Goal: Task Accomplishment & Management: Manage account settings

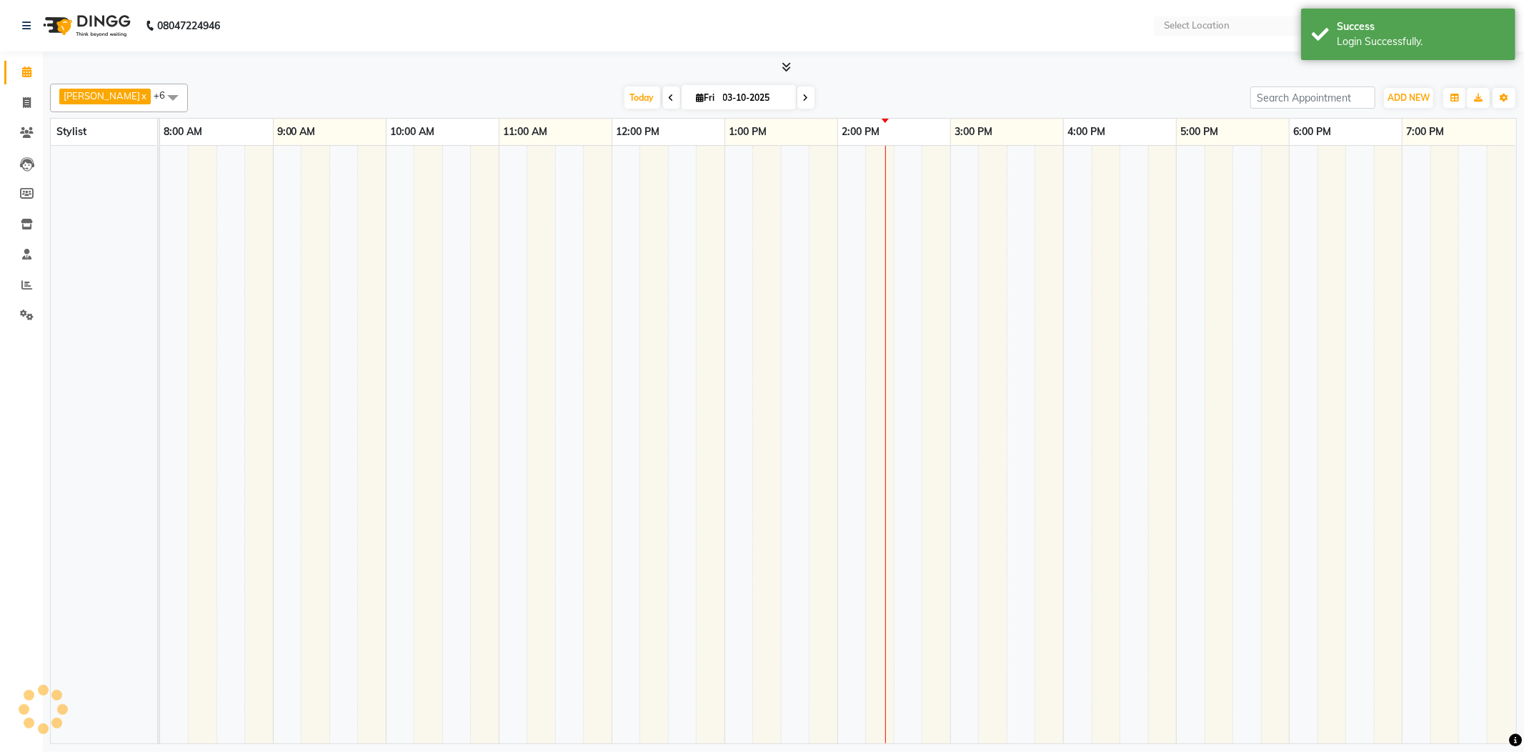
select select "en"
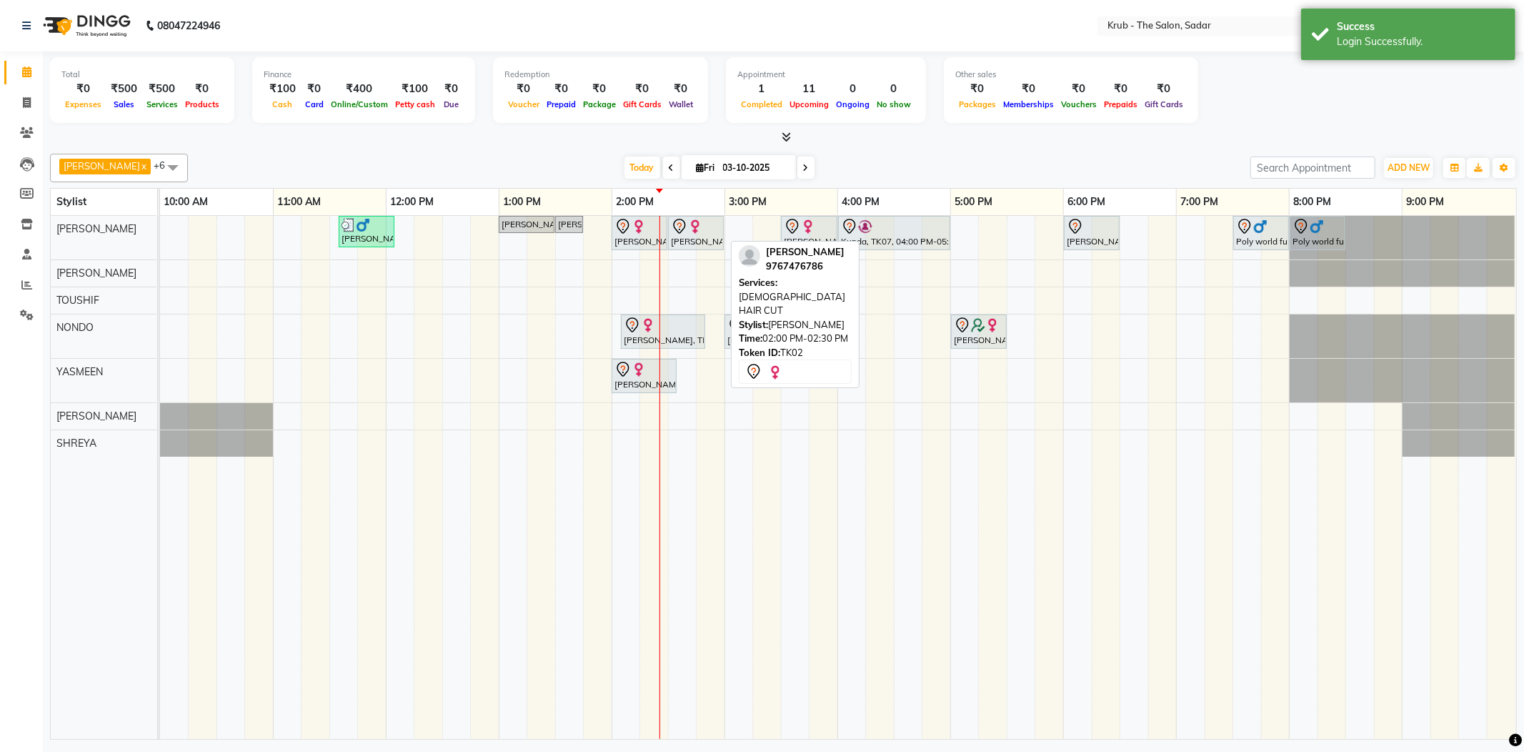
click at [658, 237] on div "[PERSON_NAME], TK02, 02:00 PM-02:30 PM, [DEMOGRAPHIC_DATA] HAIR CUT" at bounding box center [639, 233] width 53 height 30
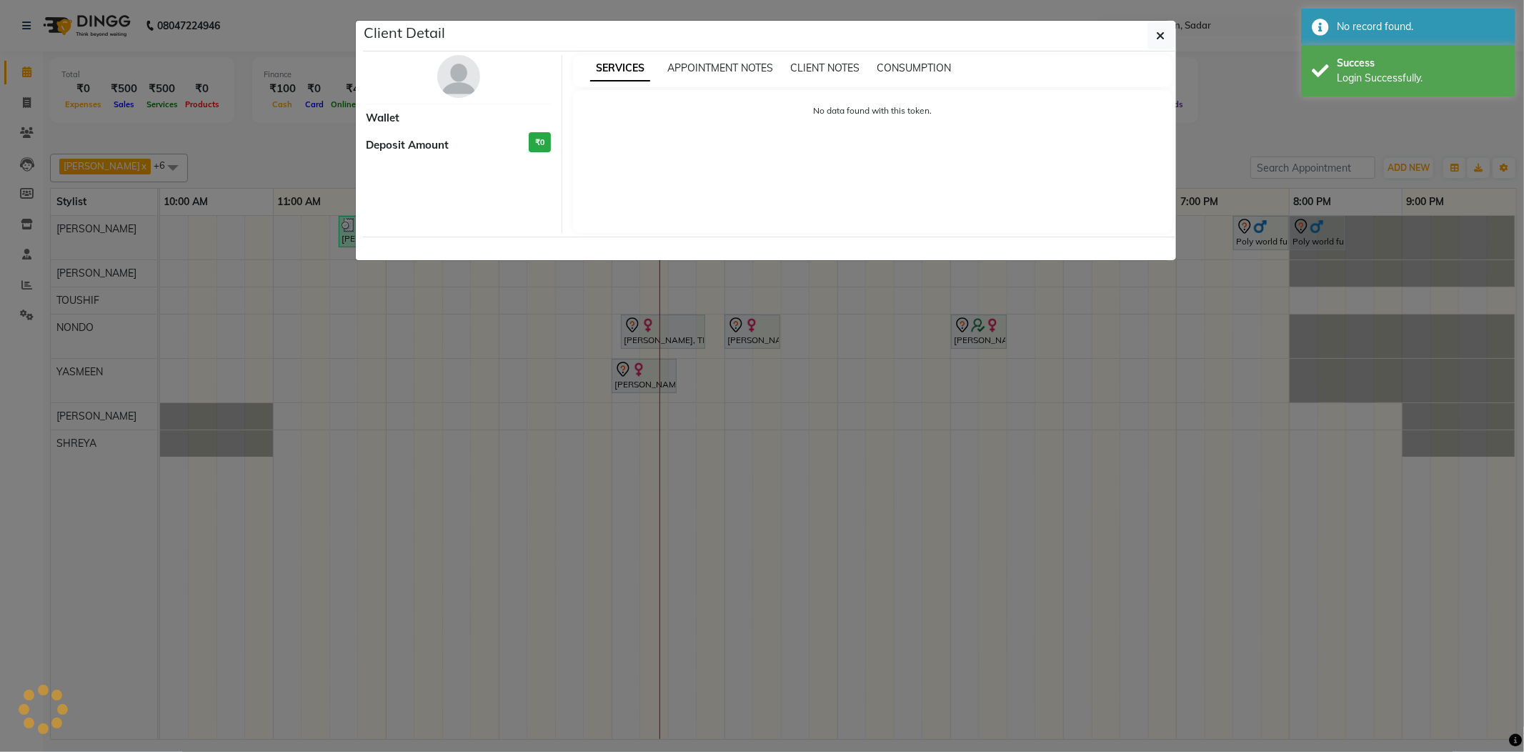
select select "7"
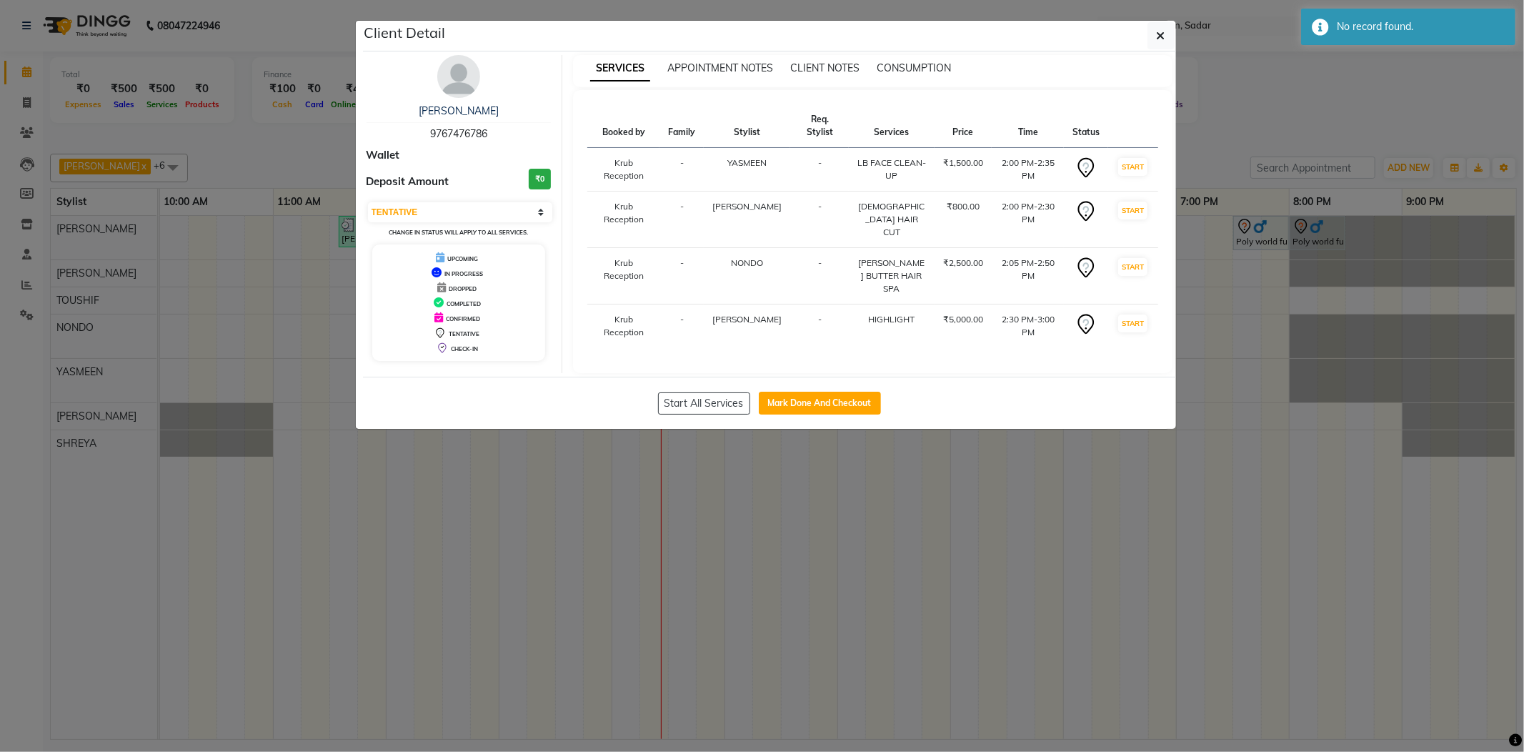
click at [1215, 151] on ngb-modal-window "Client Detail [PERSON_NAME] 9767476786 Wallet Deposit Amount ₹0 Select IN SERVI…" at bounding box center [762, 376] width 1524 height 752
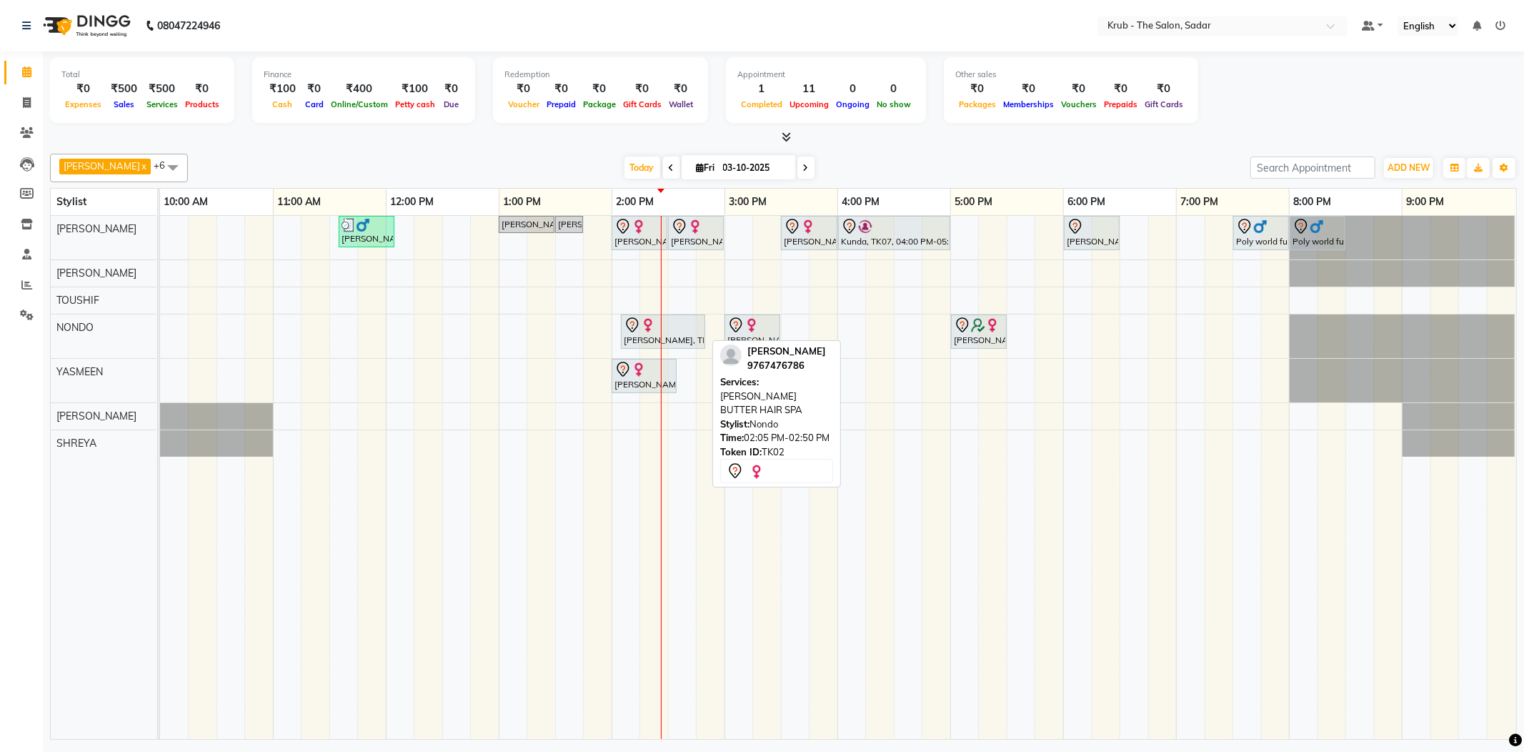
click at [690, 329] on div at bounding box center [663, 325] width 79 height 17
select select "7"
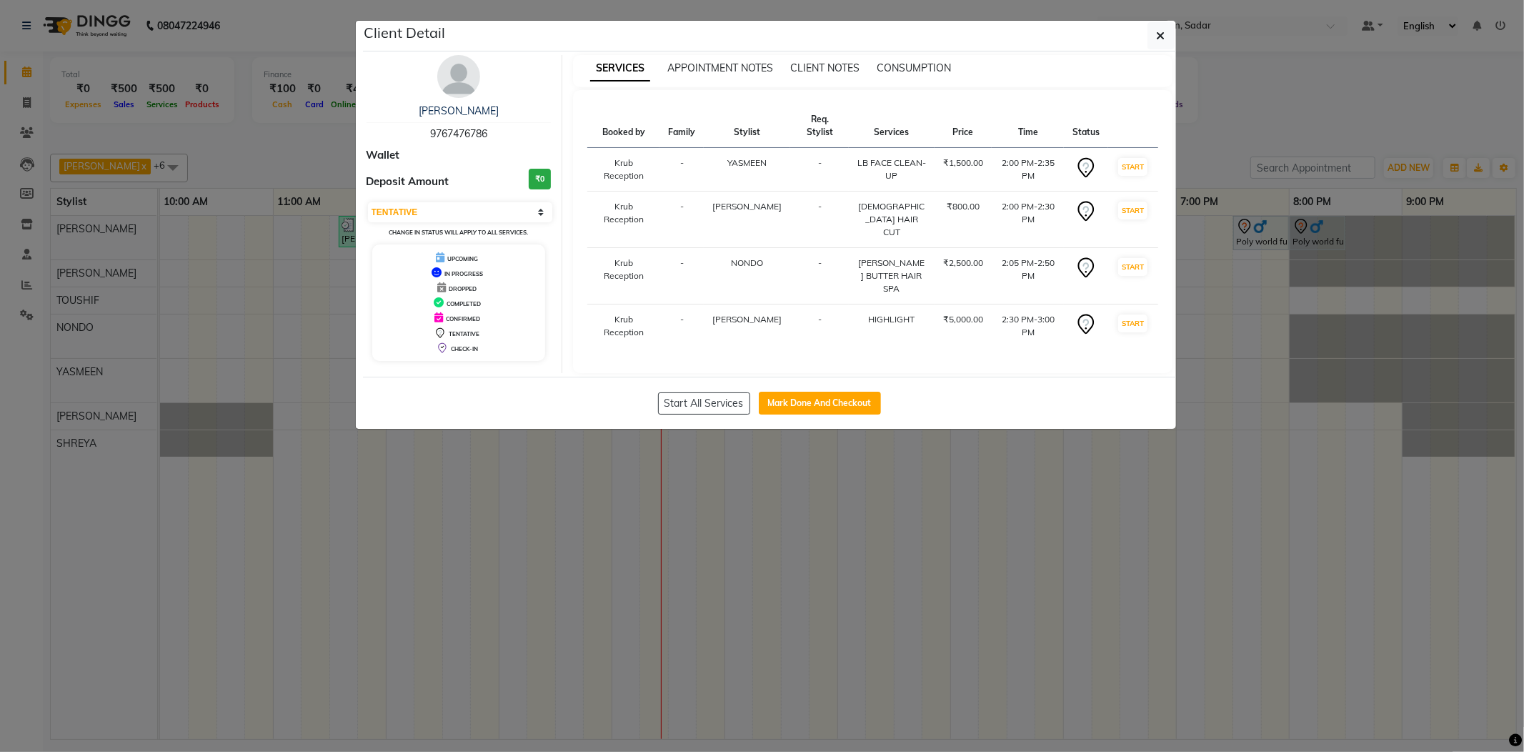
click at [1335, 115] on ngb-modal-window "Client Detail [PERSON_NAME] 9767476786 Wallet Deposit Amount ₹0 Select IN SERVI…" at bounding box center [762, 376] width 1524 height 752
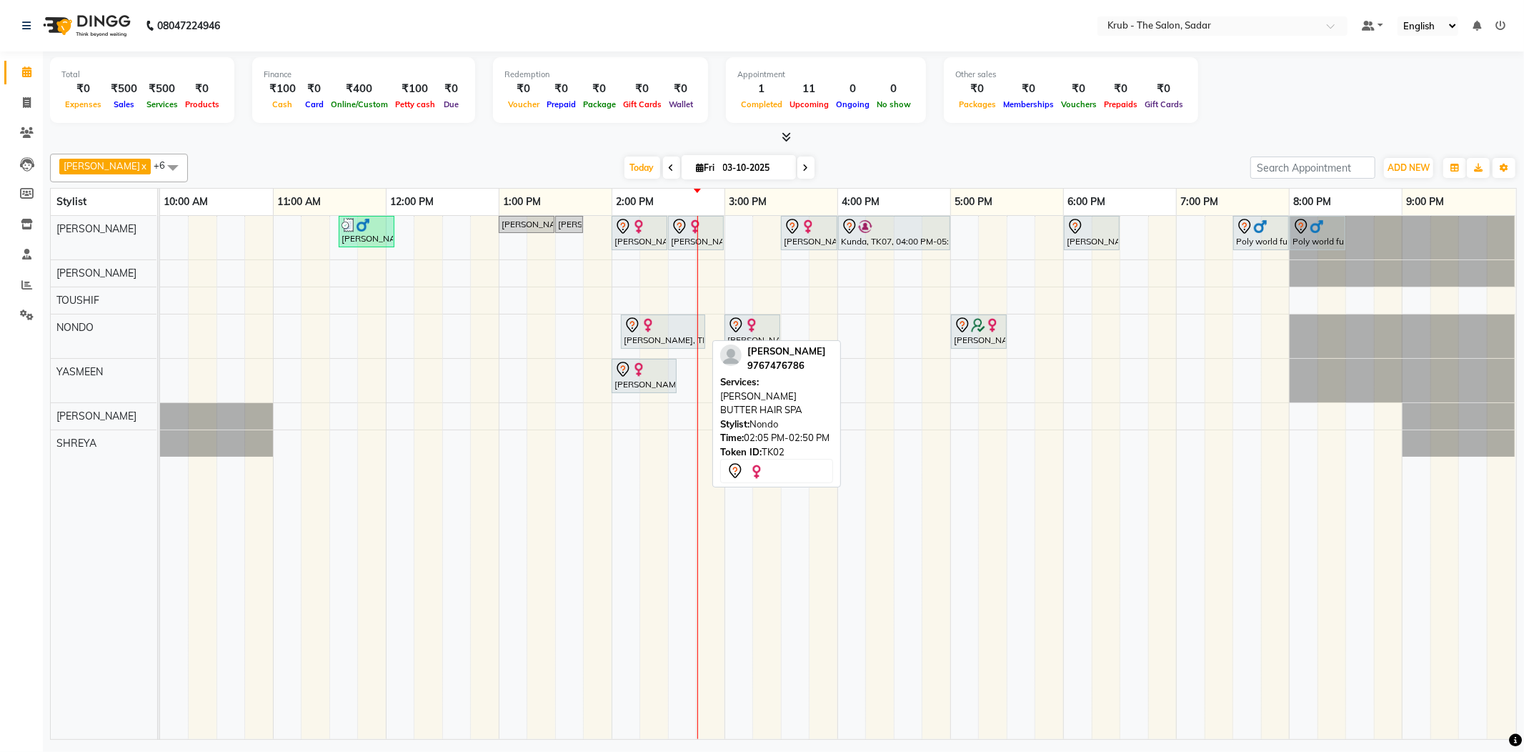
click at [652, 334] on div "[PERSON_NAME], TK02, 02:05 PM-02:50 PM, [PERSON_NAME] BUTTER HAIR SPA" at bounding box center [662, 332] width 81 height 30
select select "7"
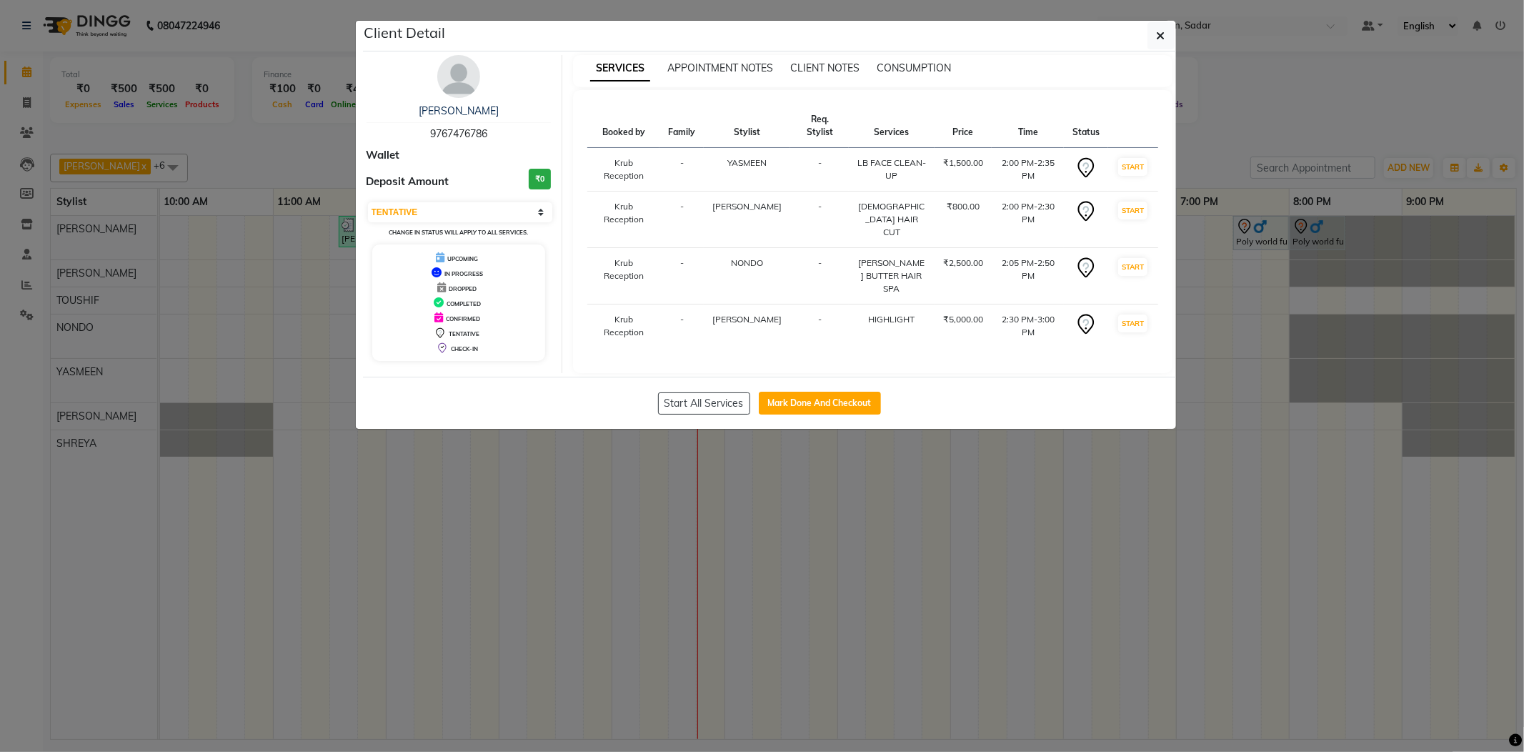
click at [196, 149] on ngb-modal-window "Client Detail [PERSON_NAME] 9767476786 Wallet Deposit Amount ₹0 Select IN SERVI…" at bounding box center [762, 376] width 1524 height 752
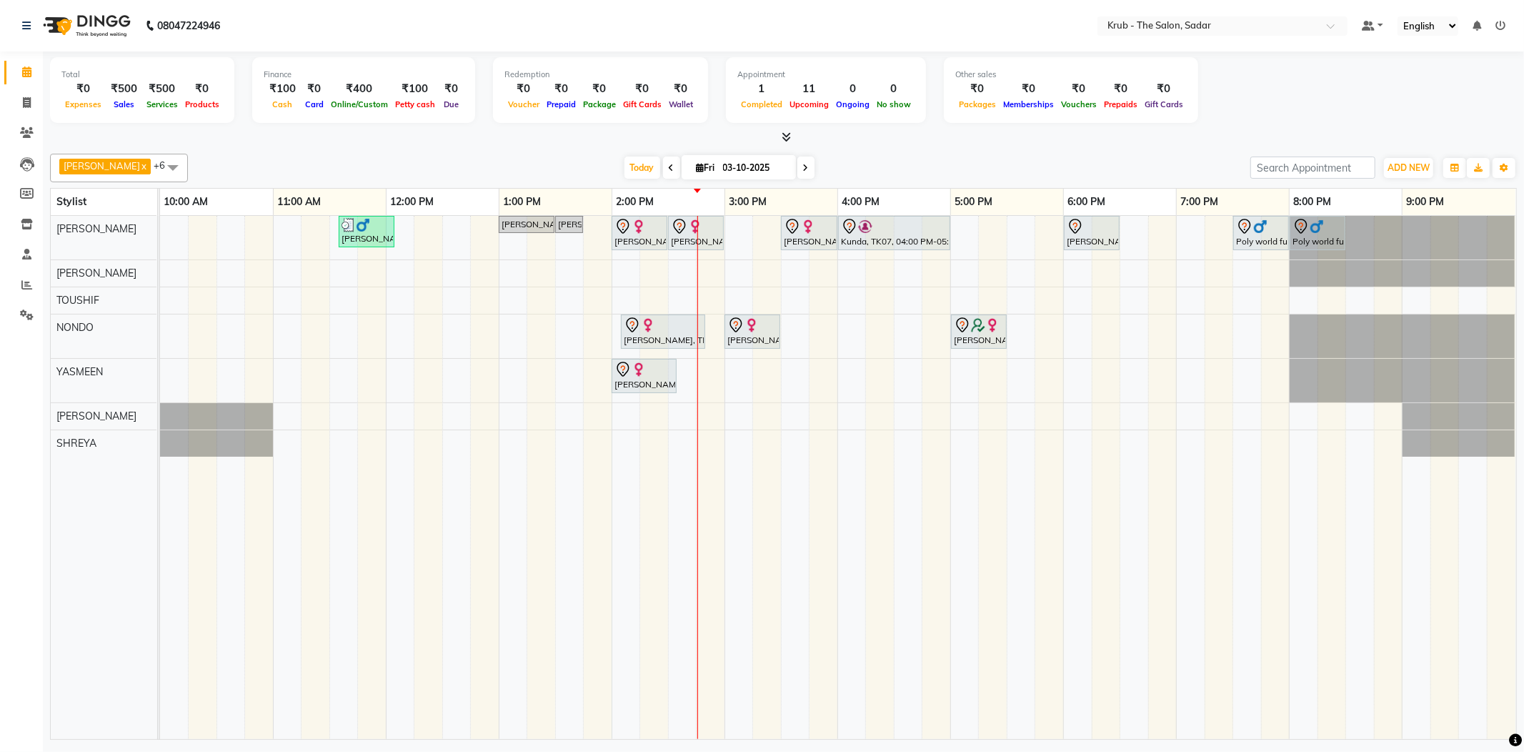
click at [159, 161] on span at bounding box center [173, 167] width 29 height 27
click at [118, 284] on div "AKKI" at bounding box center [119, 282] width 122 height 15
checkbox input "true"
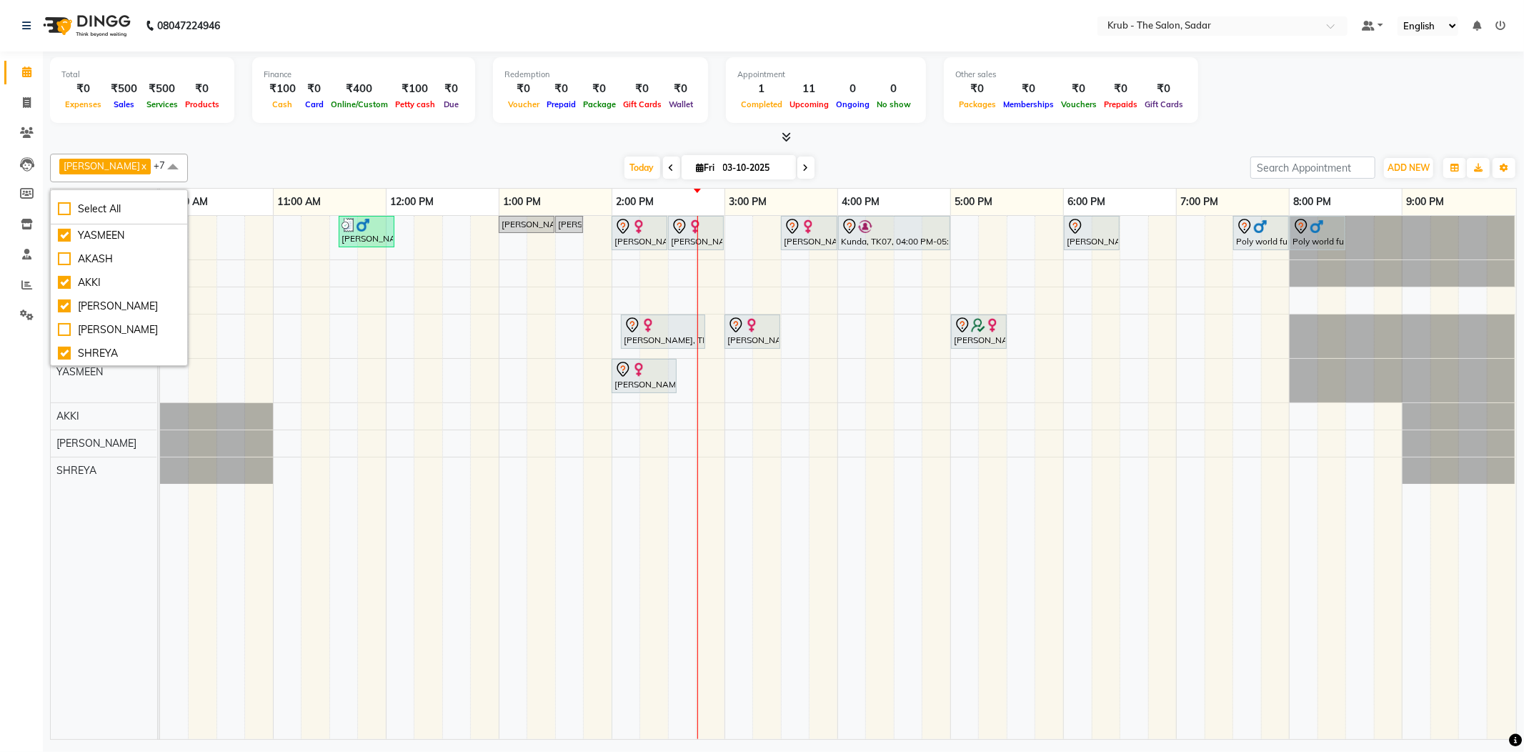
drag, startPoint x: 376, startPoint y: 164, endPoint x: 561, endPoint y: 277, distance: 217.1
click at [377, 164] on div "[DATE] [DATE]" at bounding box center [719, 167] width 1048 height 21
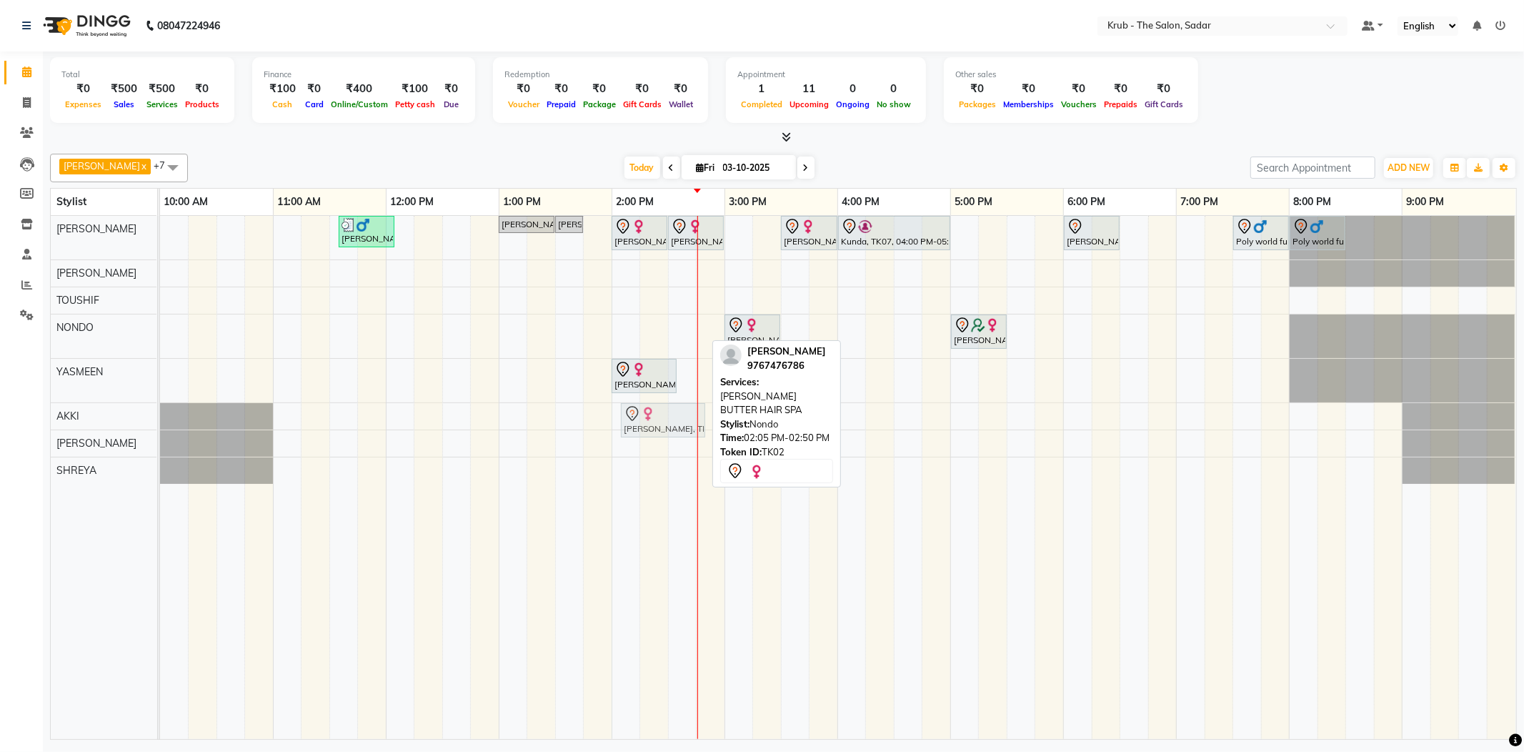
drag, startPoint x: 652, startPoint y: 335, endPoint x: 657, endPoint y: 426, distance: 90.9
click at [657, 426] on tbody "[PERSON_NAME], TK03, 11:35 AM-12:05 PM, [DEMOGRAPHIC_DATA] HAIR CUT Dev [PERSON…" at bounding box center [837, 350] width 1355 height 268
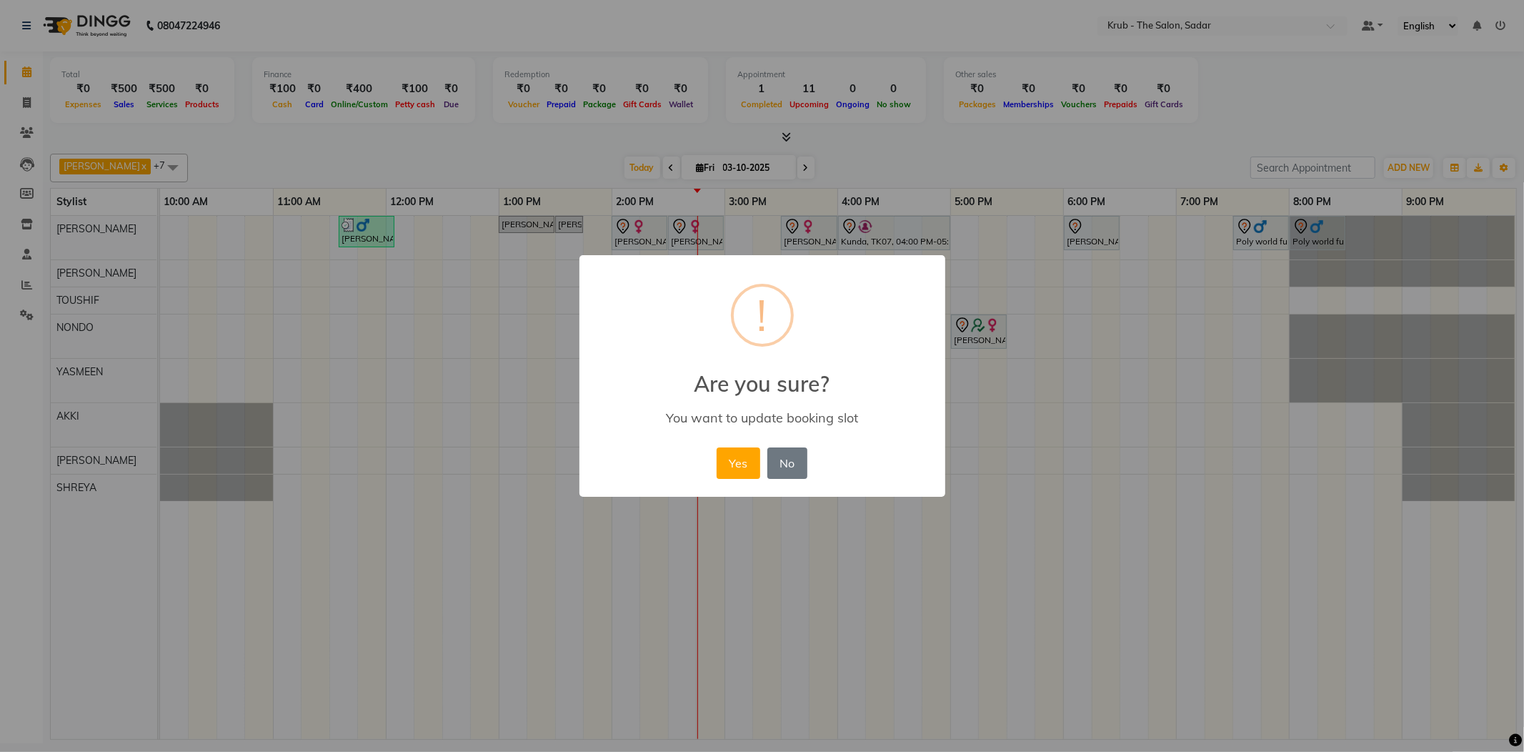
click at [716, 447] on div "× ! Are you sure? You want to update booking slot Yes No No" at bounding box center [762, 376] width 366 height 242
click at [737, 450] on button "Yes" at bounding box center [739, 462] width 44 height 31
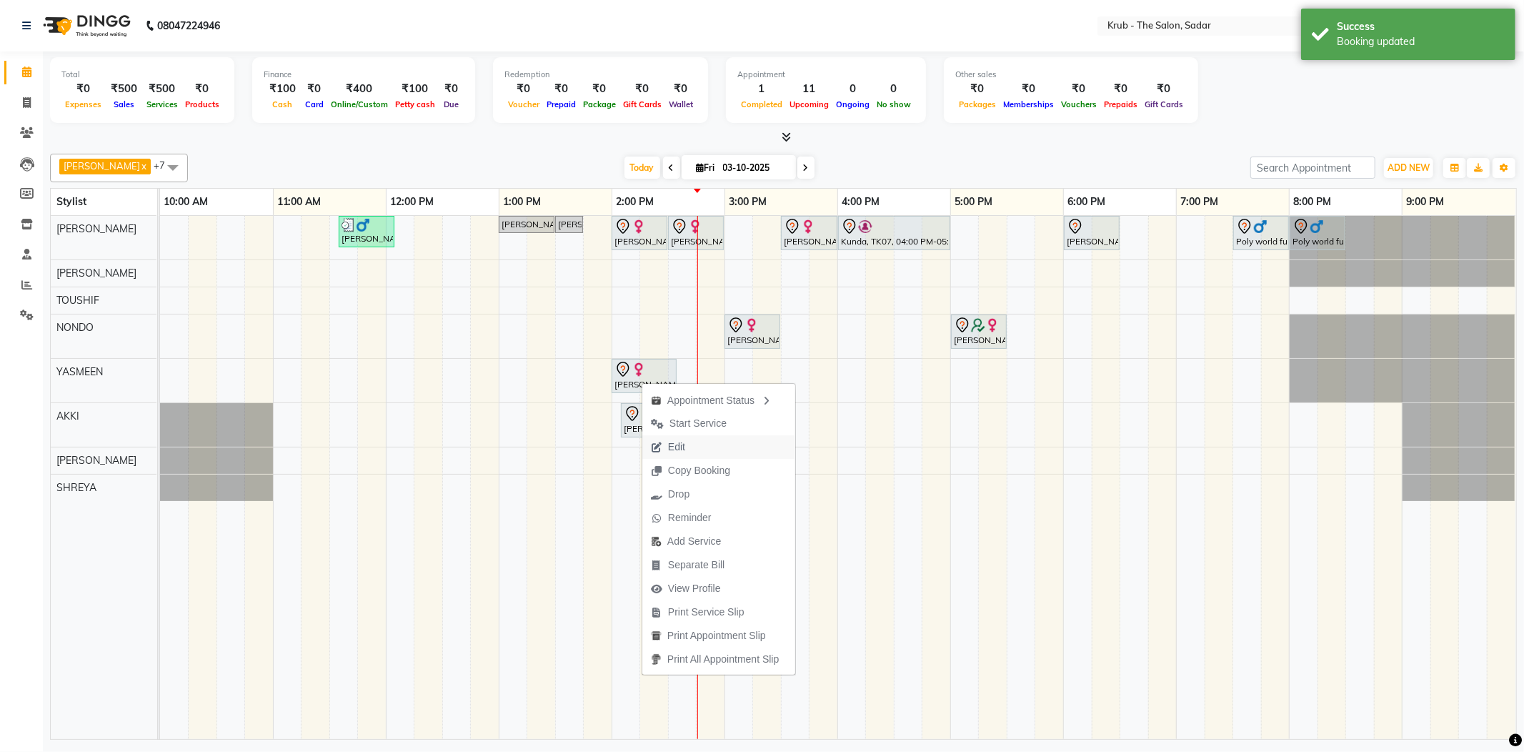
click at [677, 442] on span "Edit" at bounding box center [676, 446] width 17 height 15
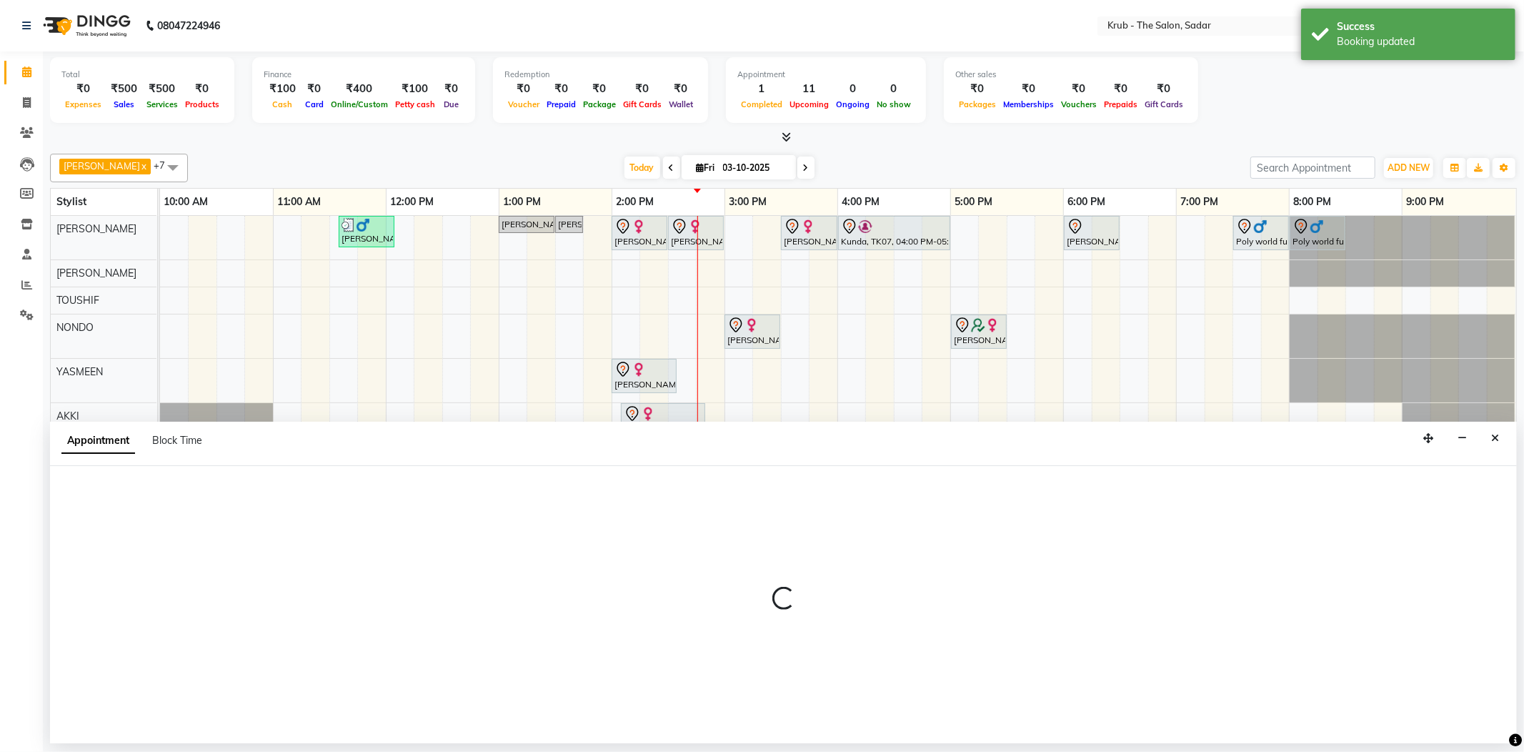
select select "tentative"
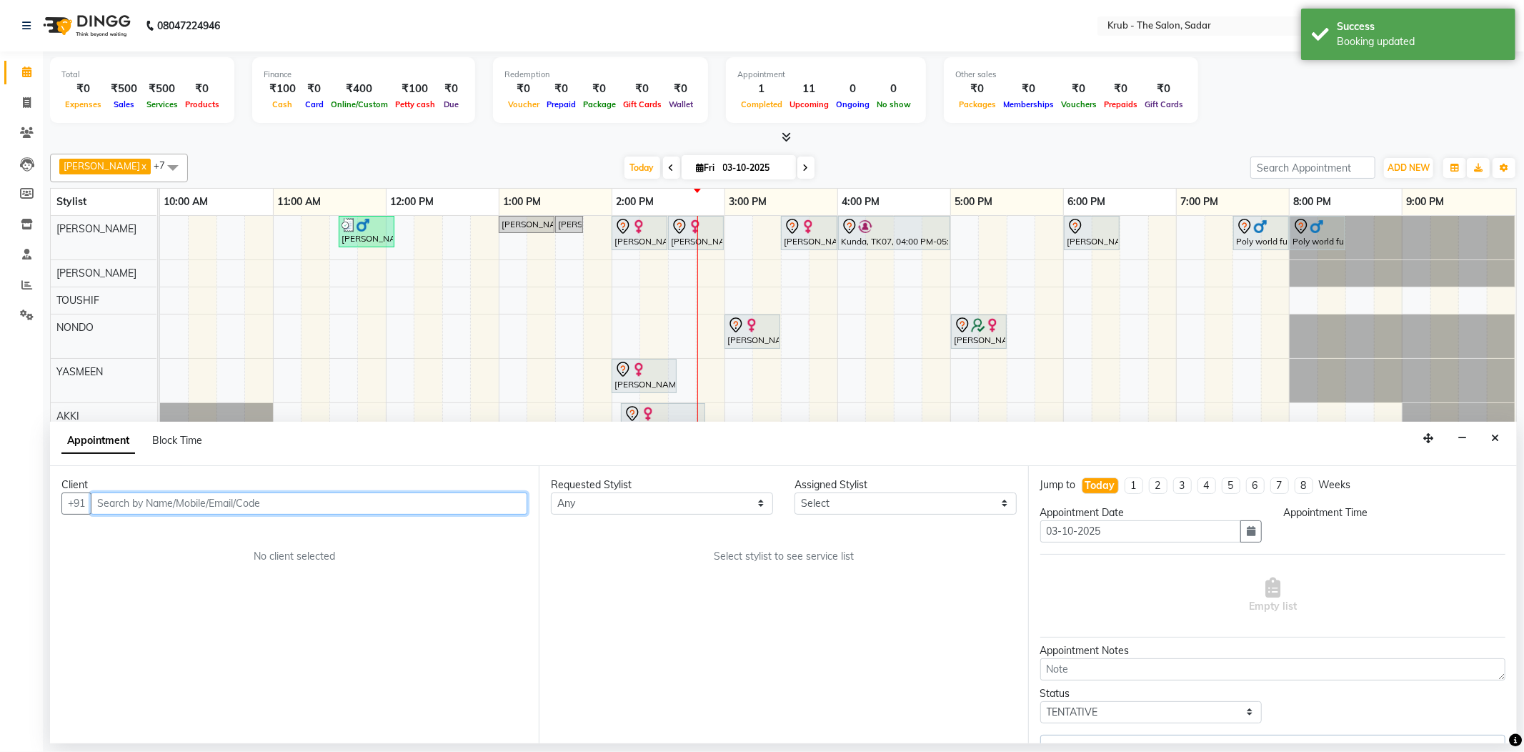
select select "840"
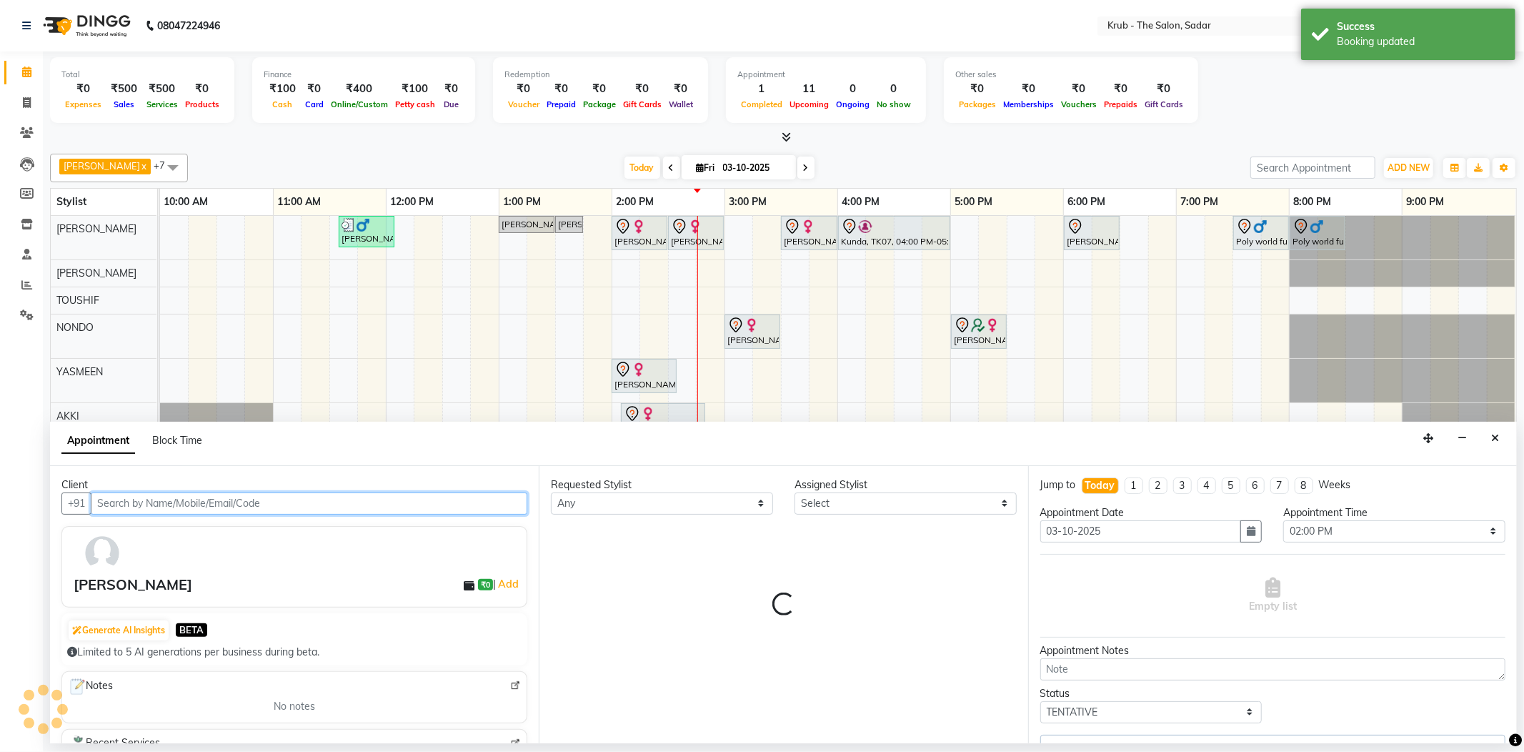
select select "24979"
select select "1917"
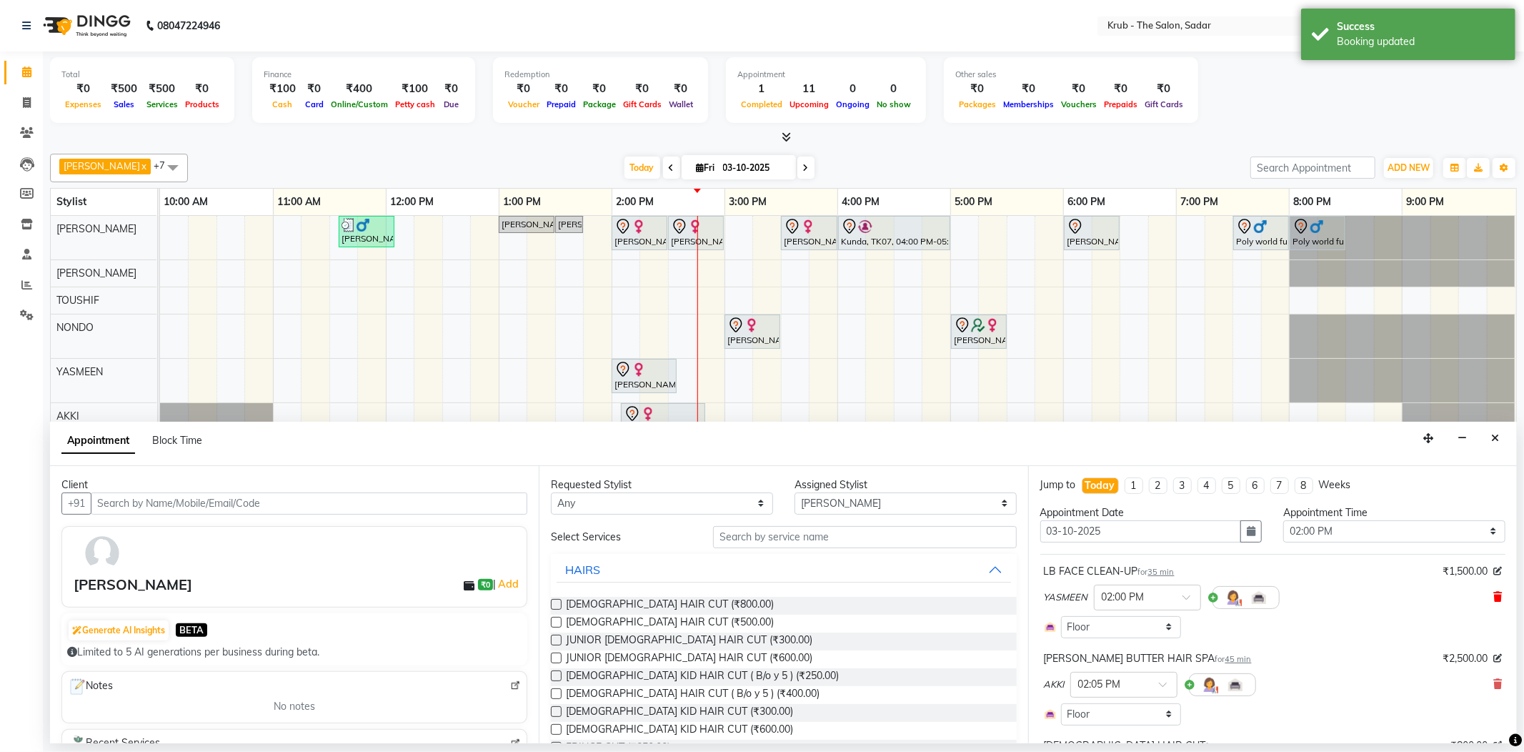
click at [1493, 592] on icon at bounding box center [1497, 597] width 9 height 10
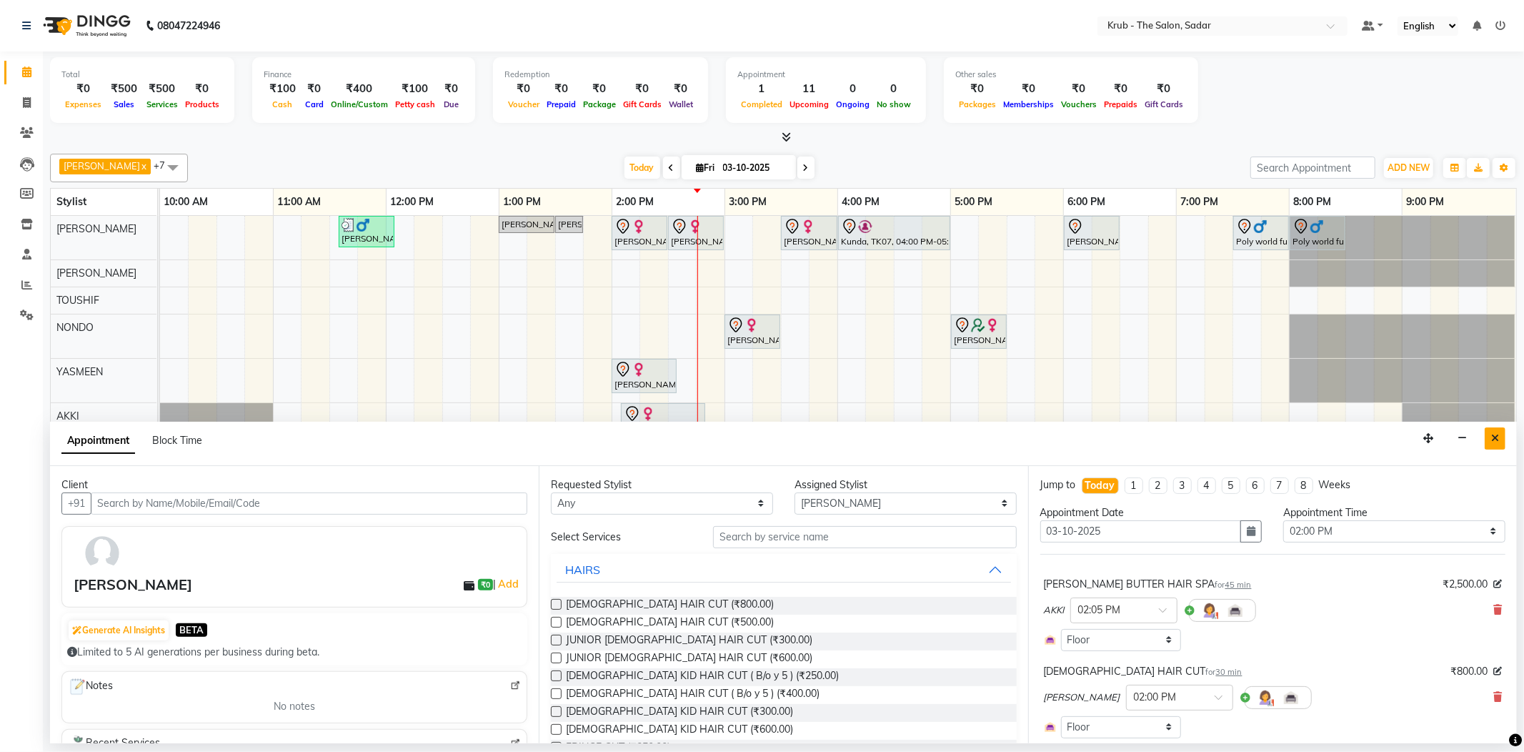
click at [1501, 433] on button "Close" at bounding box center [1495, 438] width 21 height 22
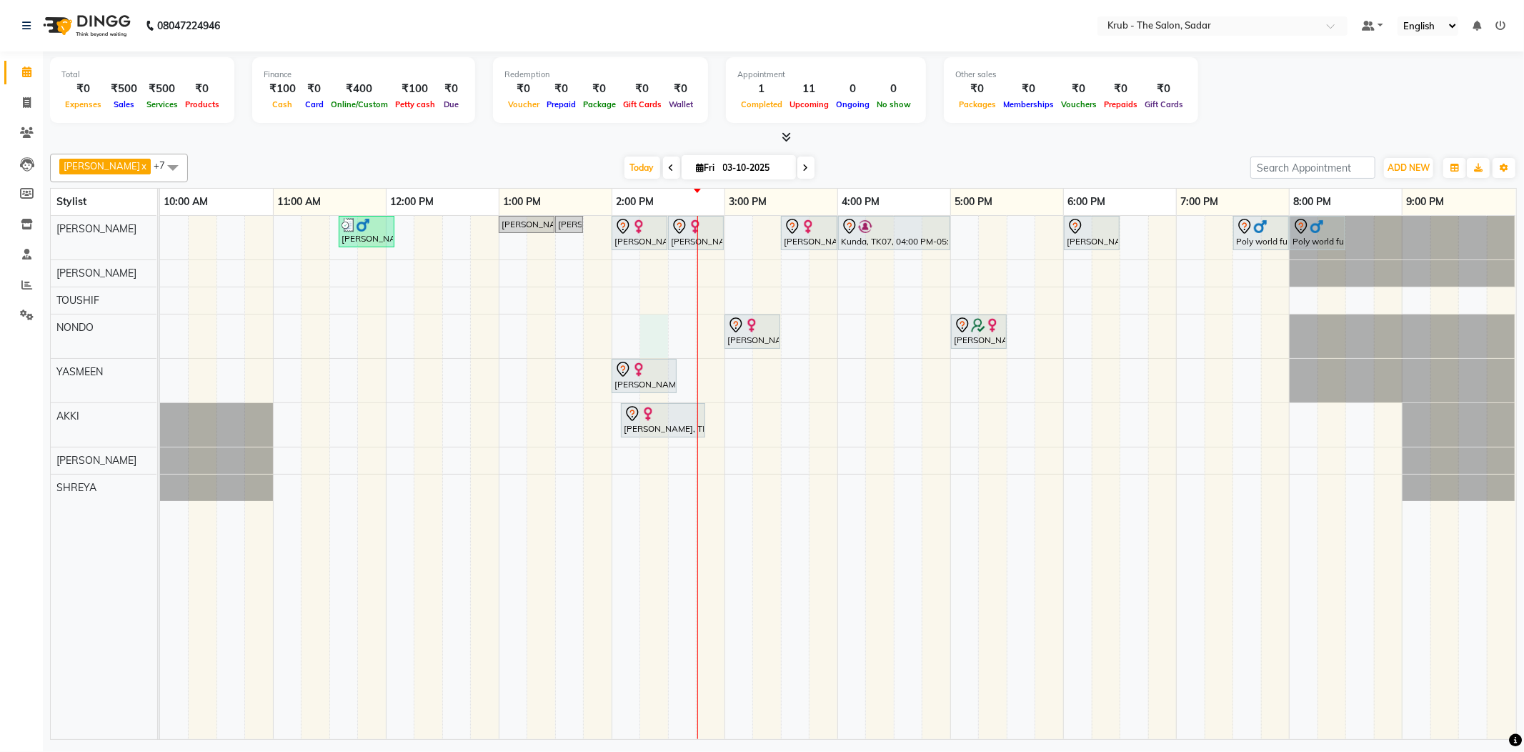
click at [657, 329] on div "[PERSON_NAME], TK03, 11:35 AM-12:05 PM, [DEMOGRAPHIC_DATA] HAIR CUT Dev [PERSON…" at bounding box center [838, 477] width 1356 height 523
select select "24986"
select select "855"
select select "tentative"
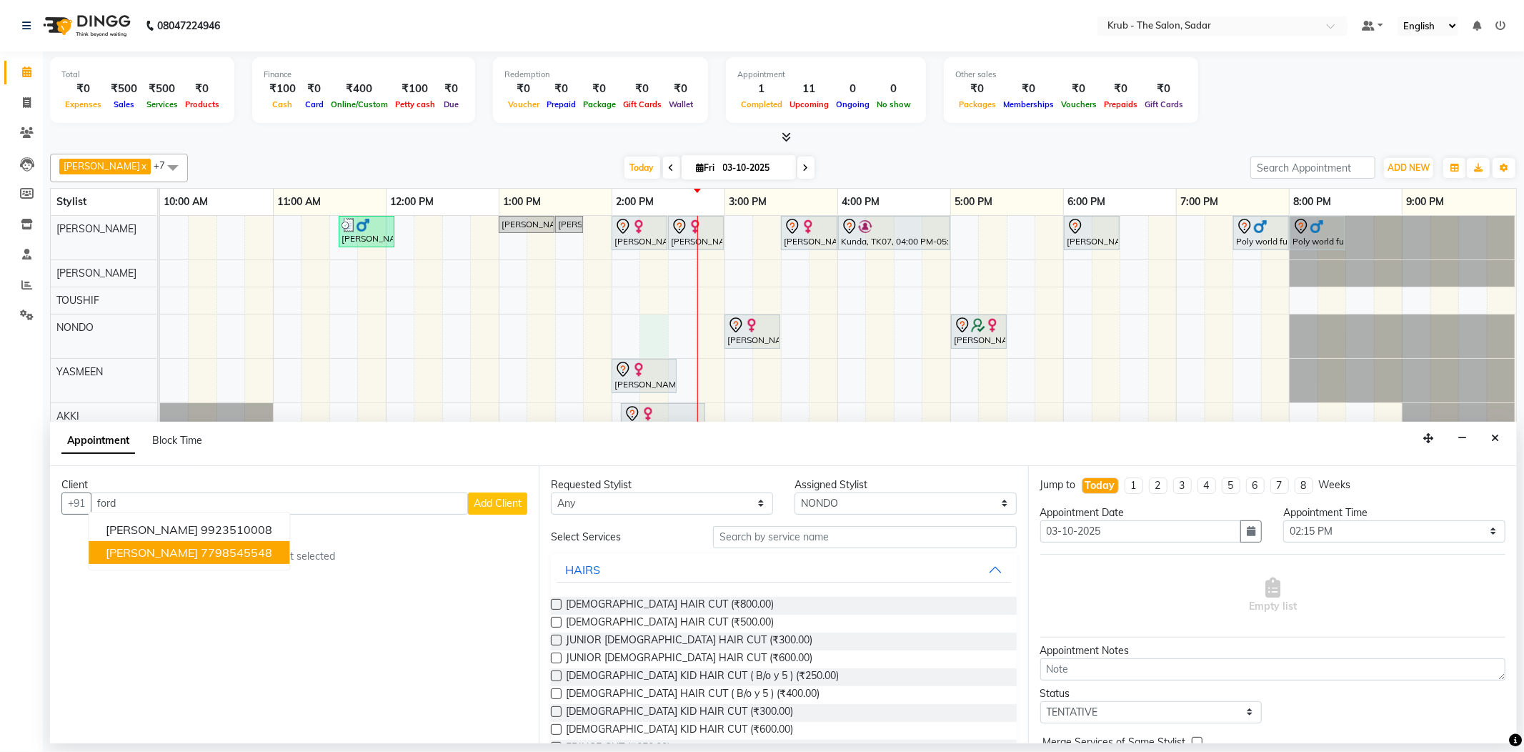
click at [201, 545] on ngb-highlight "7798545548" at bounding box center [236, 552] width 71 height 14
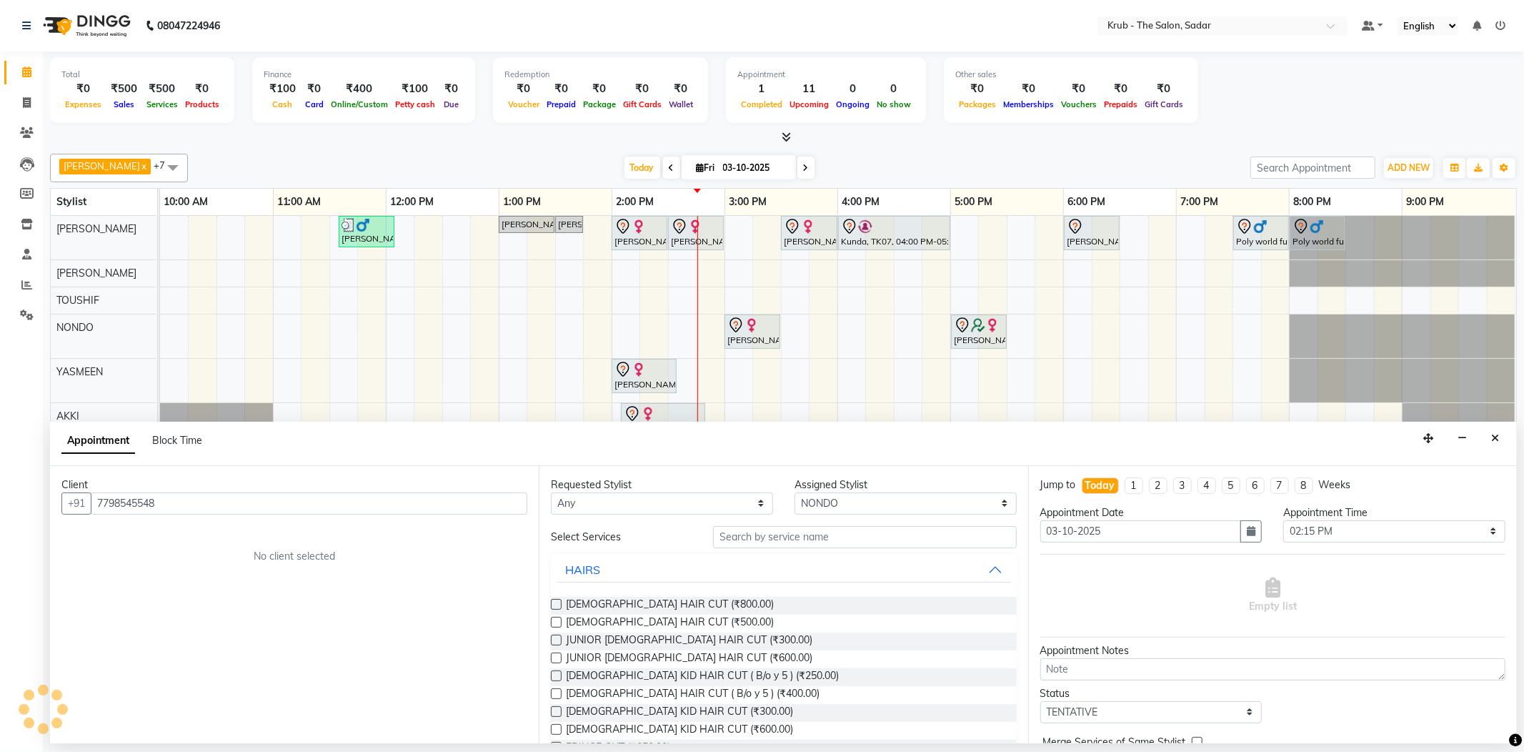
type input "7798545548"
click at [715, 526] on input "text" at bounding box center [864, 537] width 303 height 22
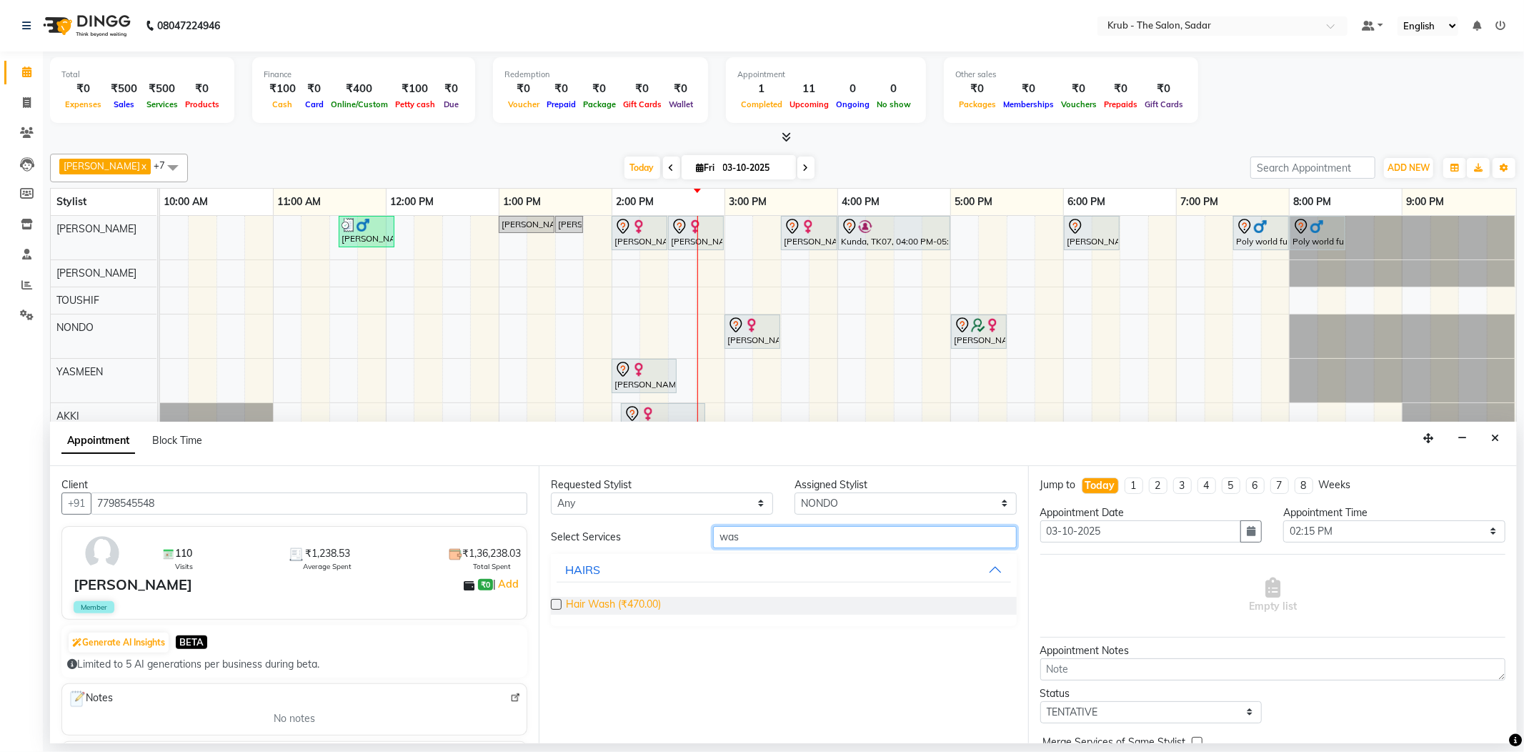
type input "was"
click at [629, 597] on span "Hair Wash (₹470.00)" at bounding box center [613, 606] width 95 height 18
checkbox input "false"
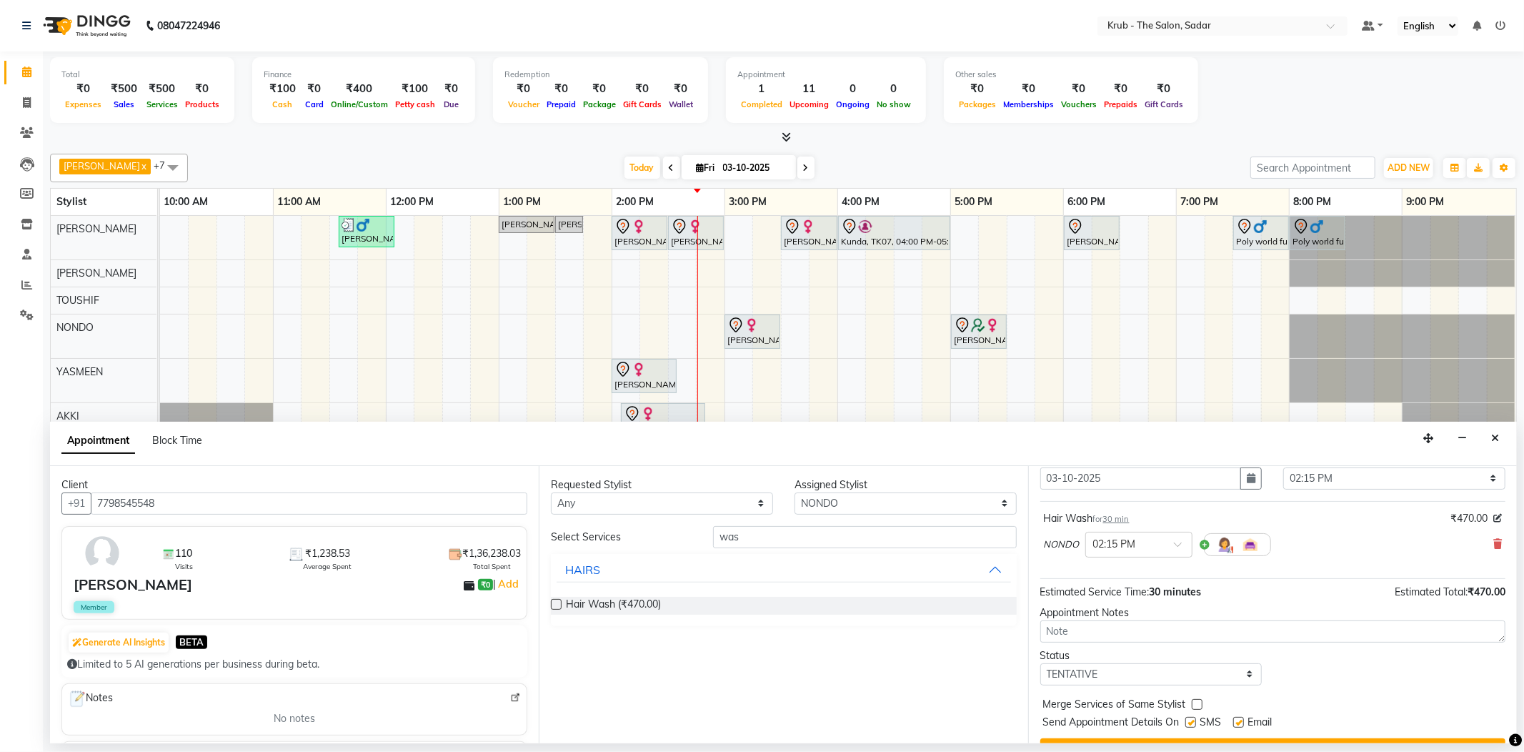
scroll to position [75, 0]
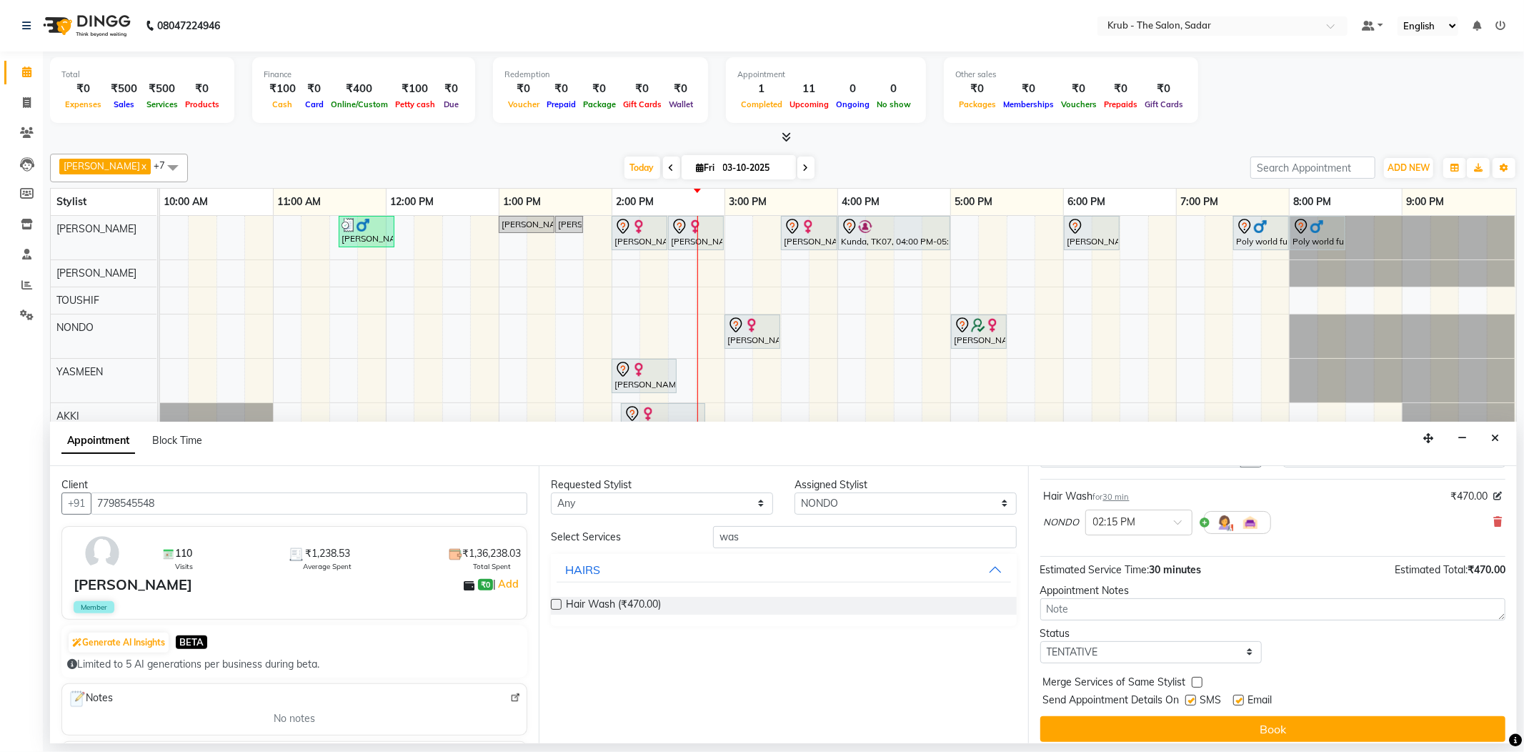
click at [1240, 695] on label at bounding box center [1238, 700] width 11 height 11
click at [1240, 697] on input "checkbox" at bounding box center [1237, 701] width 9 height 9
checkbox input "false"
click at [1189, 695] on label at bounding box center [1190, 700] width 11 height 11
click at [1189, 697] on input "checkbox" at bounding box center [1189, 701] width 9 height 9
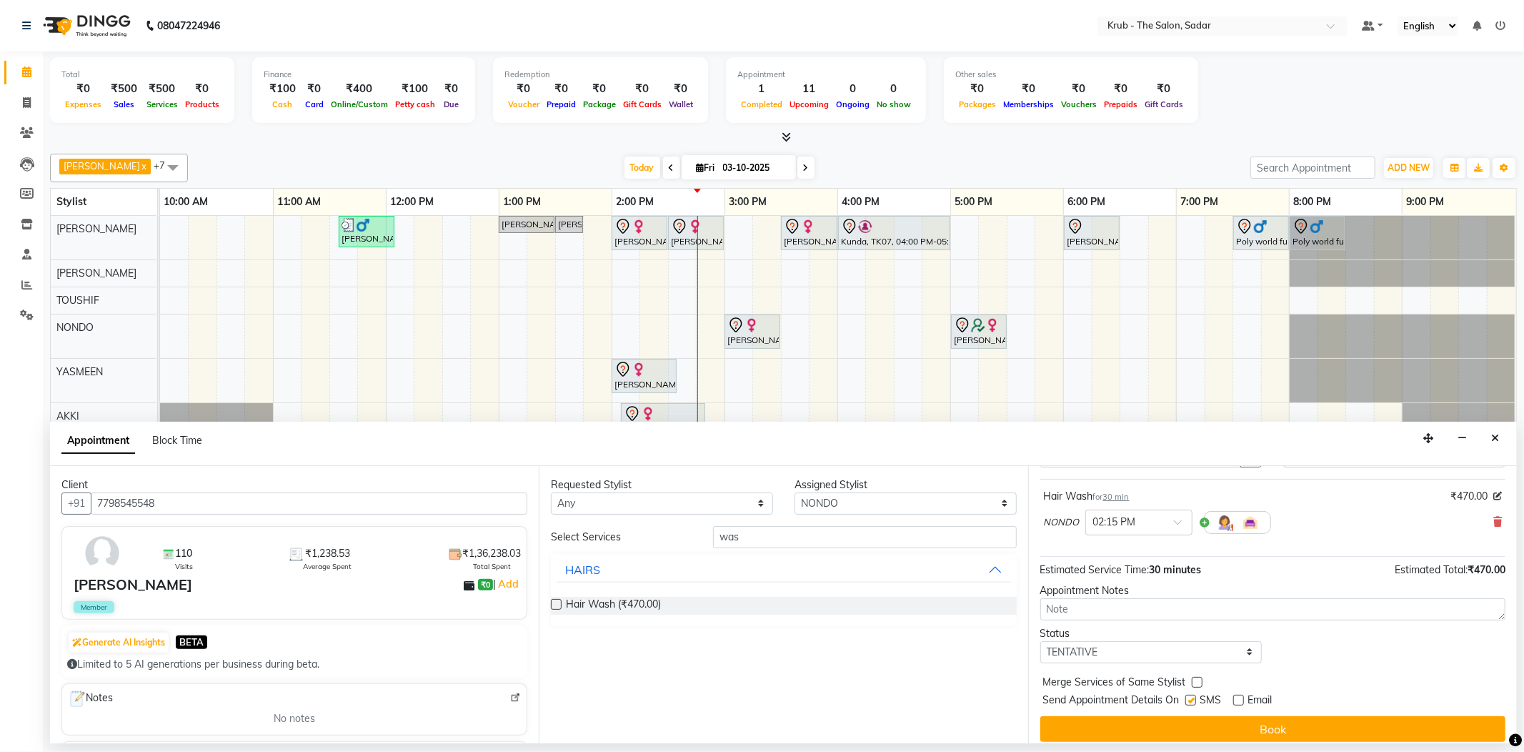
checkbox input "false"
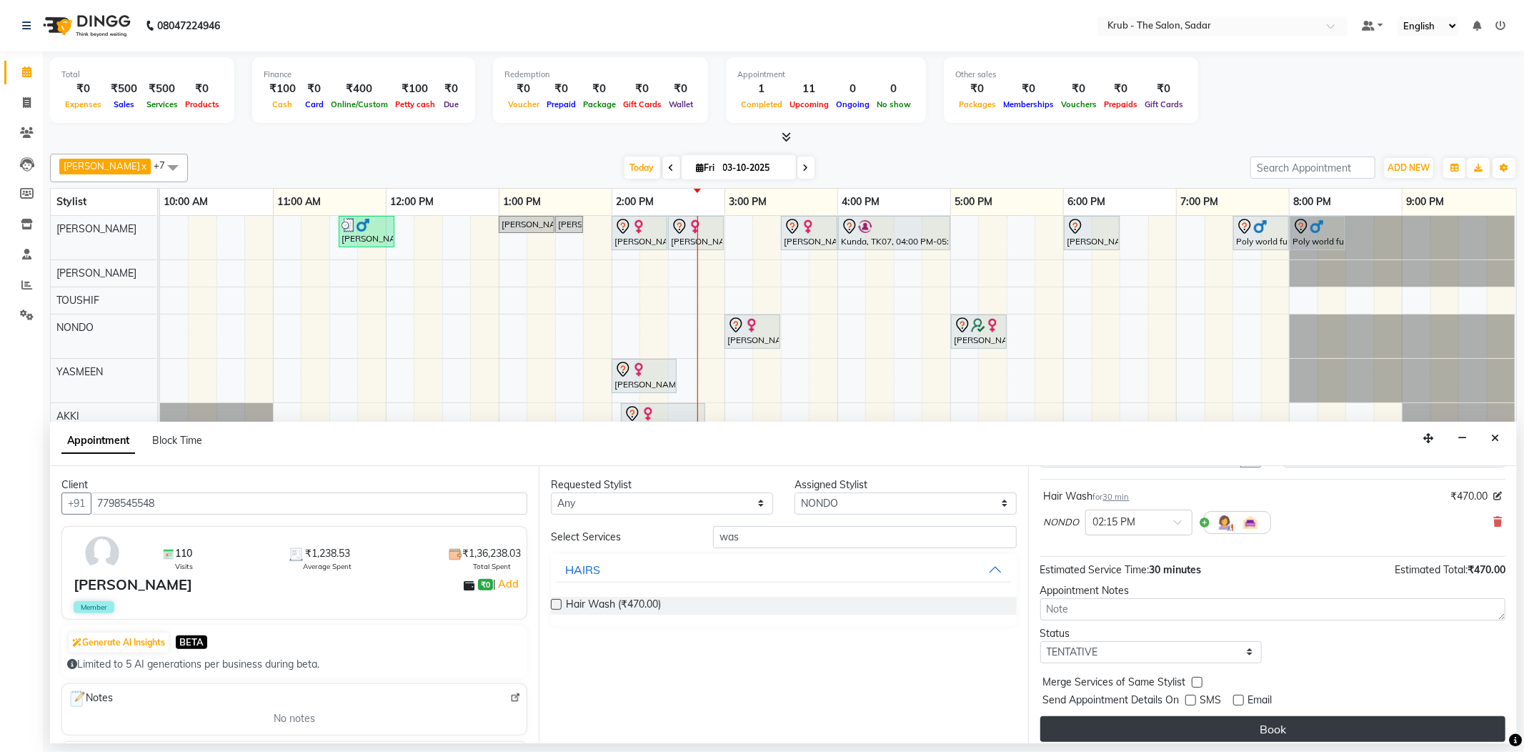
click at [1261, 716] on button "Book" at bounding box center [1272, 729] width 465 height 26
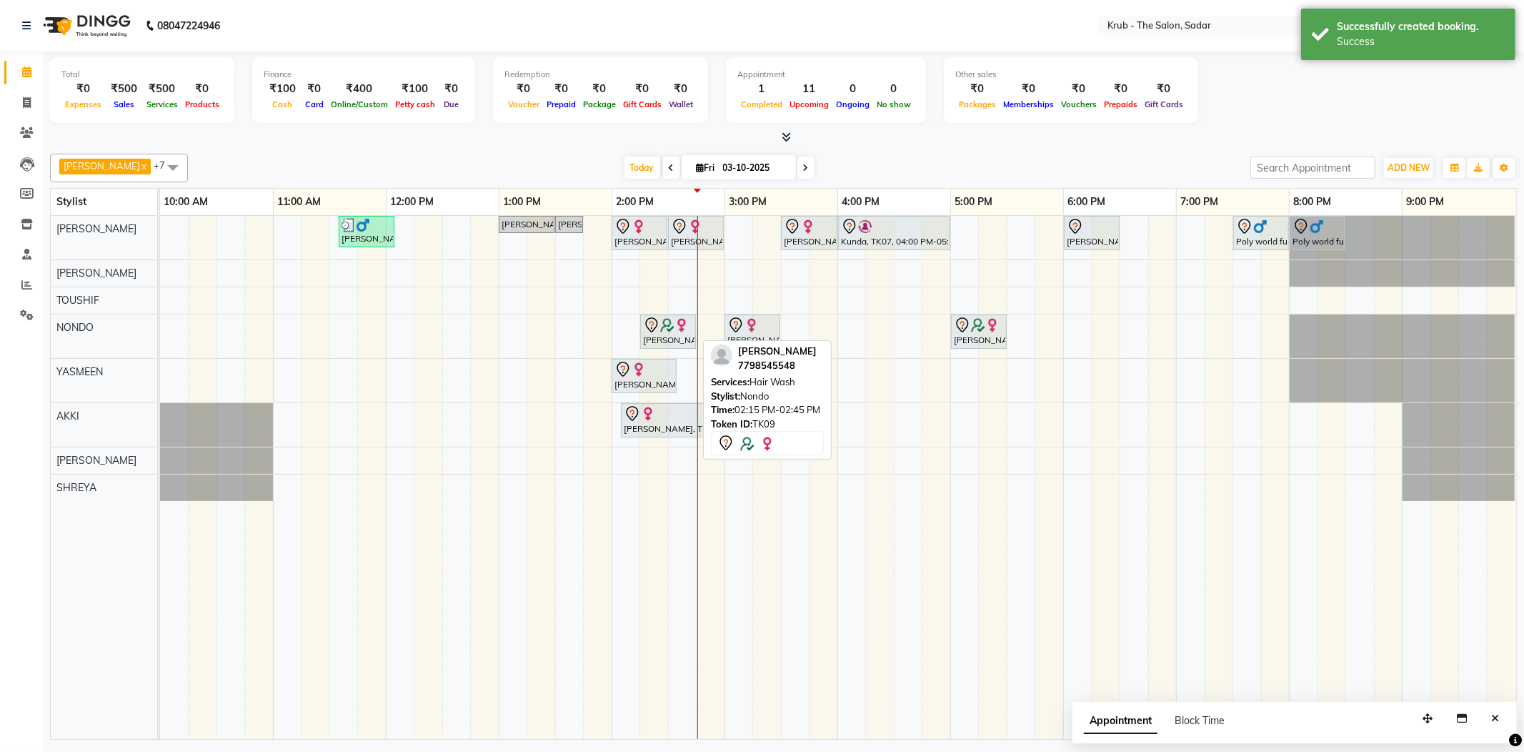
click at [664, 320] on img at bounding box center [667, 325] width 14 height 14
click at [693, 323] on div at bounding box center [695, 331] width 6 height 33
select select "7"
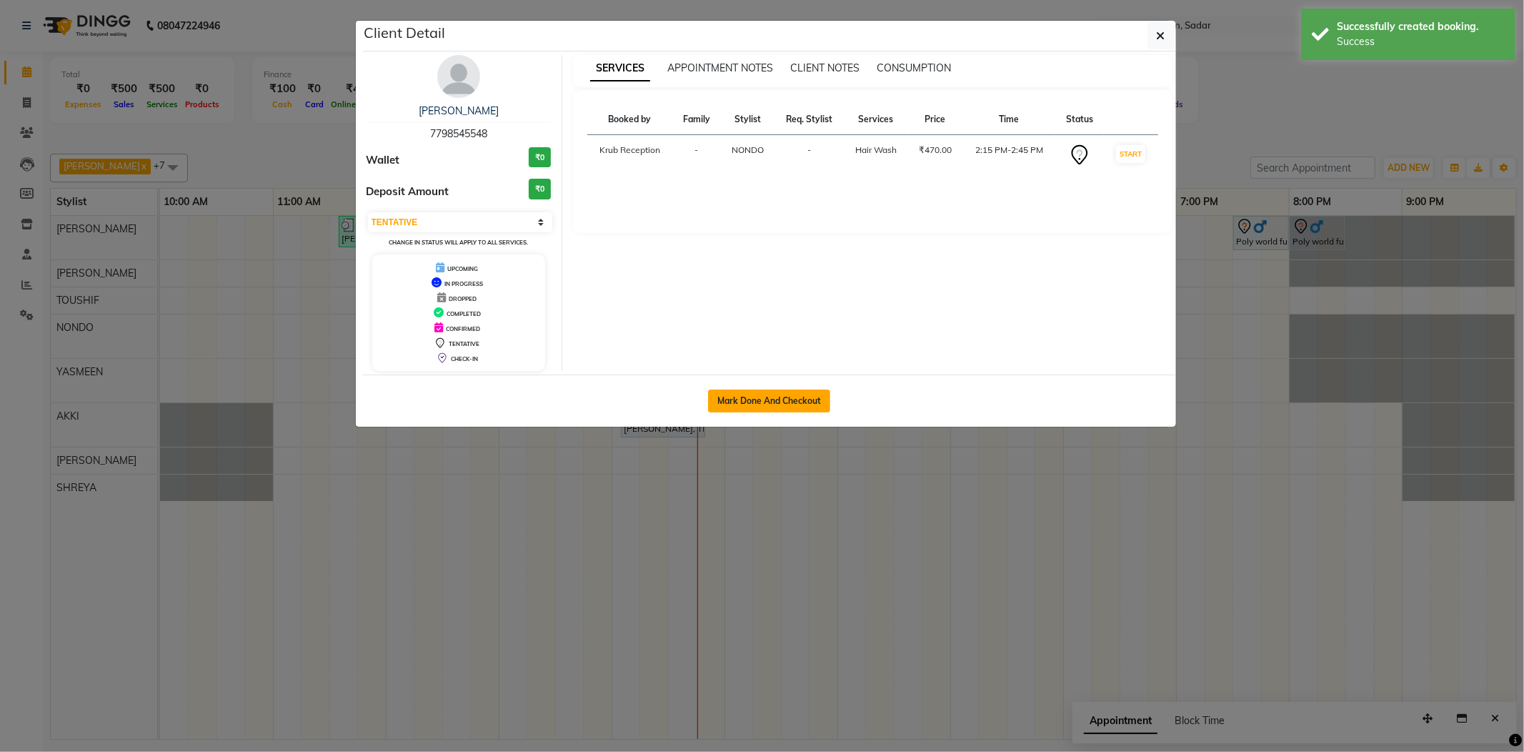
click at [780, 407] on button "Mark Done And Checkout" at bounding box center [769, 400] width 122 height 23
select select "service"
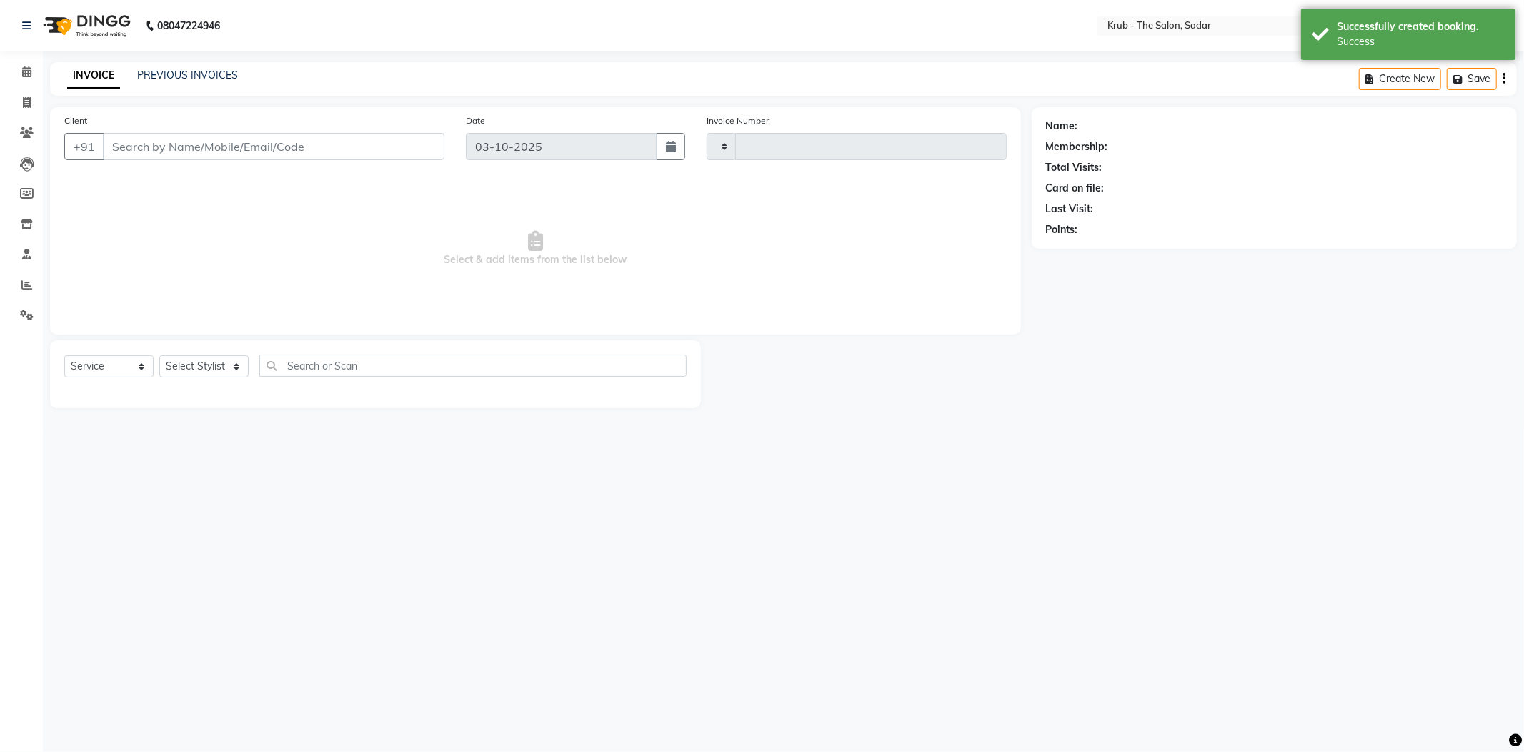
type input "2542"
select select "4449"
type input "7798545548"
select select "24986"
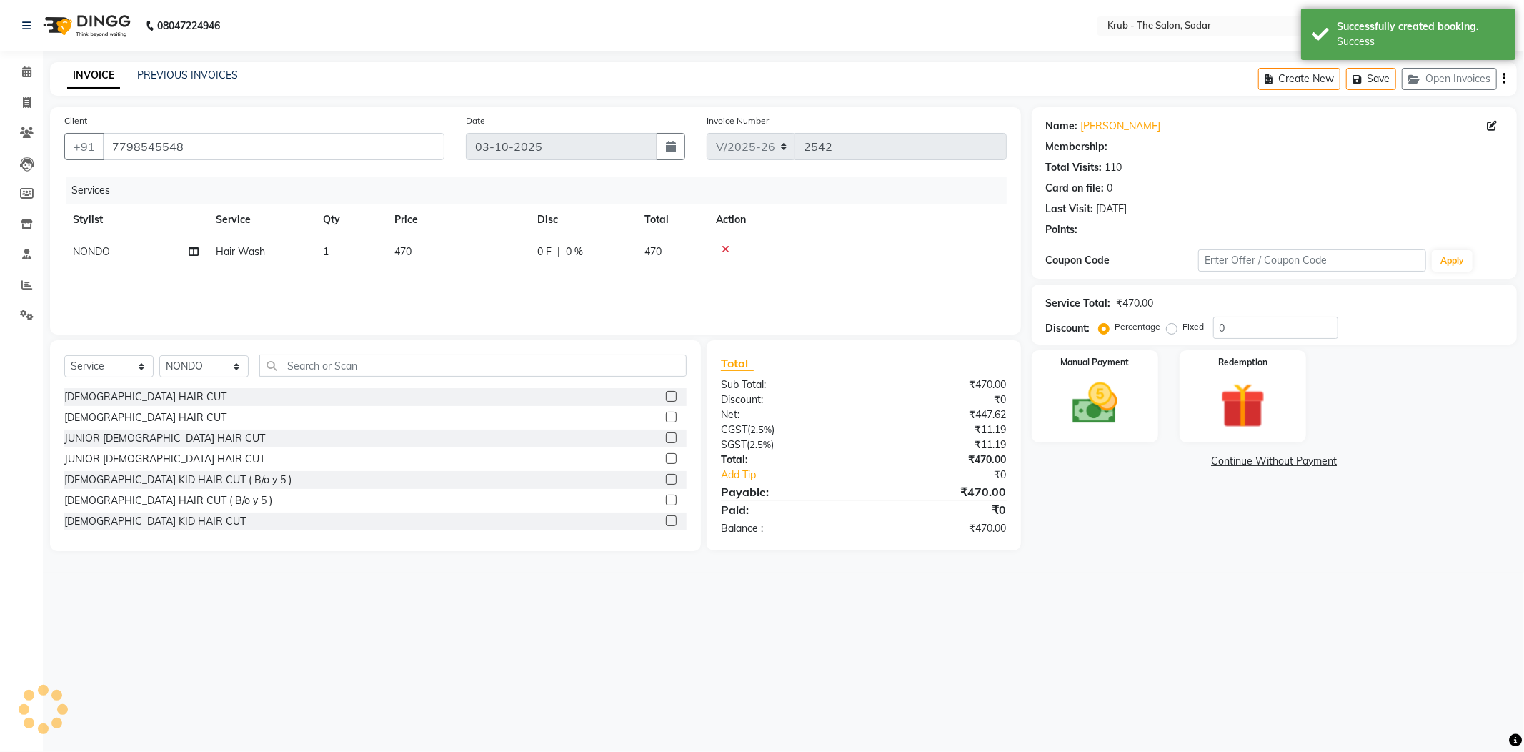
select select "1: Object"
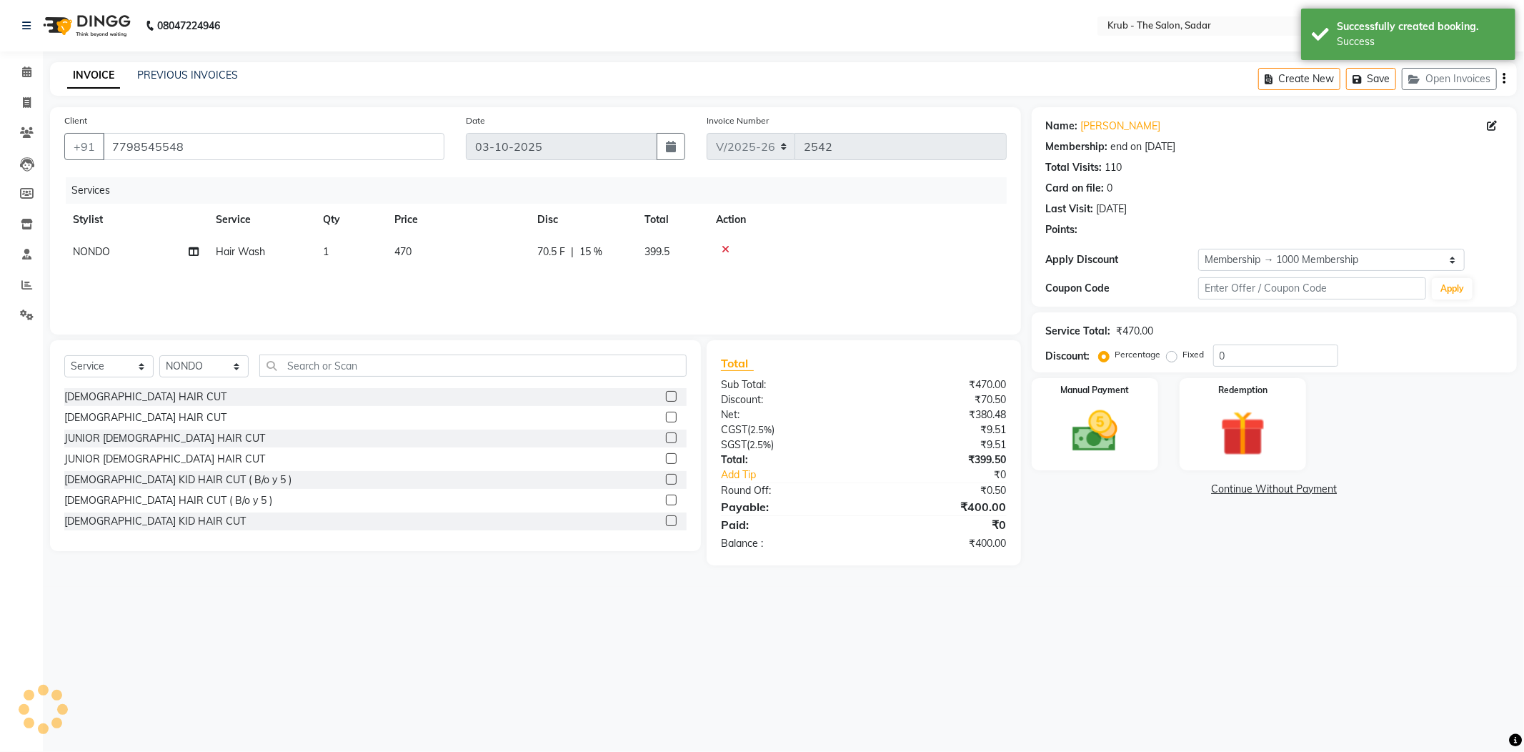
type input "15"
click at [1090, 405] on img at bounding box center [1095, 431] width 74 height 52
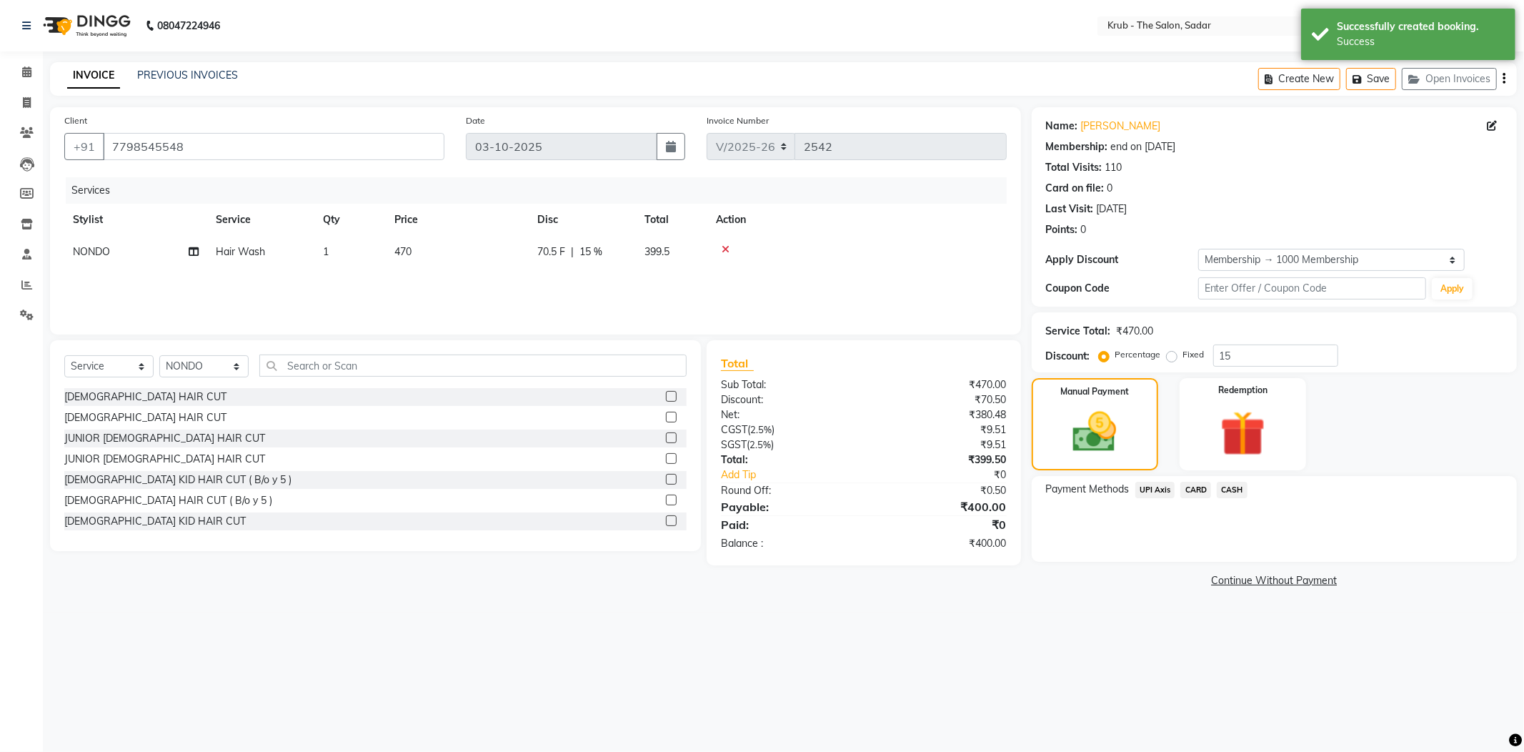
click at [1145, 482] on span "UPI Axis" at bounding box center [1155, 490] width 40 height 16
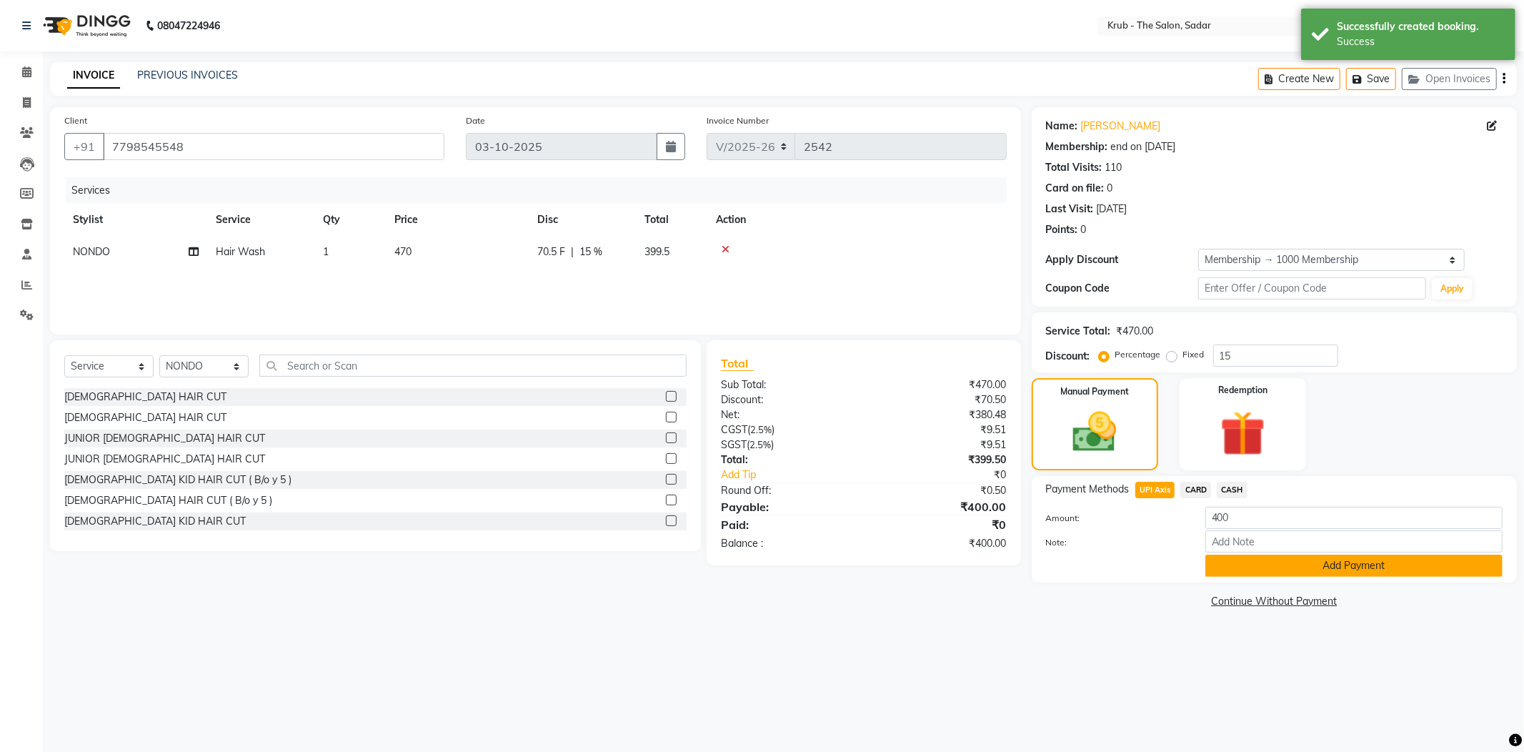
click at [1245, 554] on button "Add Payment" at bounding box center [1353, 565] width 297 height 22
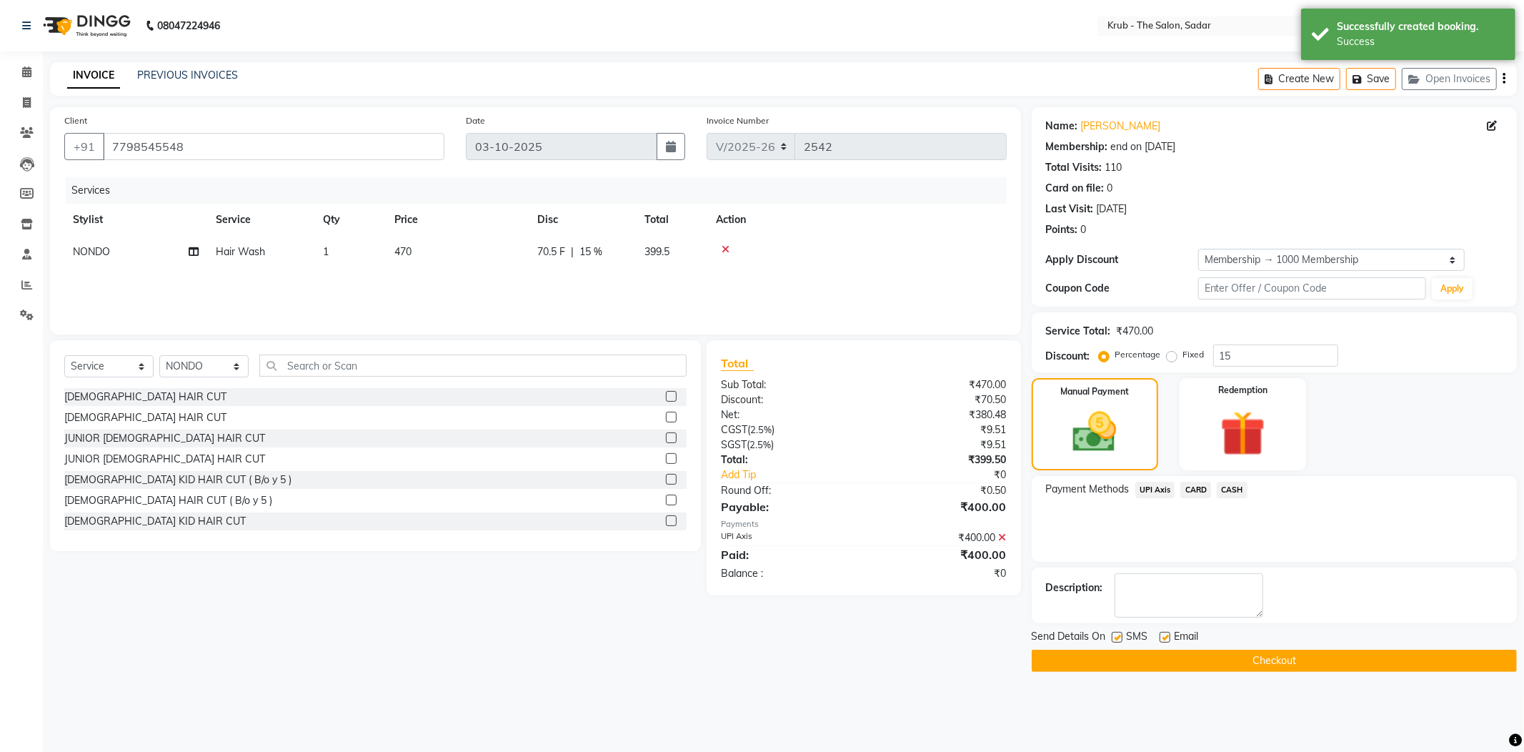
drag, startPoint x: 1164, startPoint y: 607, endPoint x: 1133, endPoint y: 606, distance: 31.4
click at [1164, 632] on label at bounding box center [1165, 637] width 11 height 11
click at [1164, 633] on input "checkbox" at bounding box center [1164, 637] width 9 height 9
checkbox input "false"
click at [1123, 632] on label at bounding box center [1117, 637] width 11 height 11
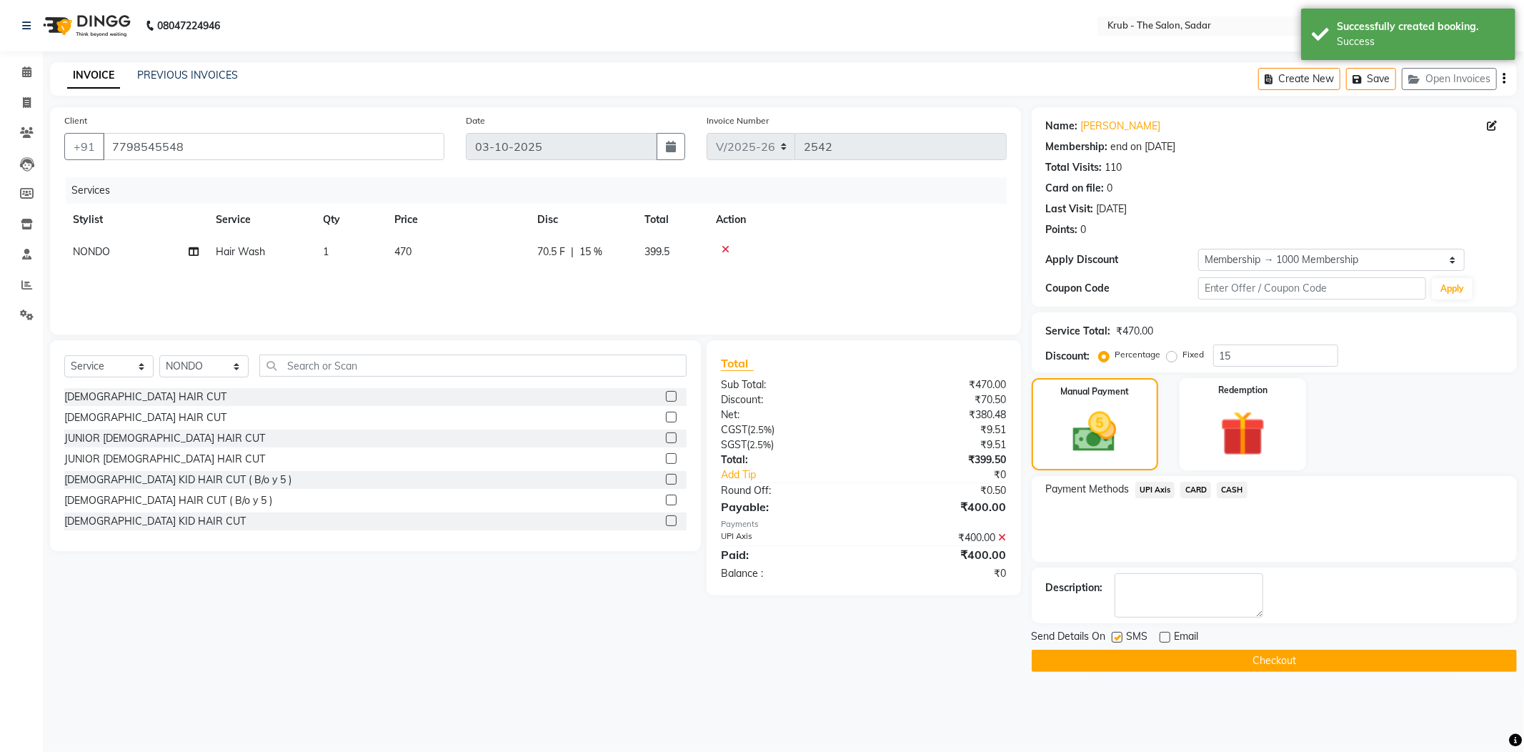
click at [1121, 633] on input "checkbox" at bounding box center [1116, 637] width 9 height 9
checkbox input "false"
click at [1178, 649] on button "Checkout" at bounding box center [1274, 660] width 485 height 22
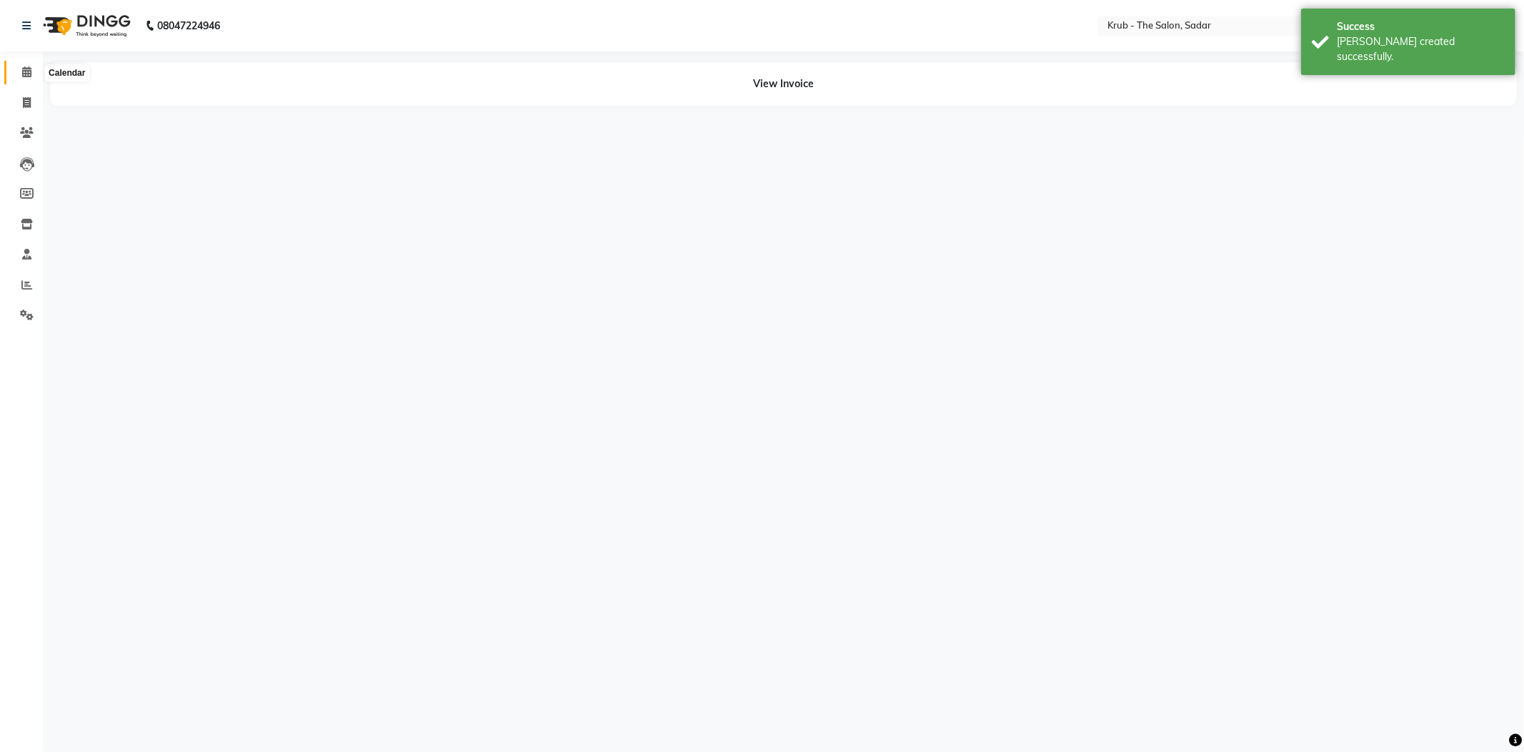
click at [19, 77] on span at bounding box center [26, 72] width 25 height 16
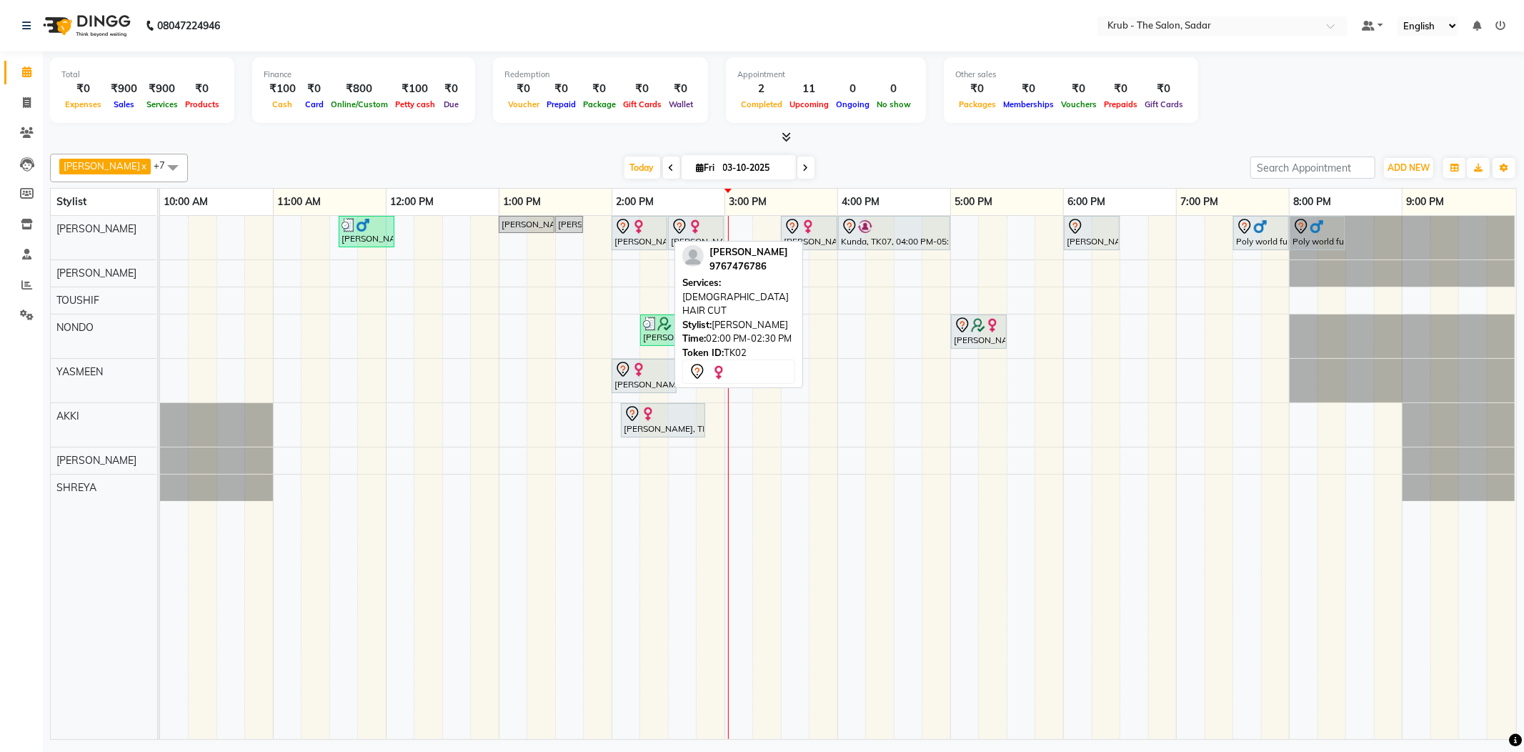
click at [652, 227] on div at bounding box center [639, 226] width 50 height 17
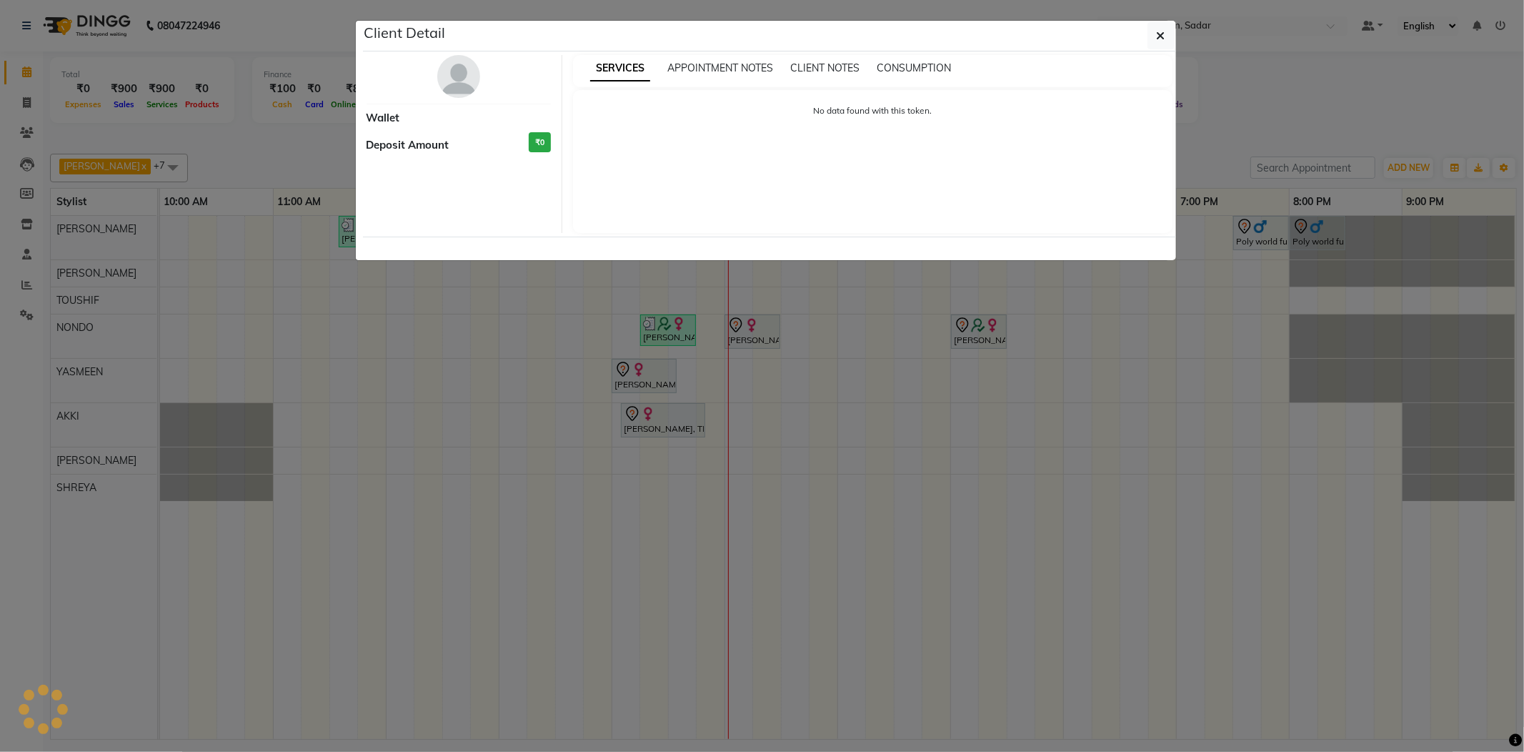
select select "7"
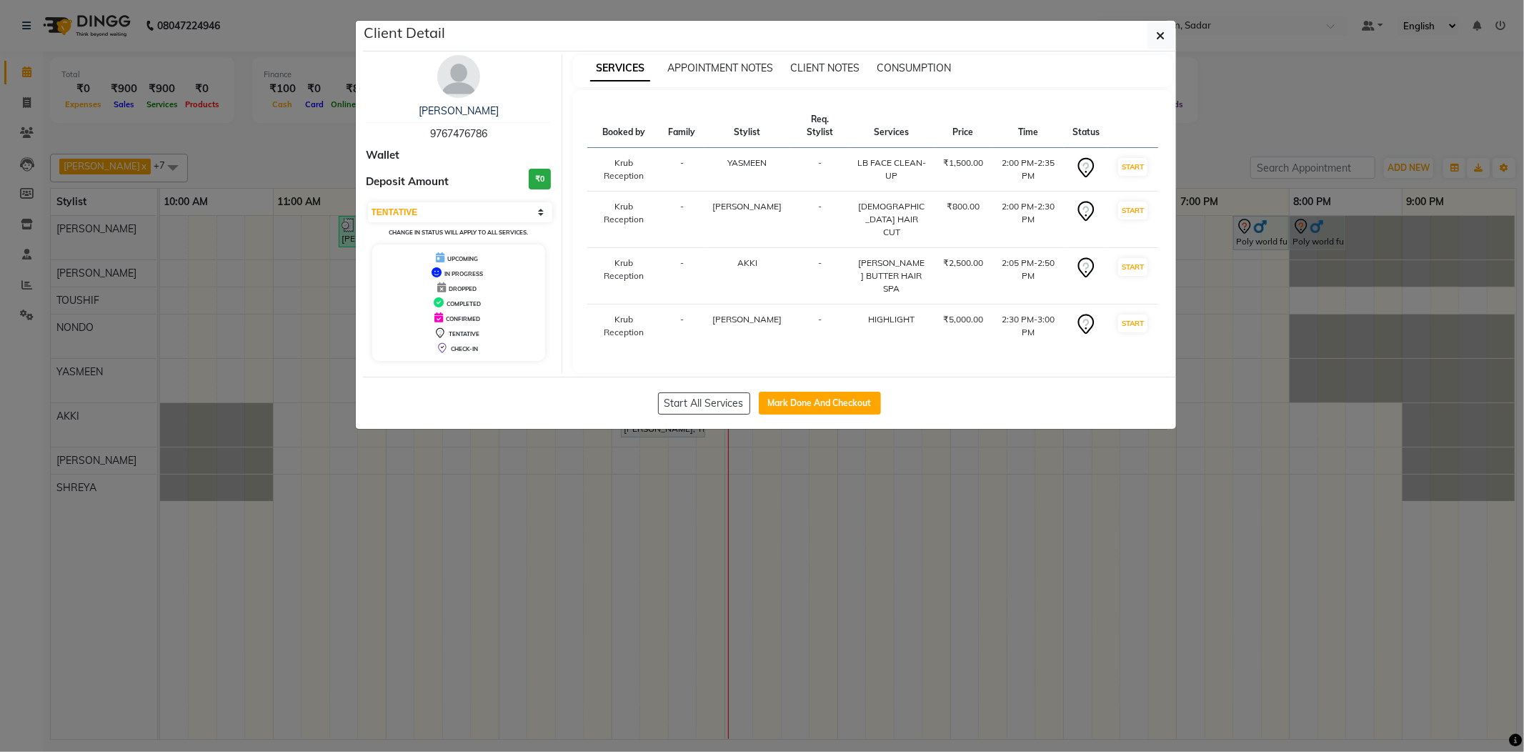
click at [1242, 151] on ngb-modal-window "Client Detail [PERSON_NAME] 9767476786 Wallet Deposit Amount ₹0 Select IN SERVI…" at bounding box center [762, 376] width 1524 height 752
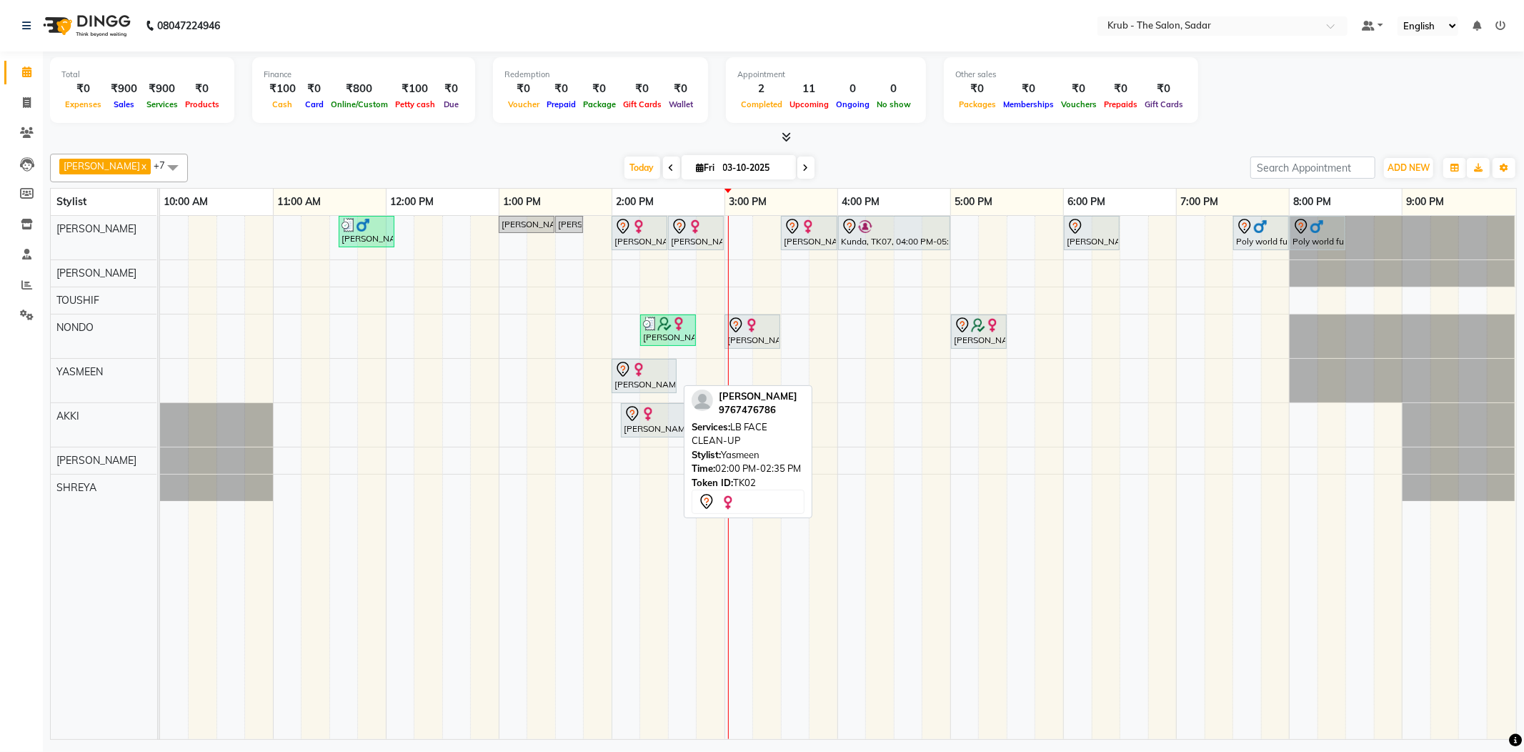
click at [658, 359] on link "[PERSON_NAME], TK02, 02:00 PM-02:35 PM, LB FACE CLEAN-UP" at bounding box center [644, 376] width 65 height 34
select select "7"
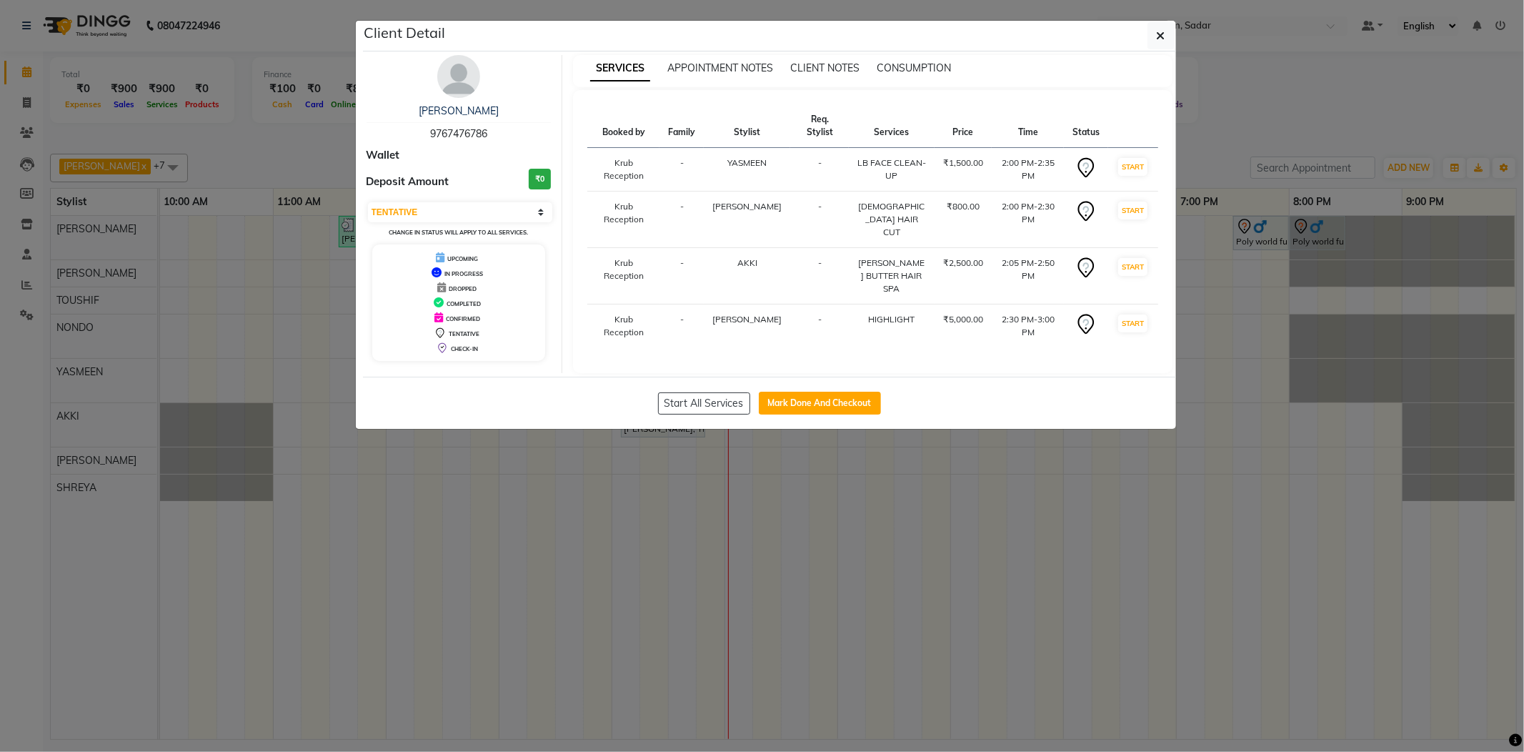
click at [1282, 126] on ngb-modal-window "Client Detail [PERSON_NAME] 9767476786 Wallet Deposit Amount ₹0 Select IN SERVI…" at bounding box center [762, 376] width 1524 height 752
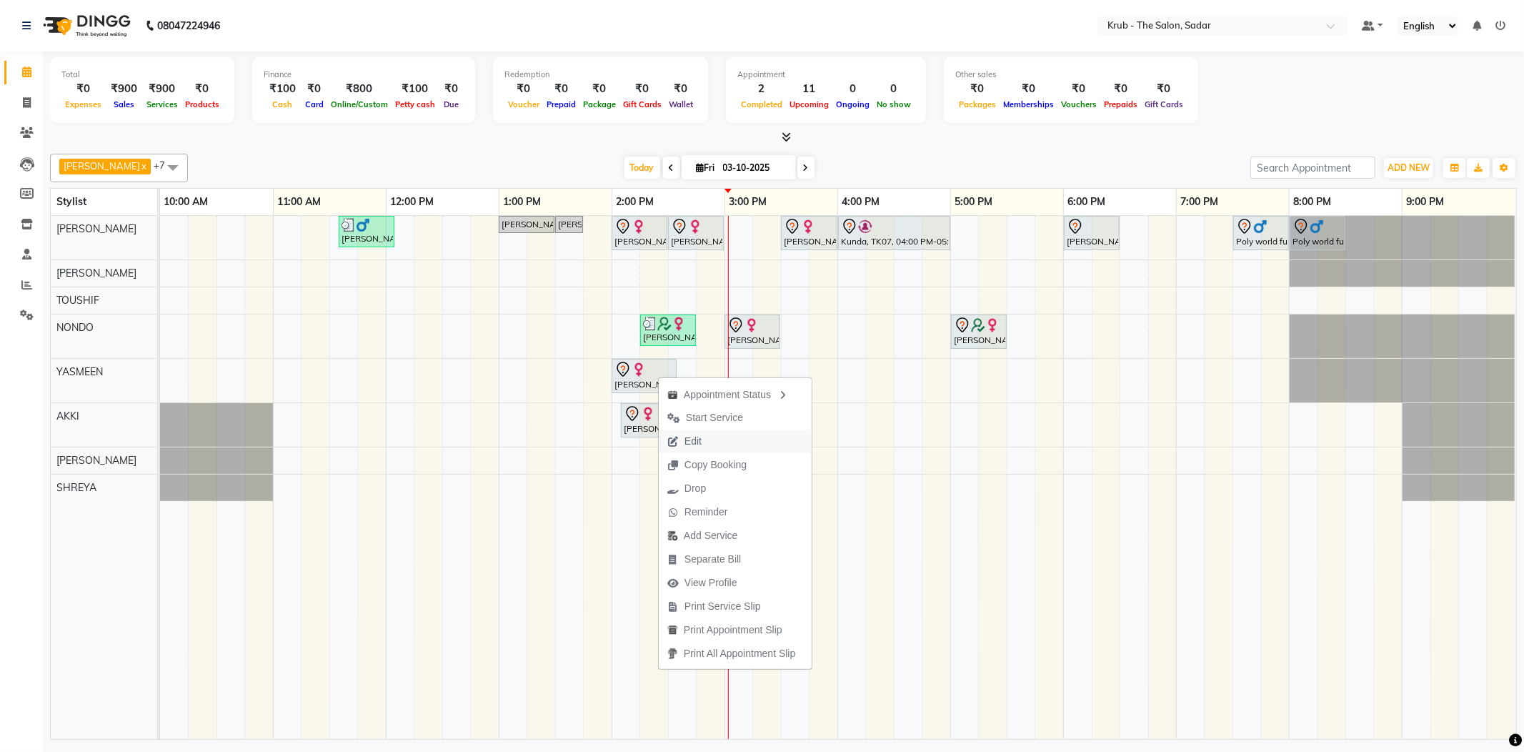
click at [698, 439] on span "Edit" at bounding box center [693, 441] width 17 height 15
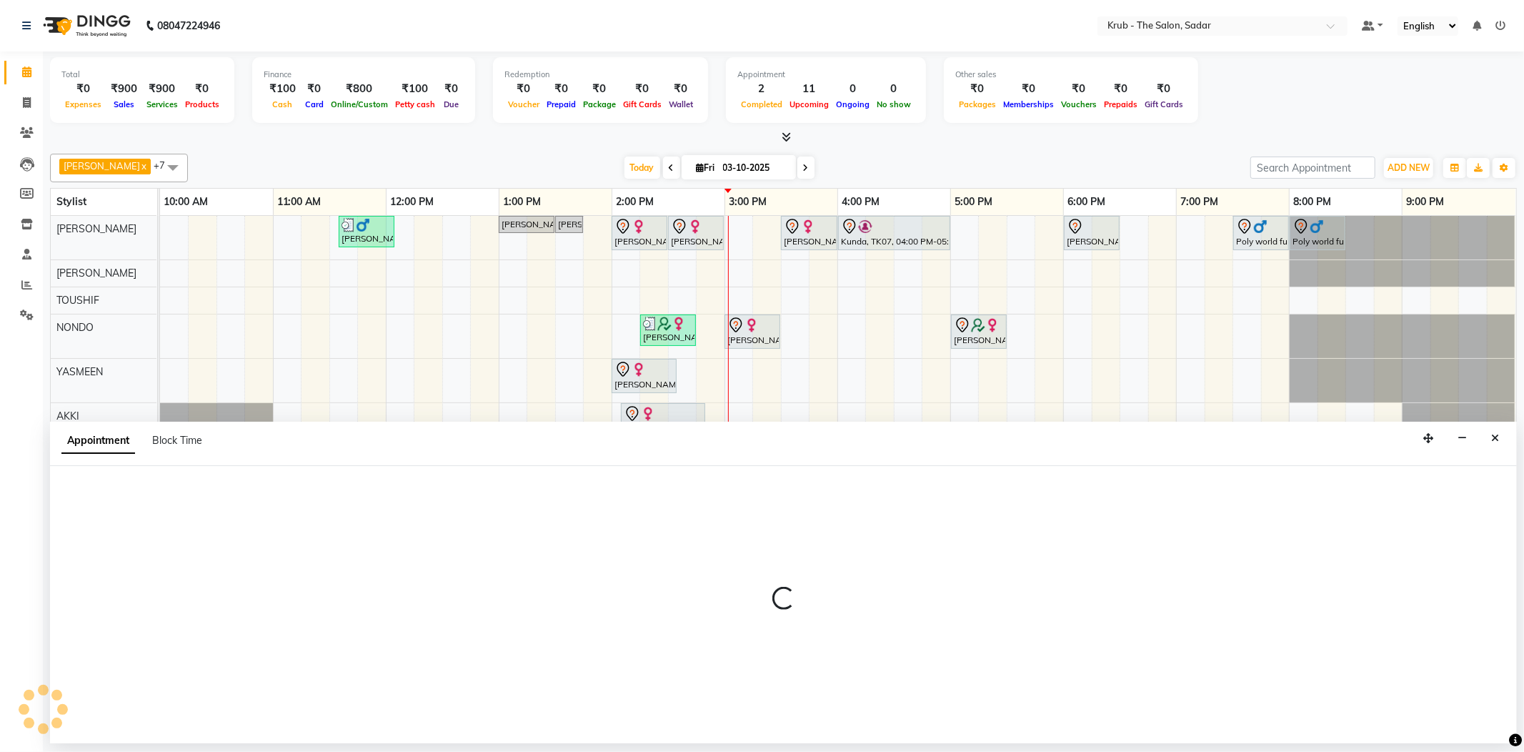
select select "tentative"
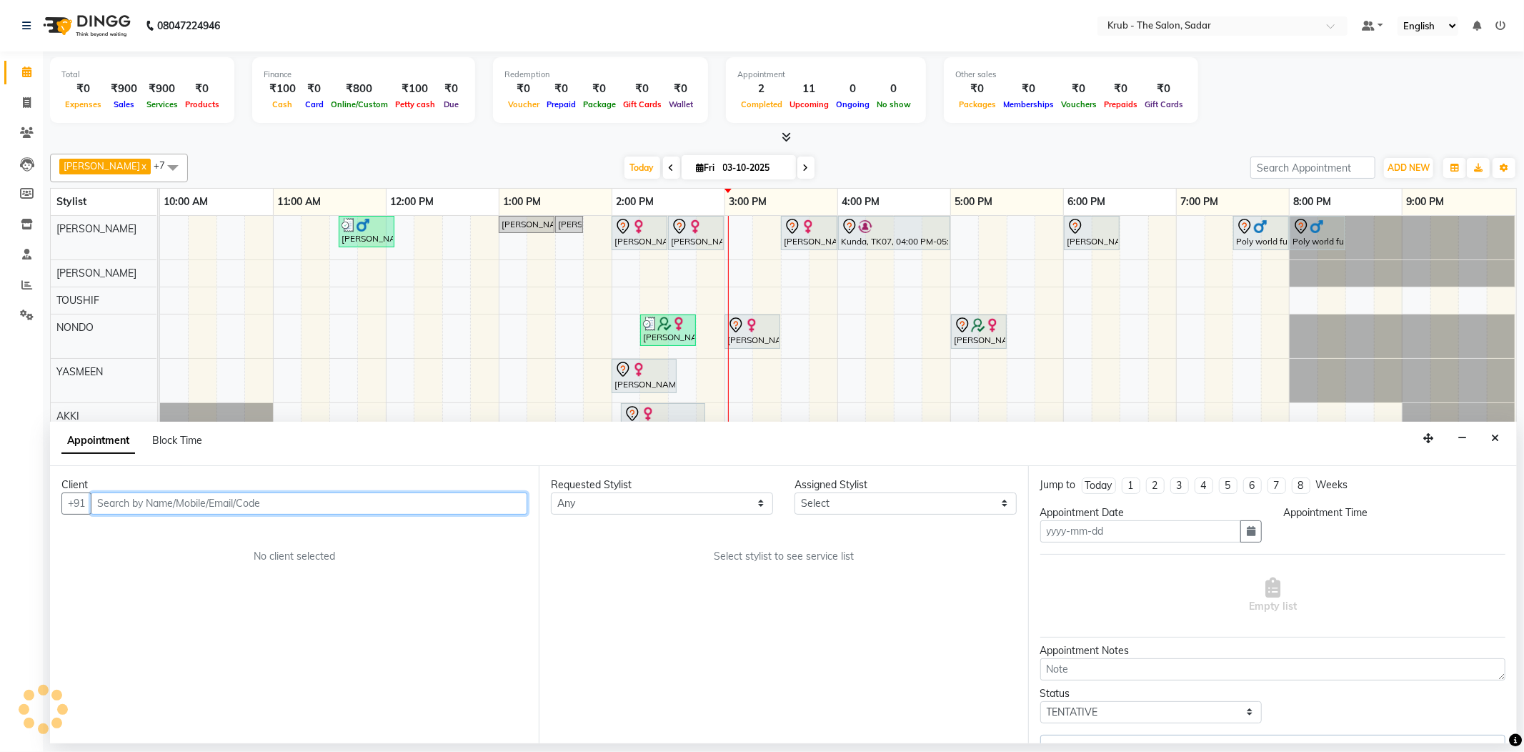
type input "03-10-2025"
select select "840"
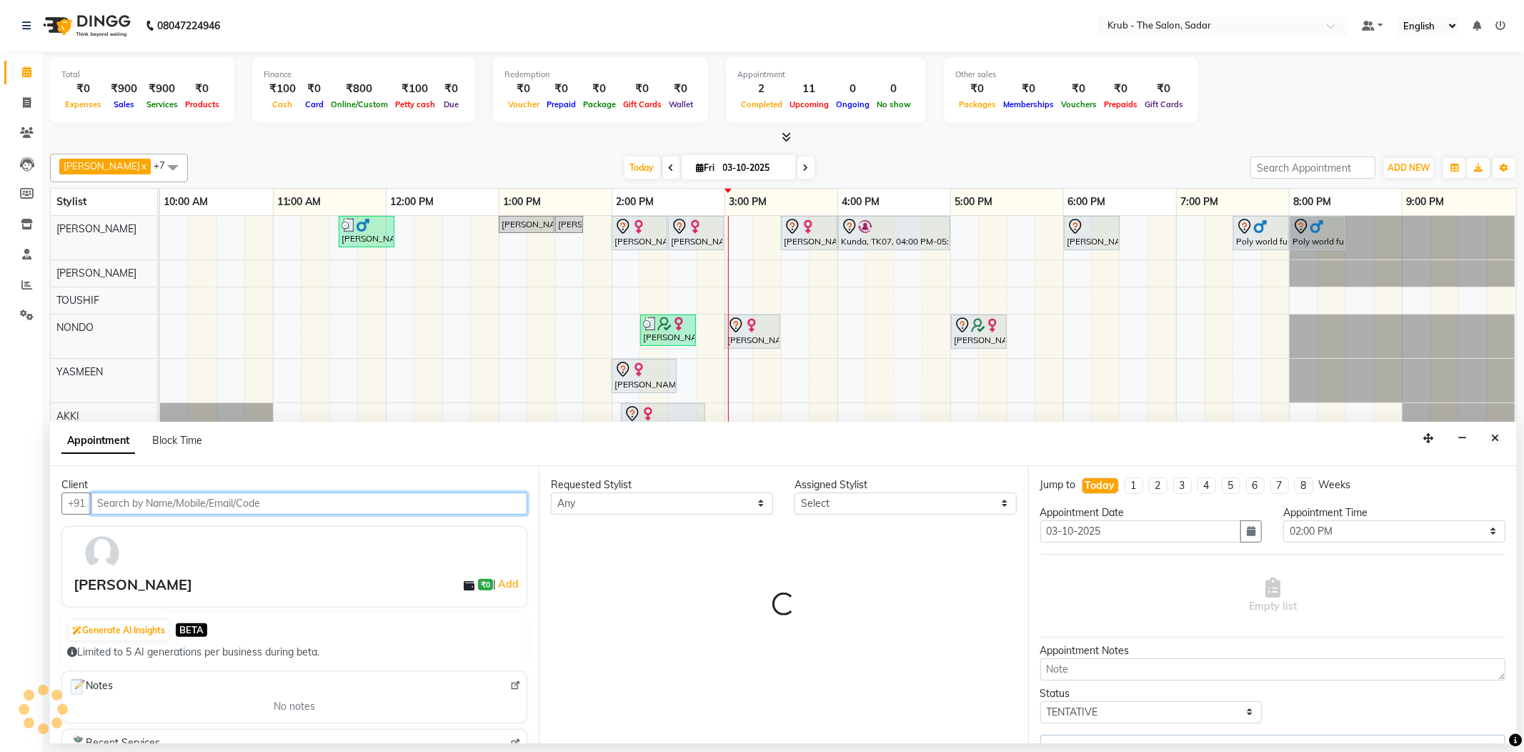
select select "24979"
select select "1917"
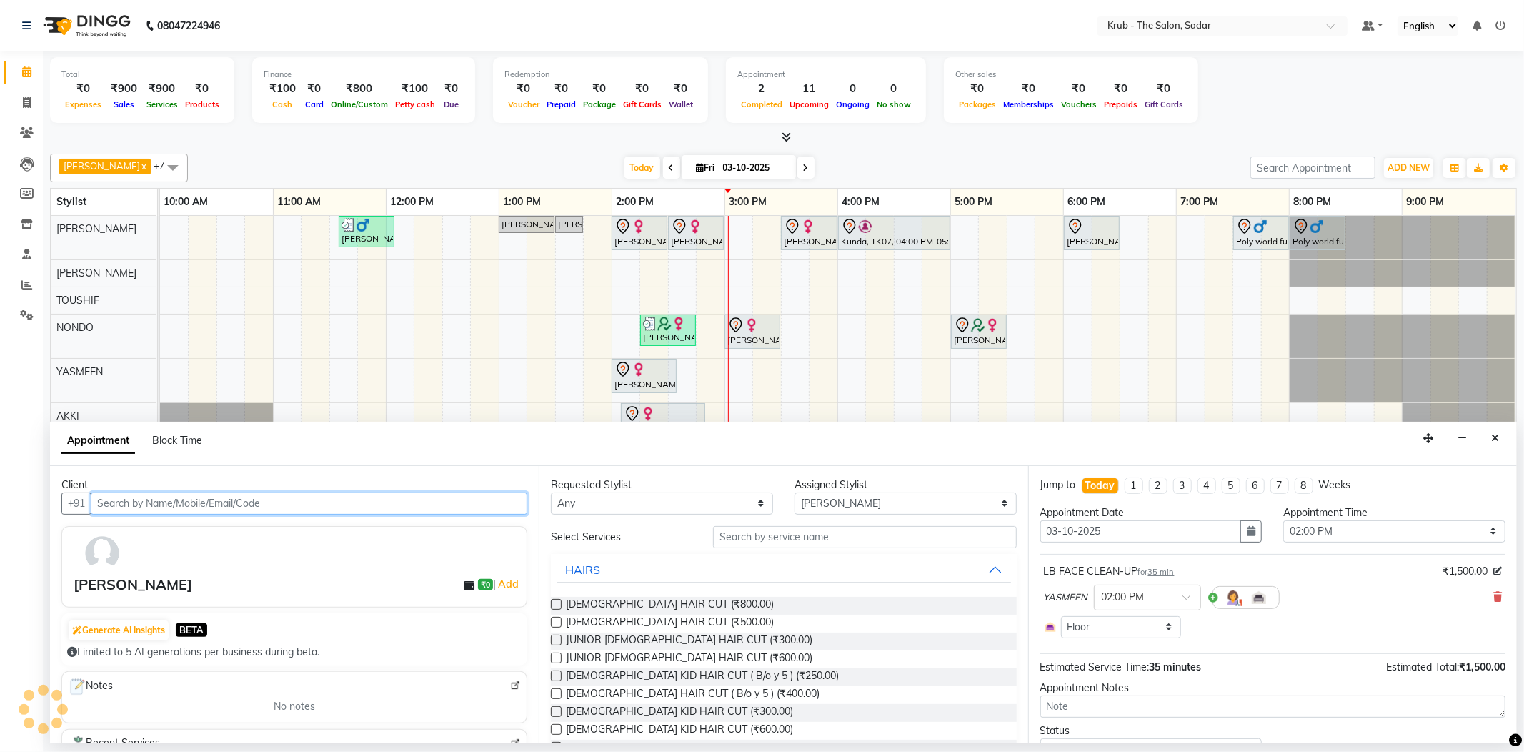
select select "1917"
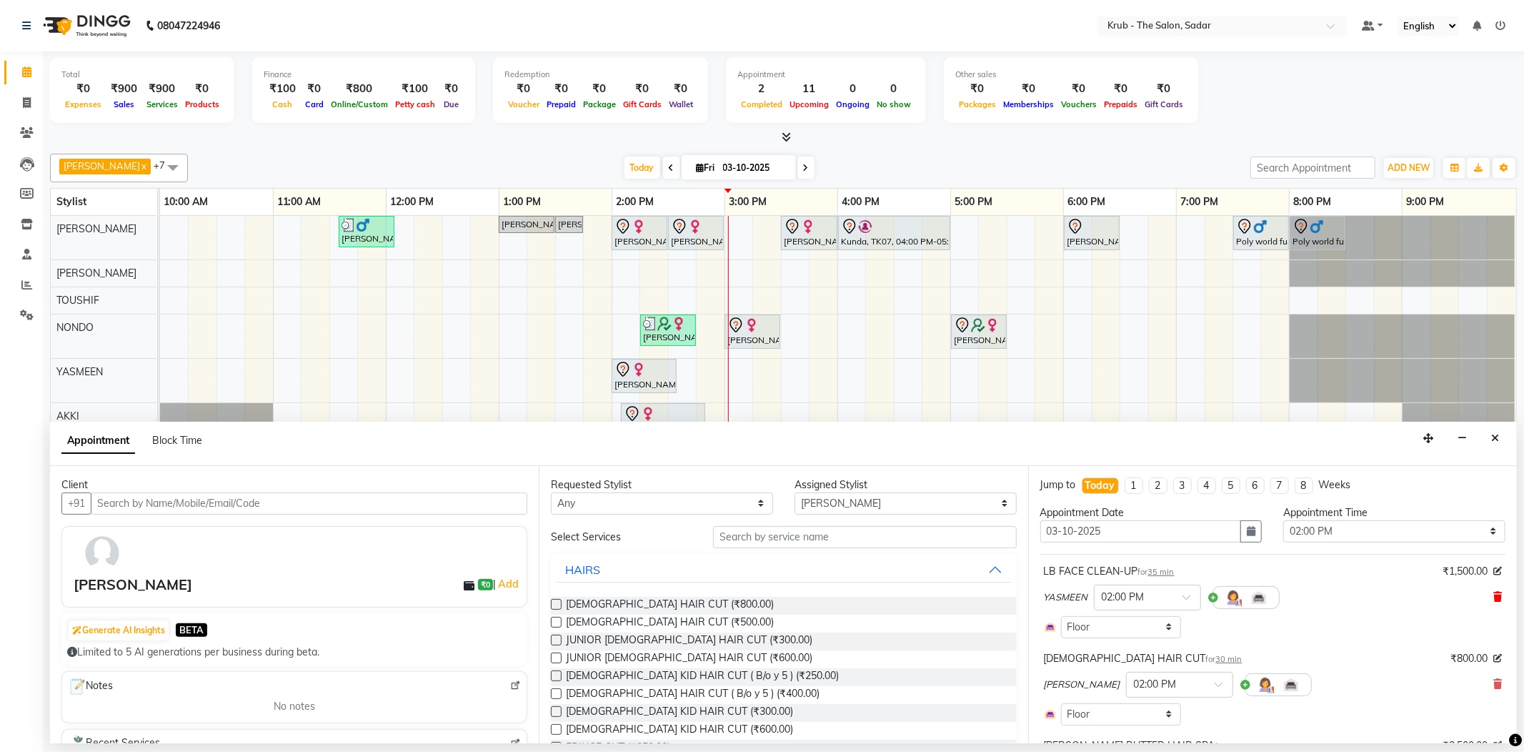
click at [1493, 592] on icon at bounding box center [1497, 597] width 9 height 10
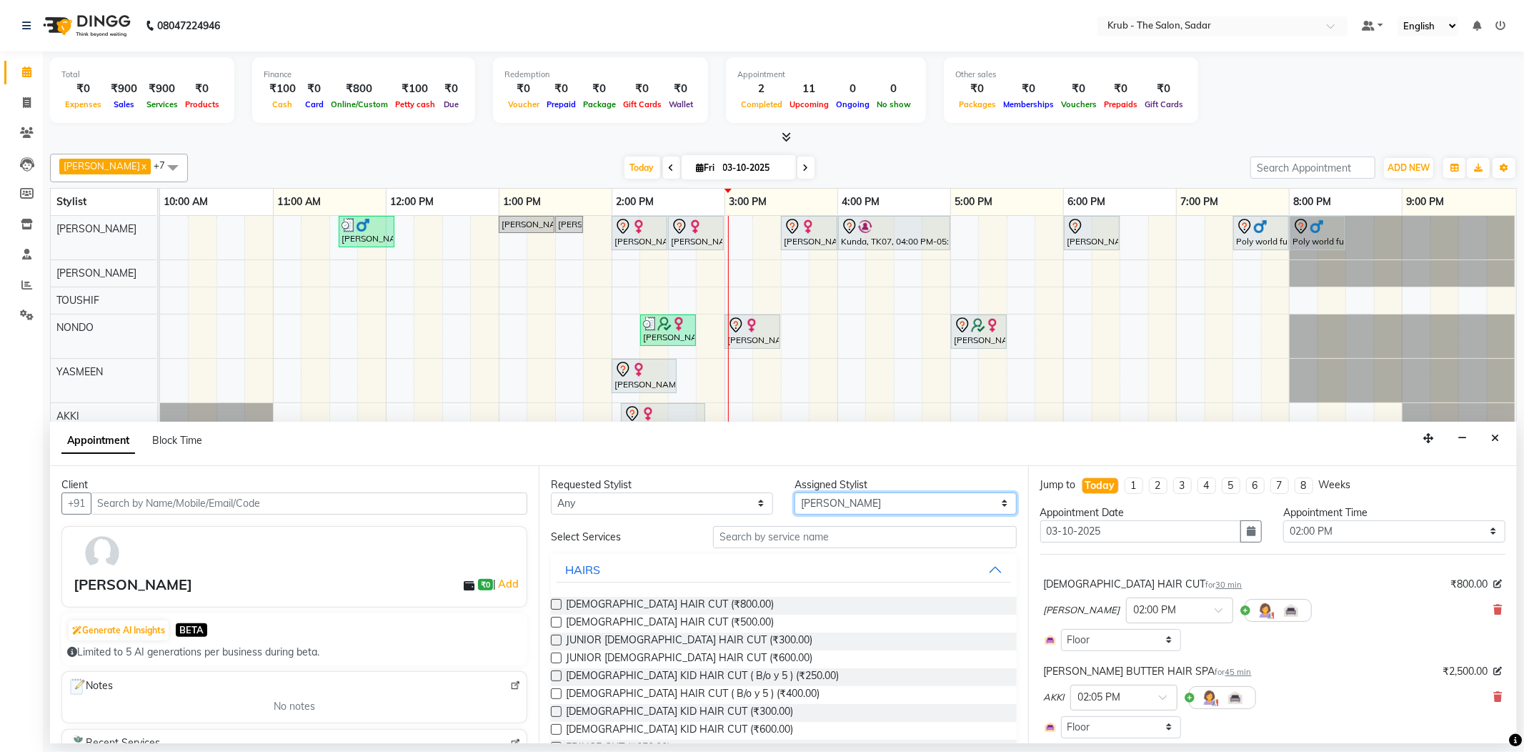
click at [853, 496] on select "Select AKASH AKKI AMIT [PERSON_NAME] KUNAL NONDO [PERSON_NAME] [PERSON_NAME] [P…" at bounding box center [906, 503] width 222 height 22
select select "24987"
click at [795, 492] on select "Select AKASH AKKI AMIT [PERSON_NAME] KUNAL NONDO [PERSON_NAME] [PERSON_NAME] [P…" at bounding box center [906, 503] width 222 height 22
click at [755, 526] on input "text" at bounding box center [864, 537] width 303 height 22
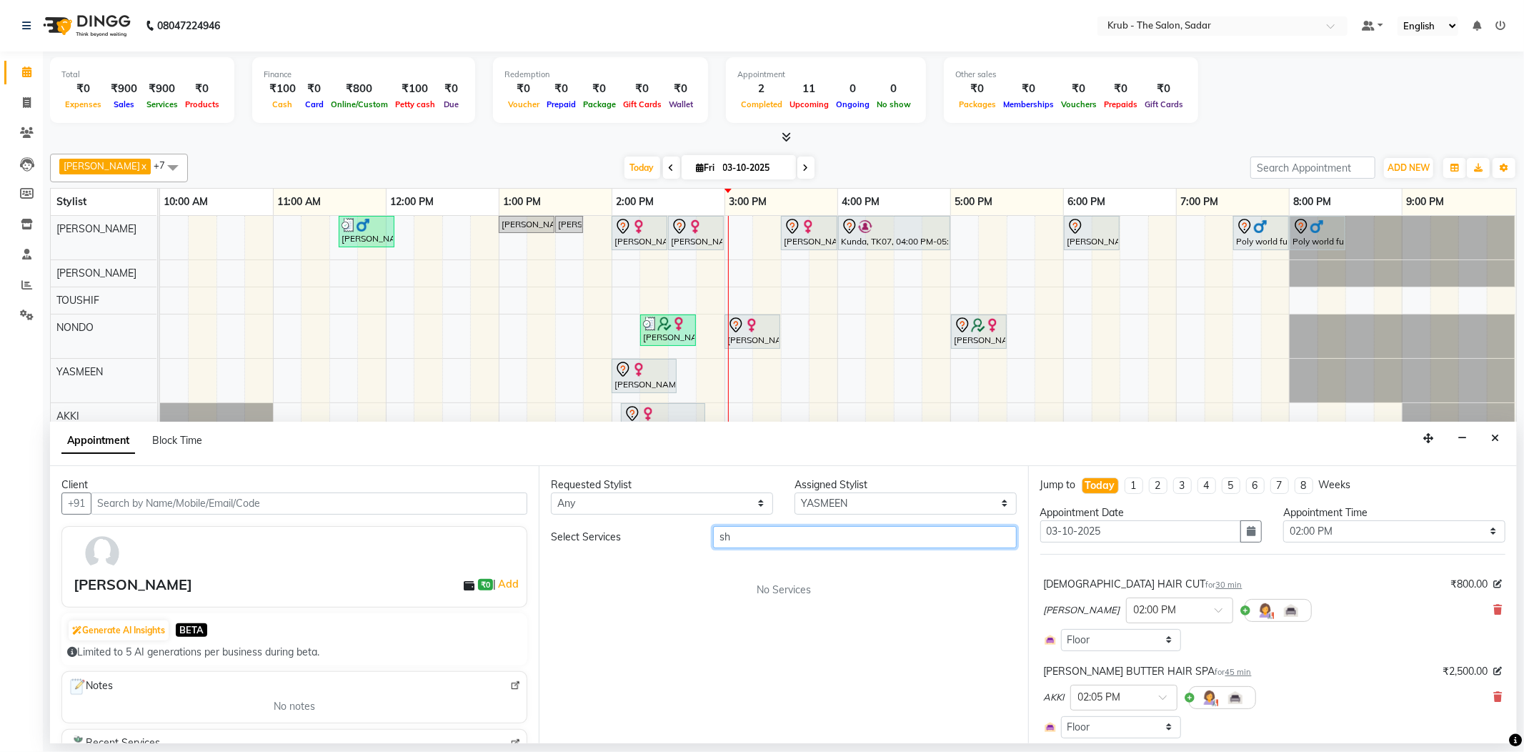
type input "s"
type input "butt"
drag, startPoint x: 762, startPoint y: 527, endPoint x: 615, endPoint y: 544, distance: 147.6
click at [615, 544] on div "Select Services butt WAXING REGULAR BUTTS WAX (₹360.00) RICA BUTTS WAX (₹480.00)" at bounding box center [783, 585] width 465 height 118
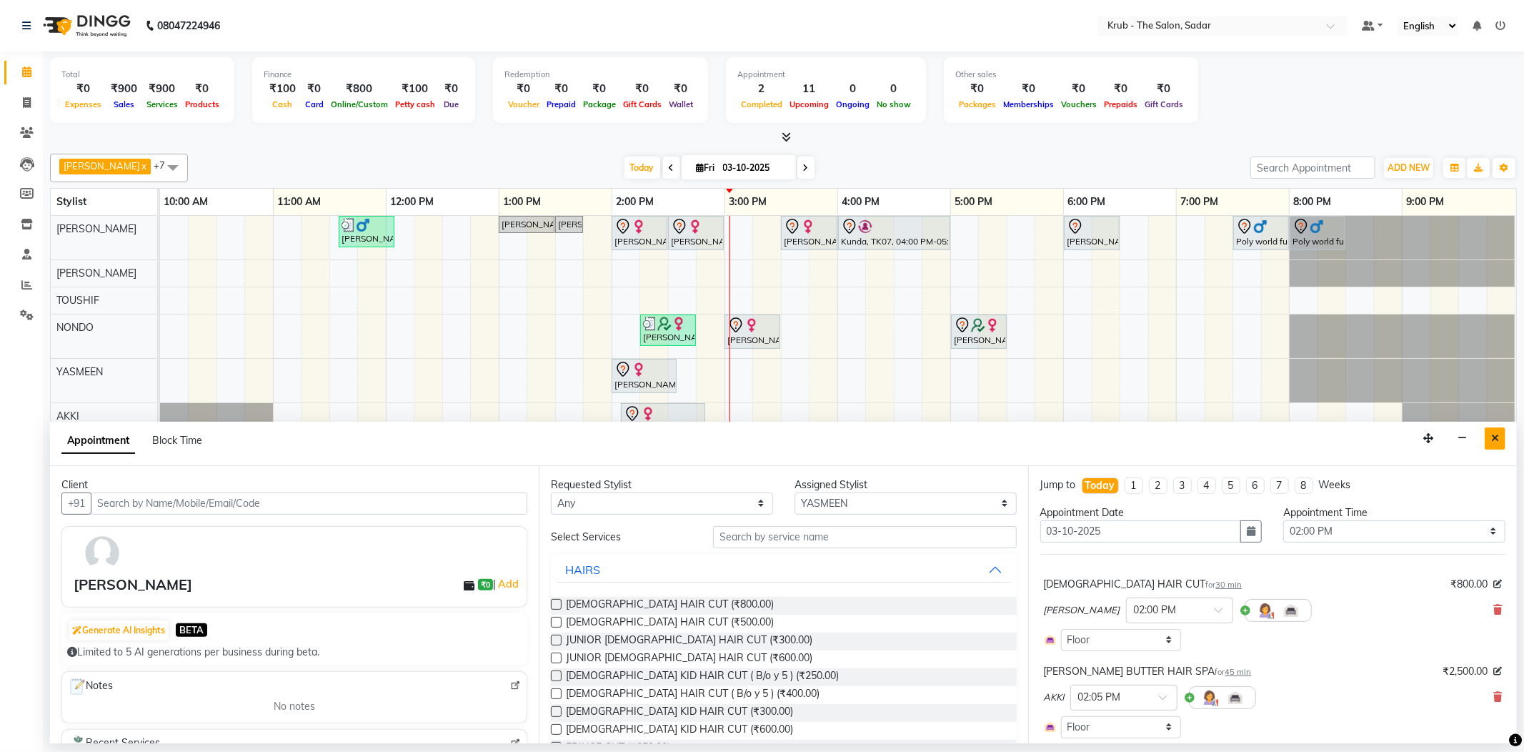
click at [1490, 433] on button "Close" at bounding box center [1495, 438] width 21 height 22
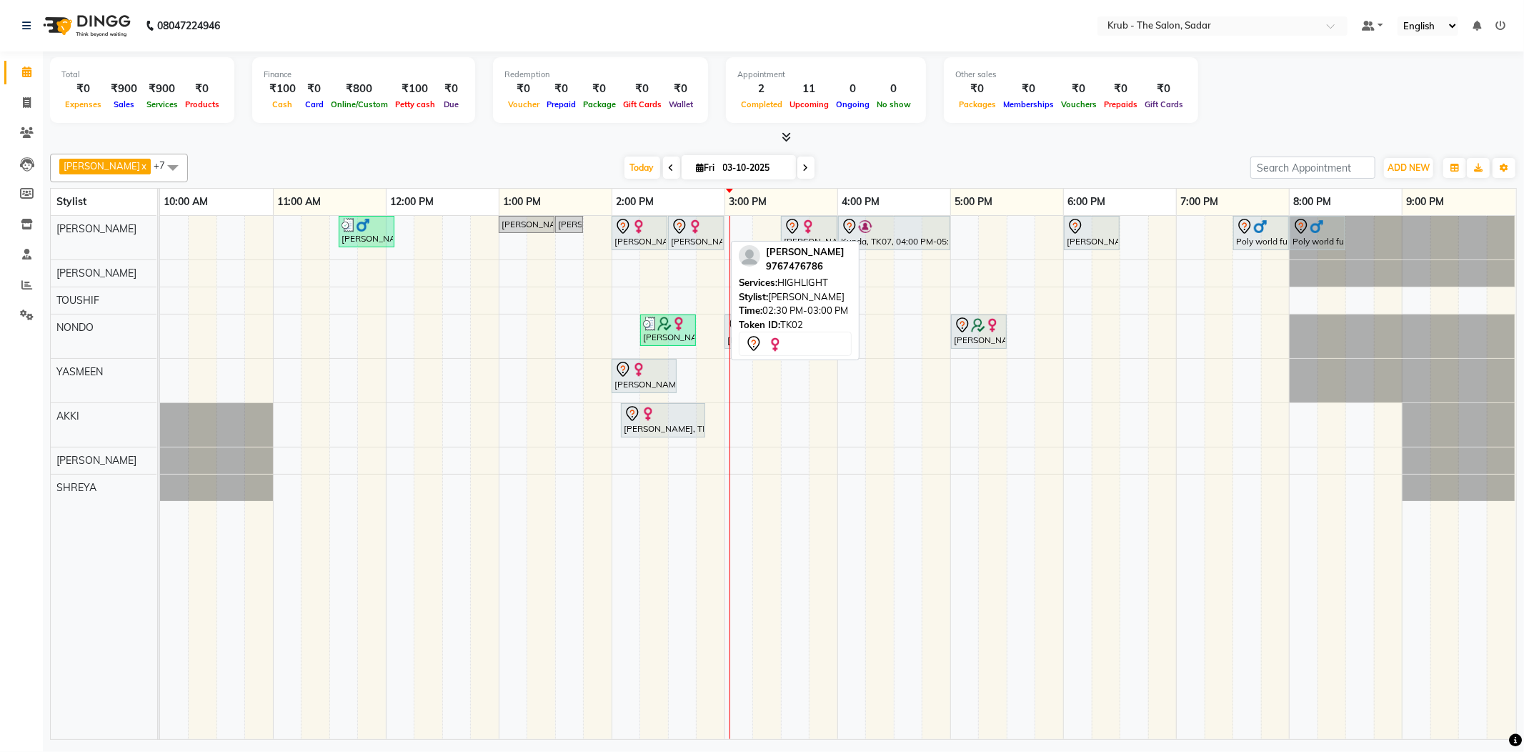
click at [160, 218] on div "[PERSON_NAME], TK03, 11:35 AM-12:05 PM, [DEMOGRAPHIC_DATA] HAIR CUT Dev [PERSON…" at bounding box center [160, 238] width 0 height 44
click at [695, 239] on div "[PERSON_NAME], TK02, 02:30 PM-03:00 PM, HIGHLIGHT" at bounding box center [695, 233] width 53 height 30
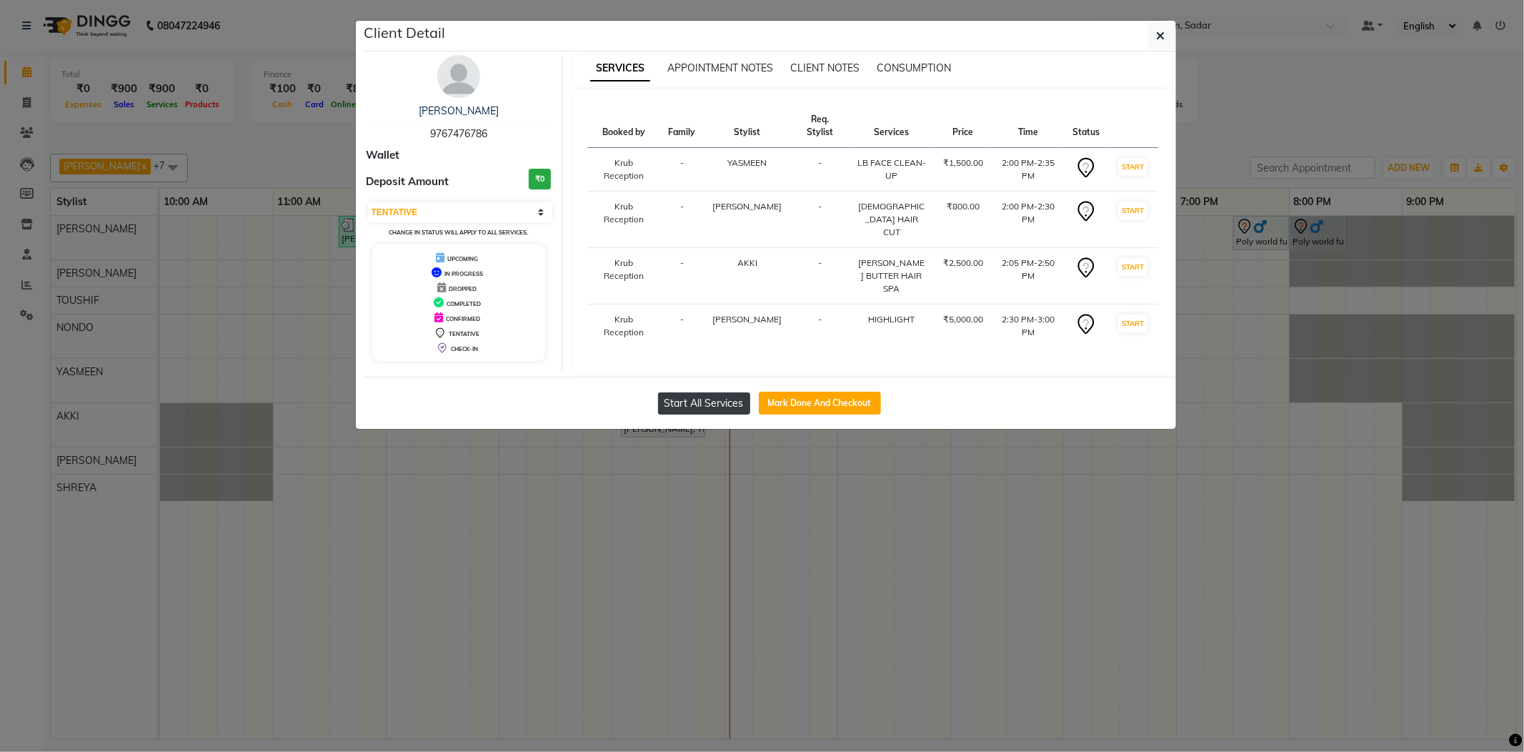
click at [695, 400] on button "Start All Services" at bounding box center [704, 403] width 92 height 22
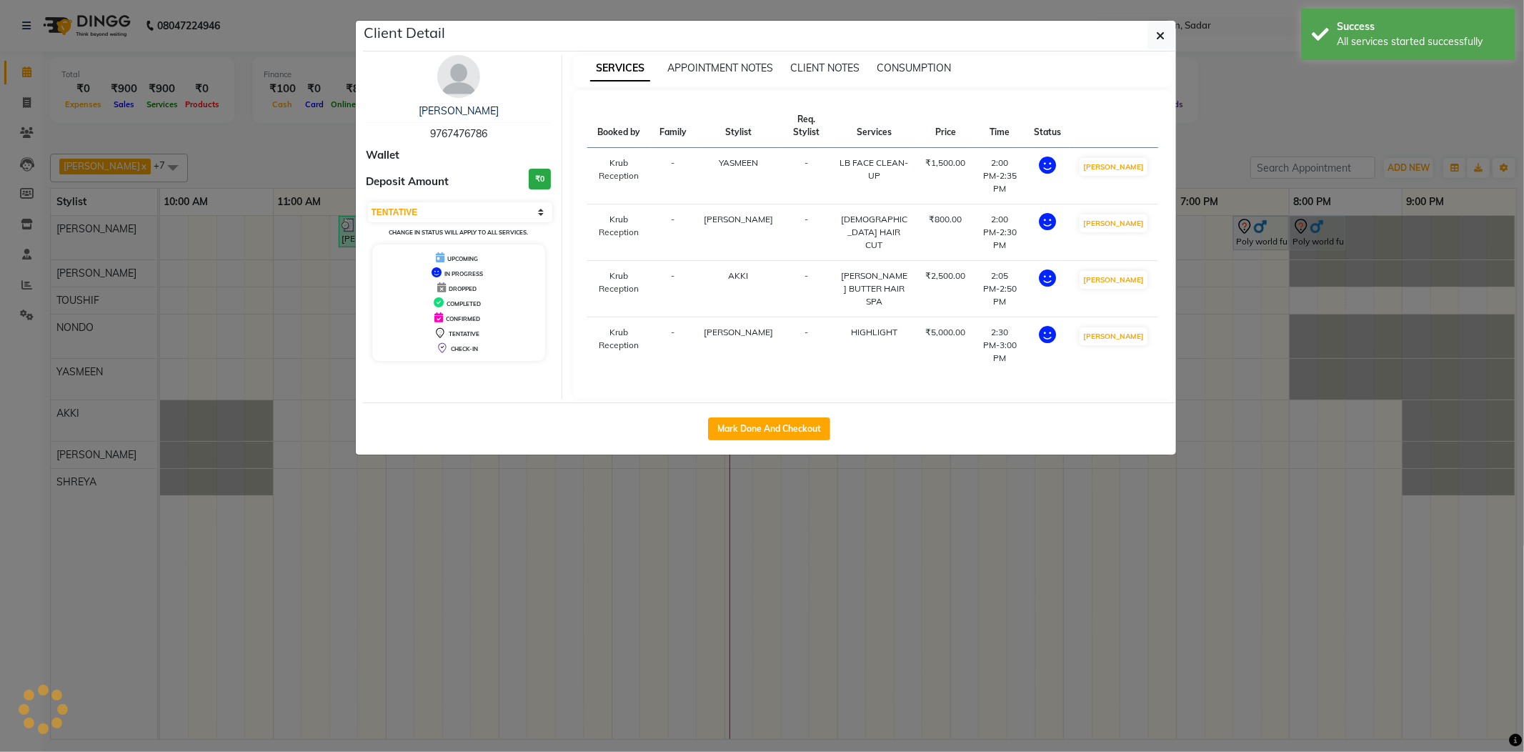
select select "1"
click at [1300, 124] on ngb-modal-window "Client Detail [PERSON_NAME] 9767476786 Wallet Deposit Amount ₹0 Select IN SERVI…" at bounding box center [762, 376] width 1524 height 752
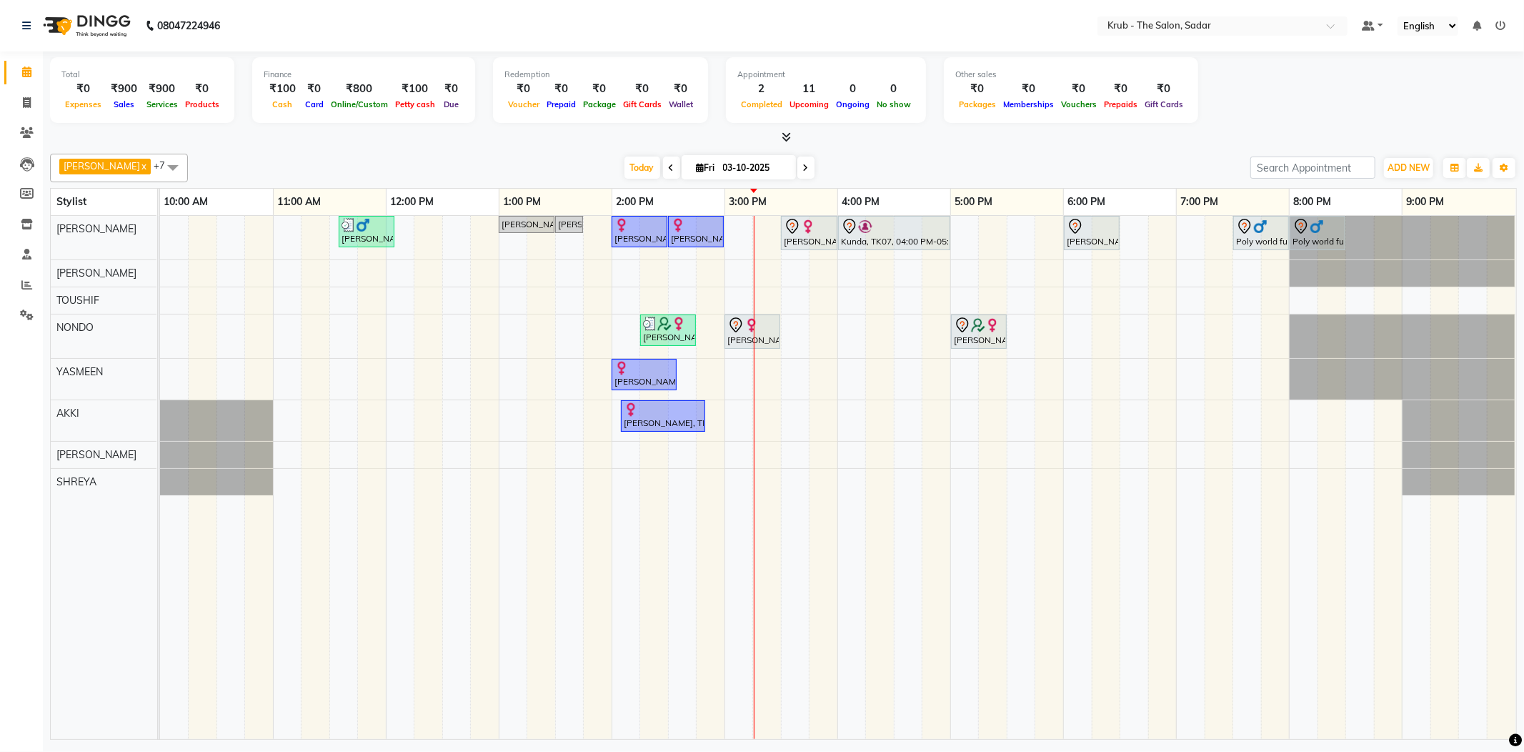
click at [803, 169] on icon at bounding box center [806, 168] width 6 height 9
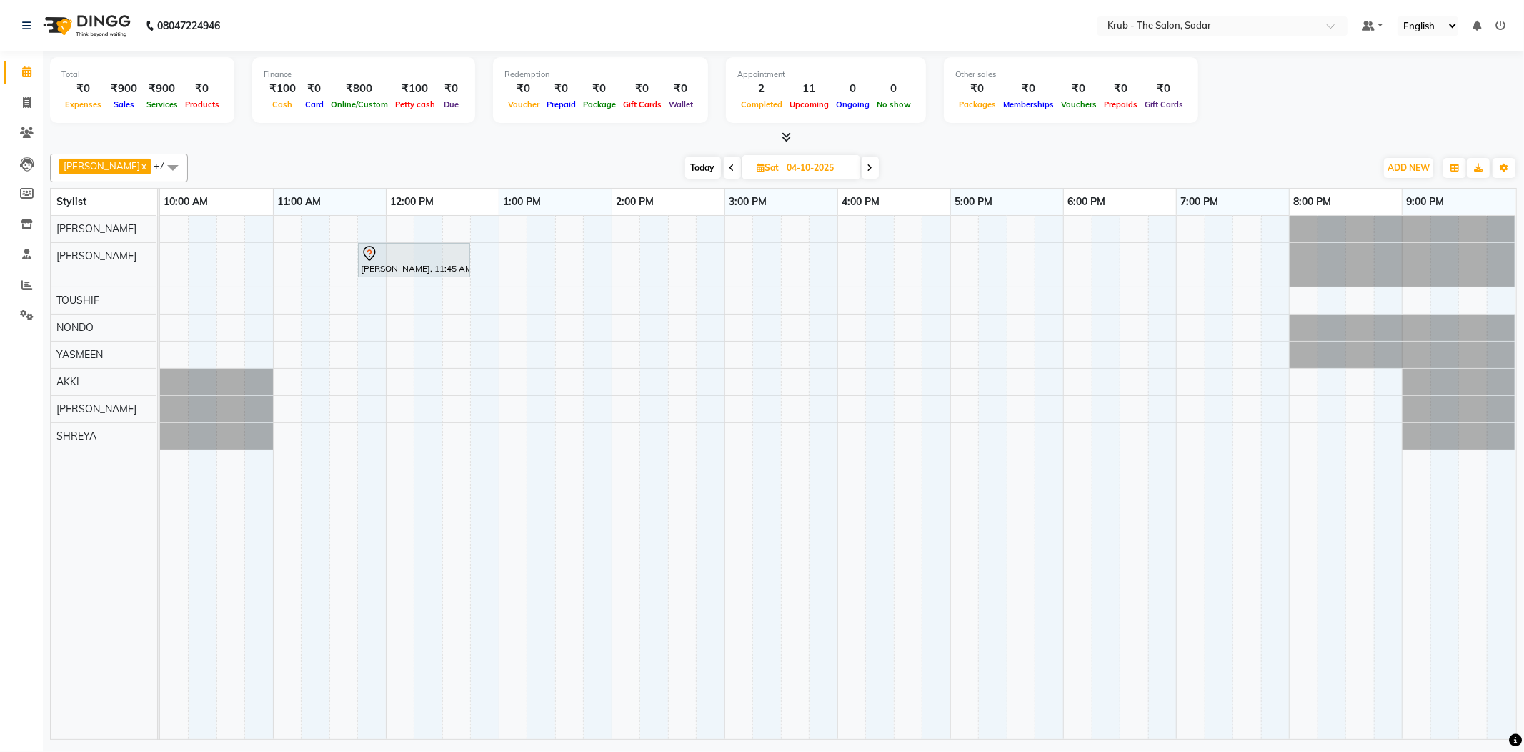
click at [724, 159] on span at bounding box center [732, 167] width 17 height 22
type input "03-10-2025"
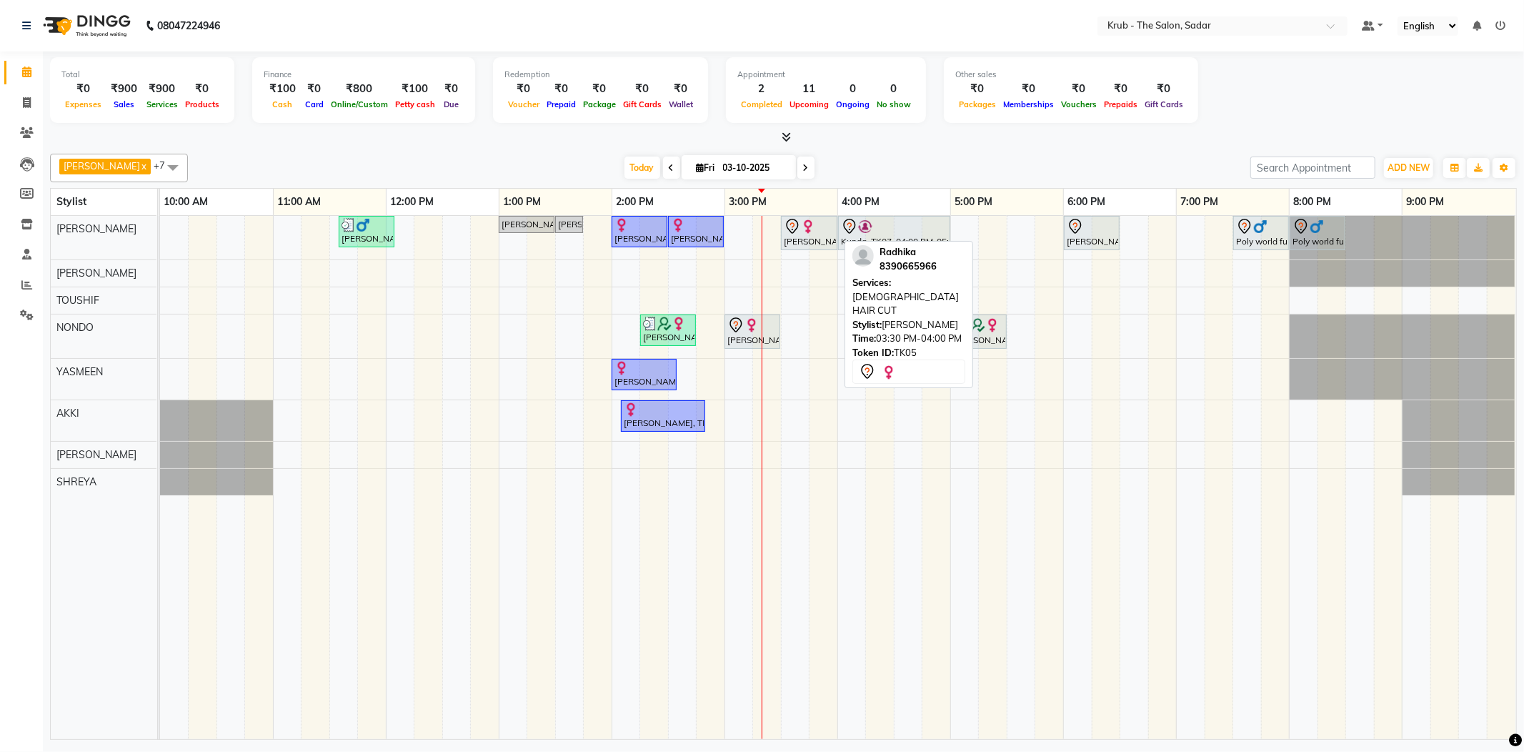
click at [817, 234] on div "[PERSON_NAME], TK05, 03:30 PM-04:00 PM, [DEMOGRAPHIC_DATA] HAIR CUT" at bounding box center [809, 233] width 54 height 30
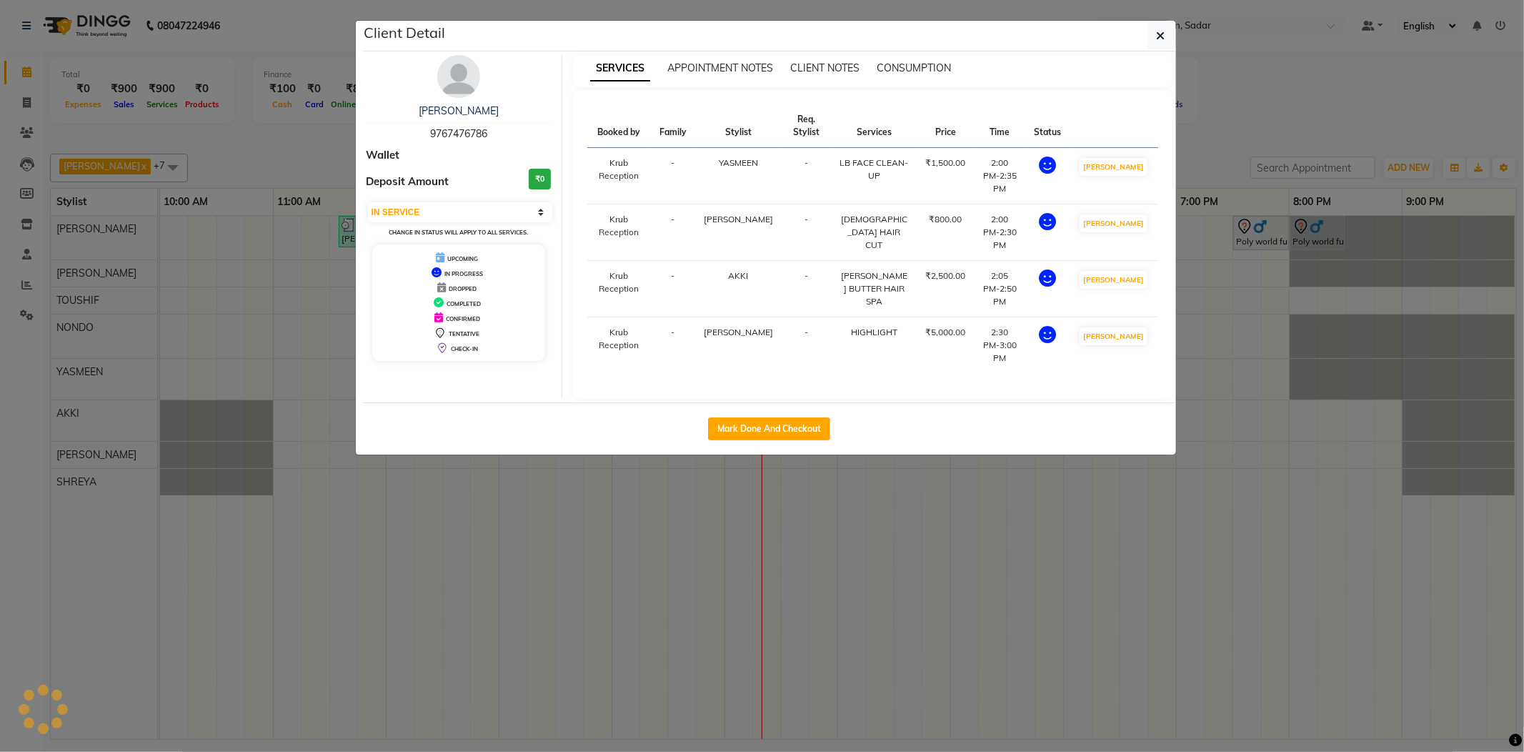
select select "7"
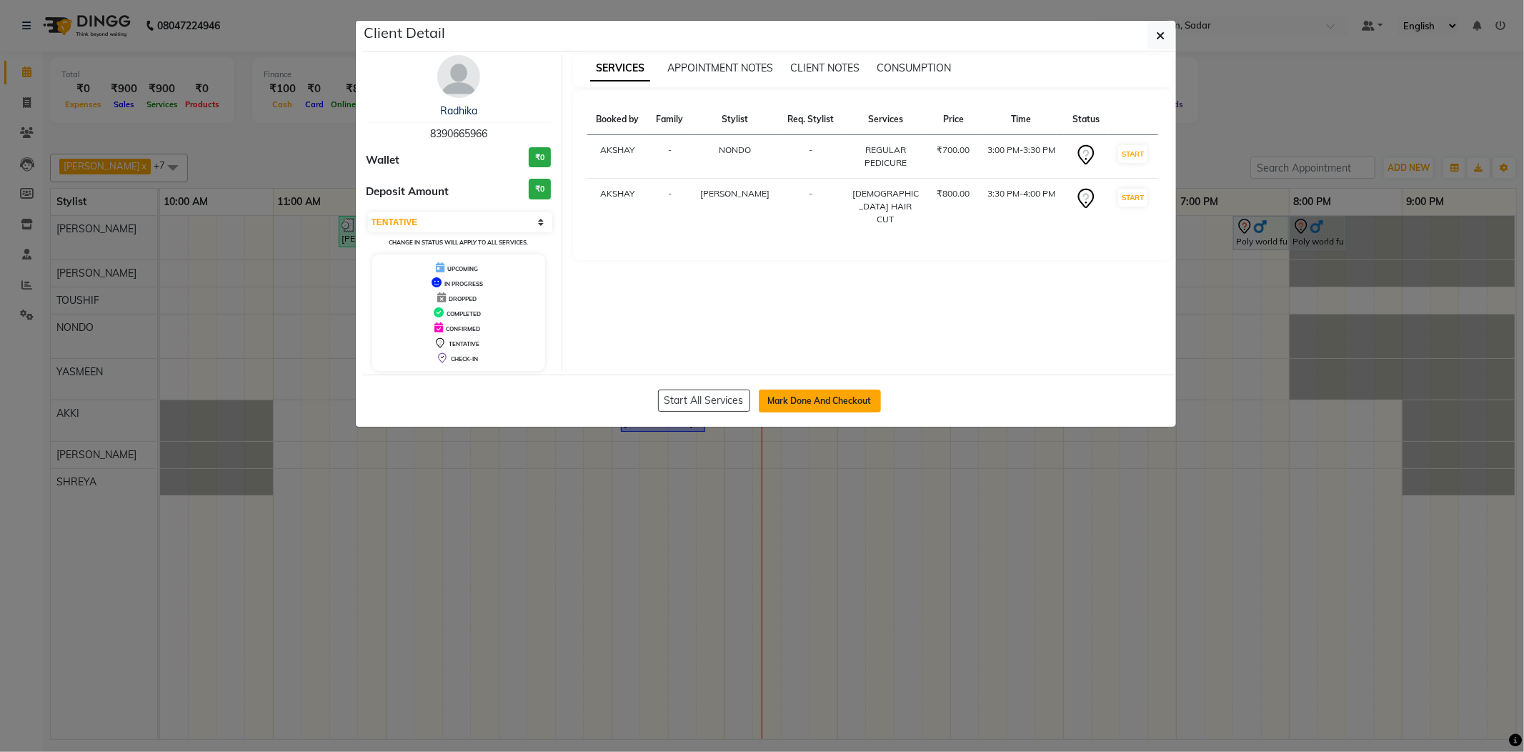
click at [827, 412] on button "Mark Done And Checkout" at bounding box center [820, 400] width 122 height 23
select select "service"
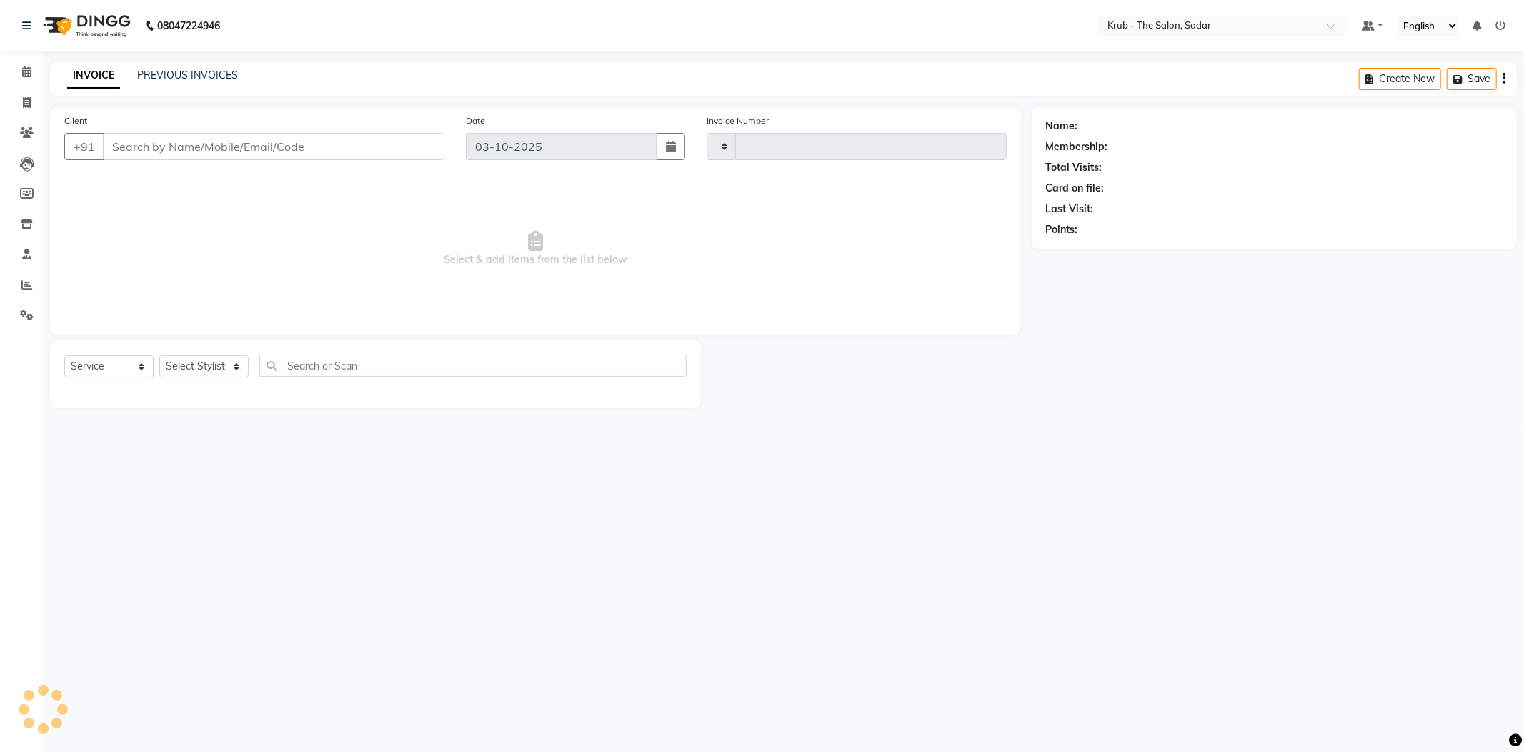
type input "2543"
select select "4449"
type input "8390665966"
select select "24986"
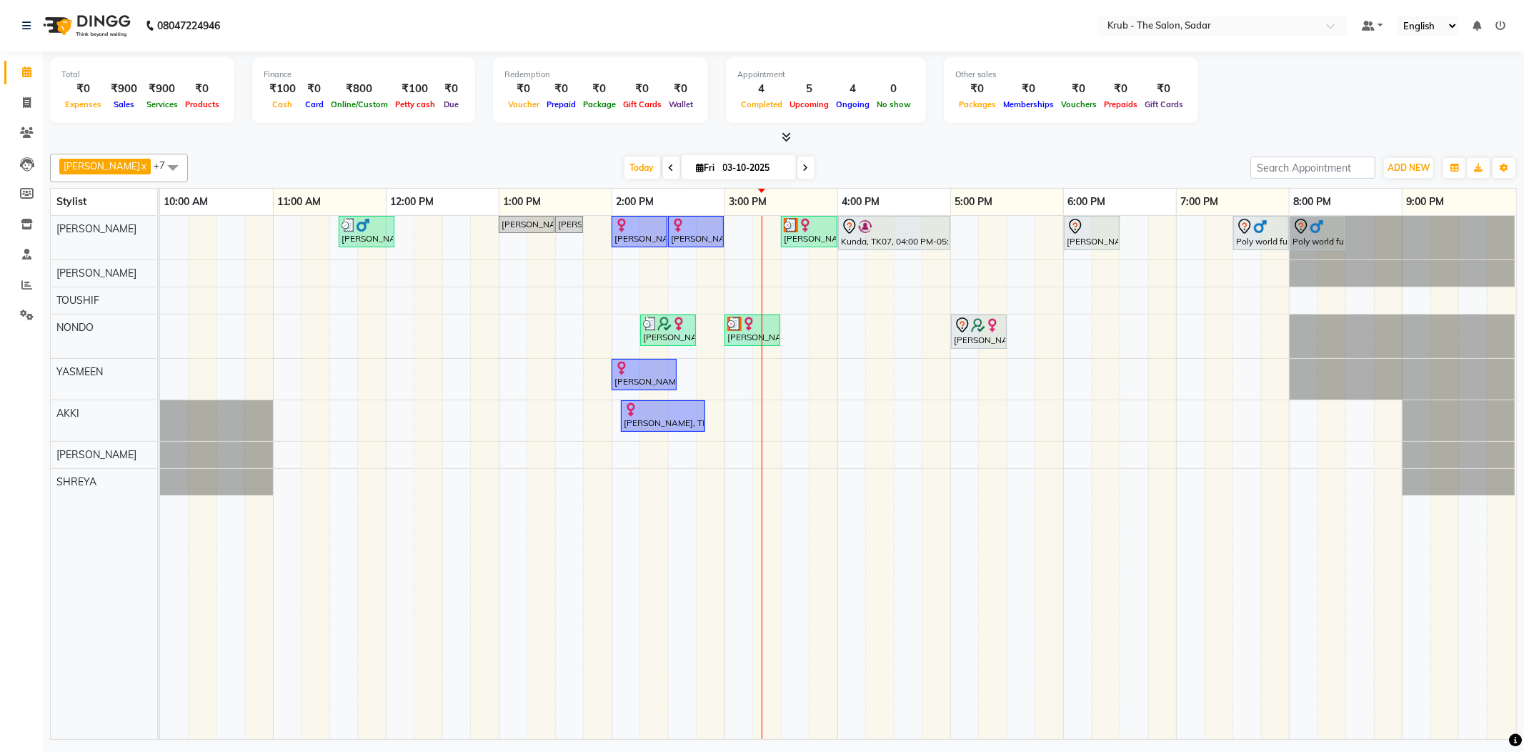
click at [864, 157] on div "[DATE] [DATE]" at bounding box center [719, 167] width 1048 height 21
click at [739, 164] on input "03-10-2025" at bounding box center [754, 167] width 71 height 21
select select "10"
select select "2025"
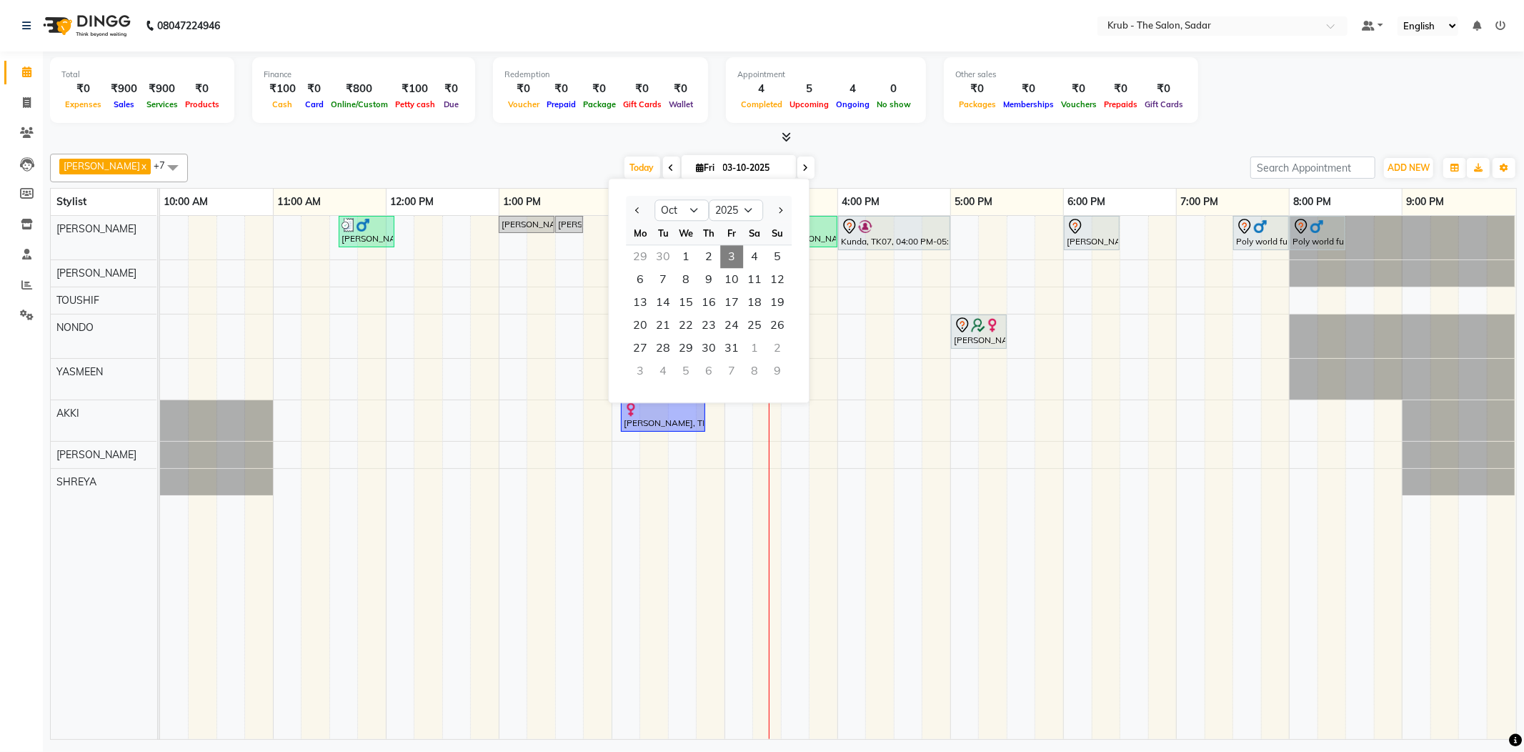
click at [875, 170] on div "Today Fri 03-10-2025 Jan Feb Mar Apr May Jun Jul Aug Sep Oct Nov Dec 2015 2016 …" at bounding box center [719, 167] width 1048 height 21
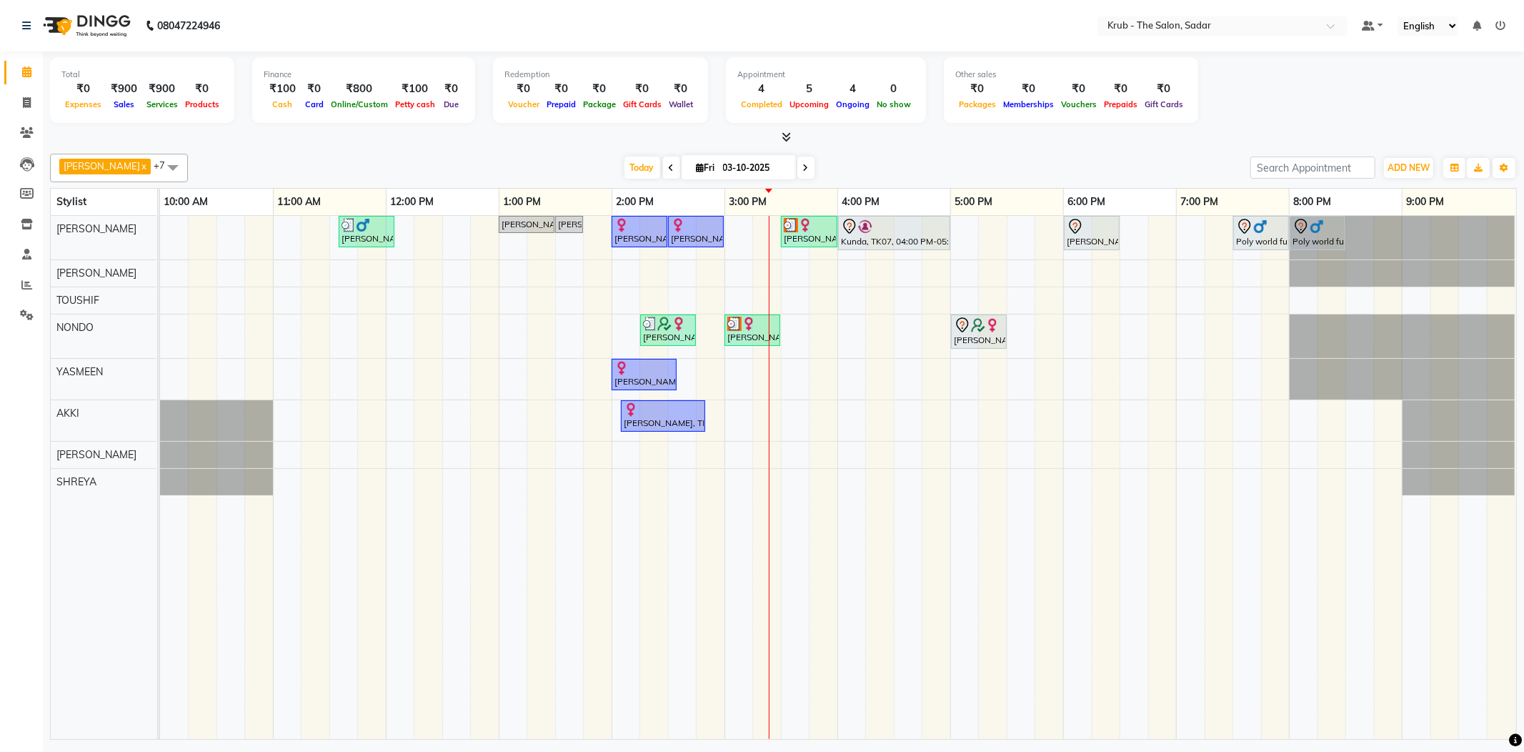
click at [797, 166] on span at bounding box center [805, 167] width 17 height 22
type input "04-10-2025"
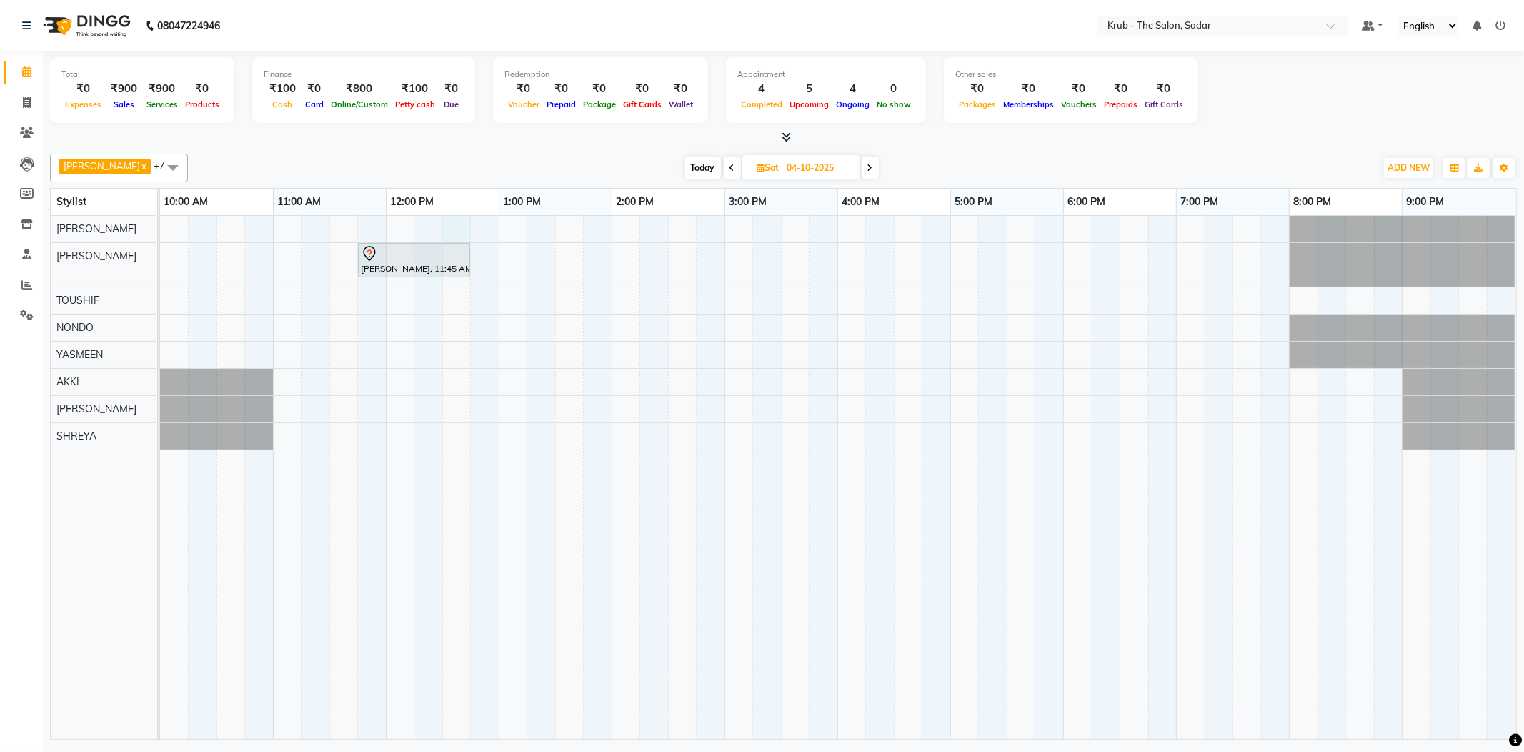
click at [452, 220] on div "[PERSON_NAME], 11:45 AM-12:45 PM, HIGHLIGHT" at bounding box center [838, 477] width 1356 height 523
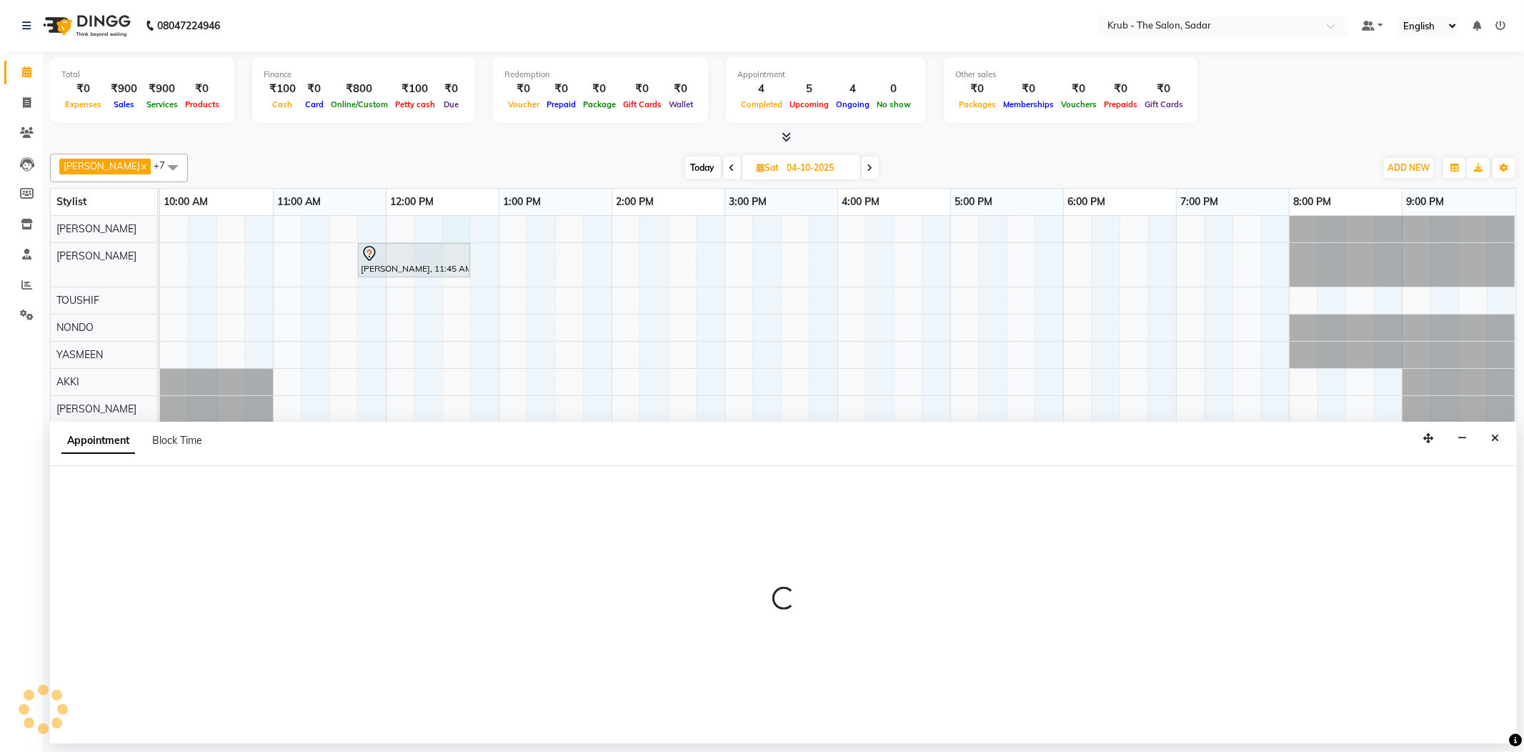
select select "24979"
select select "750"
select select "tentative"
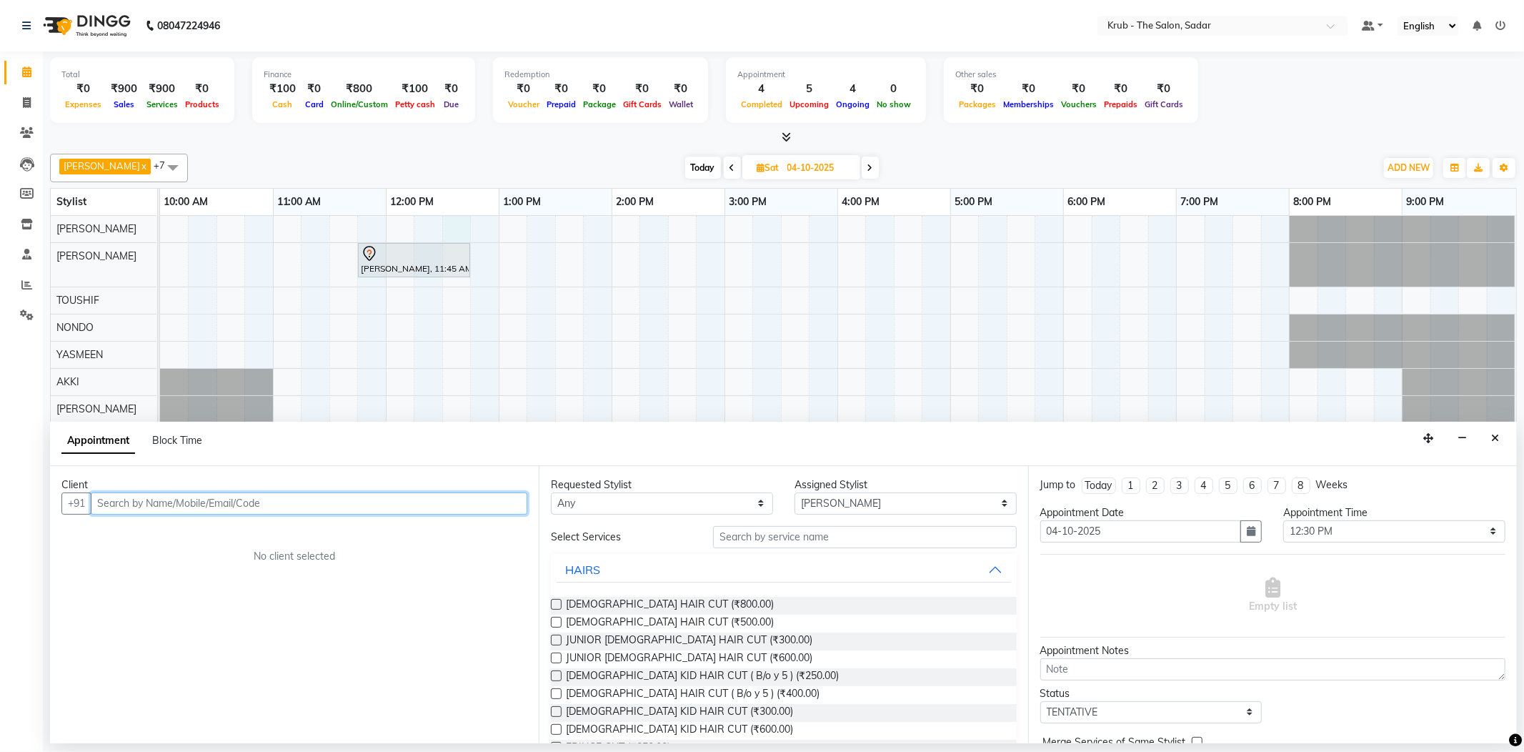
click at [441, 492] on input "text" at bounding box center [309, 503] width 437 height 22
click at [286, 494] on input "text" at bounding box center [309, 503] width 437 height 22
click at [1502, 432] on button "Close" at bounding box center [1495, 438] width 21 height 22
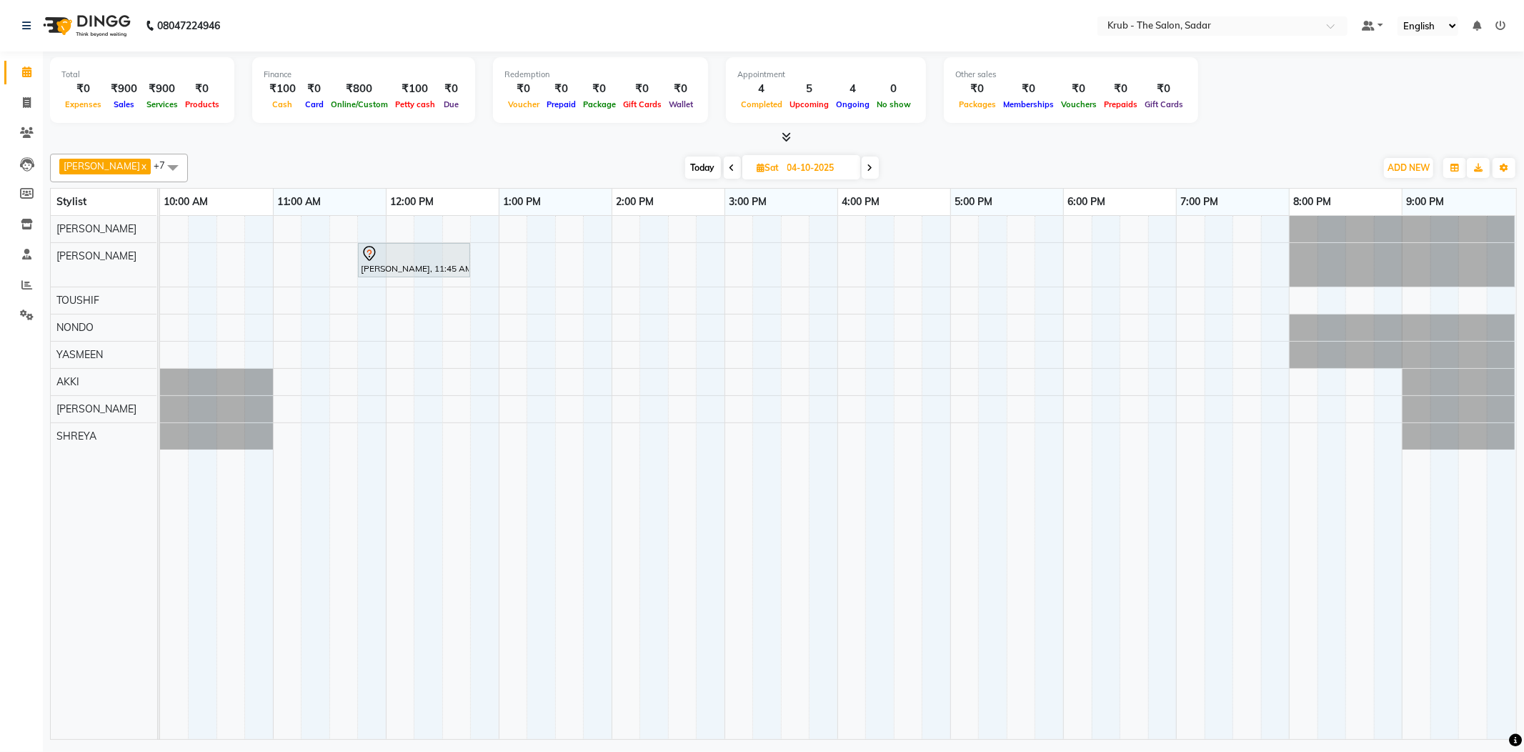
click at [685, 167] on span "Today" at bounding box center [703, 167] width 36 height 22
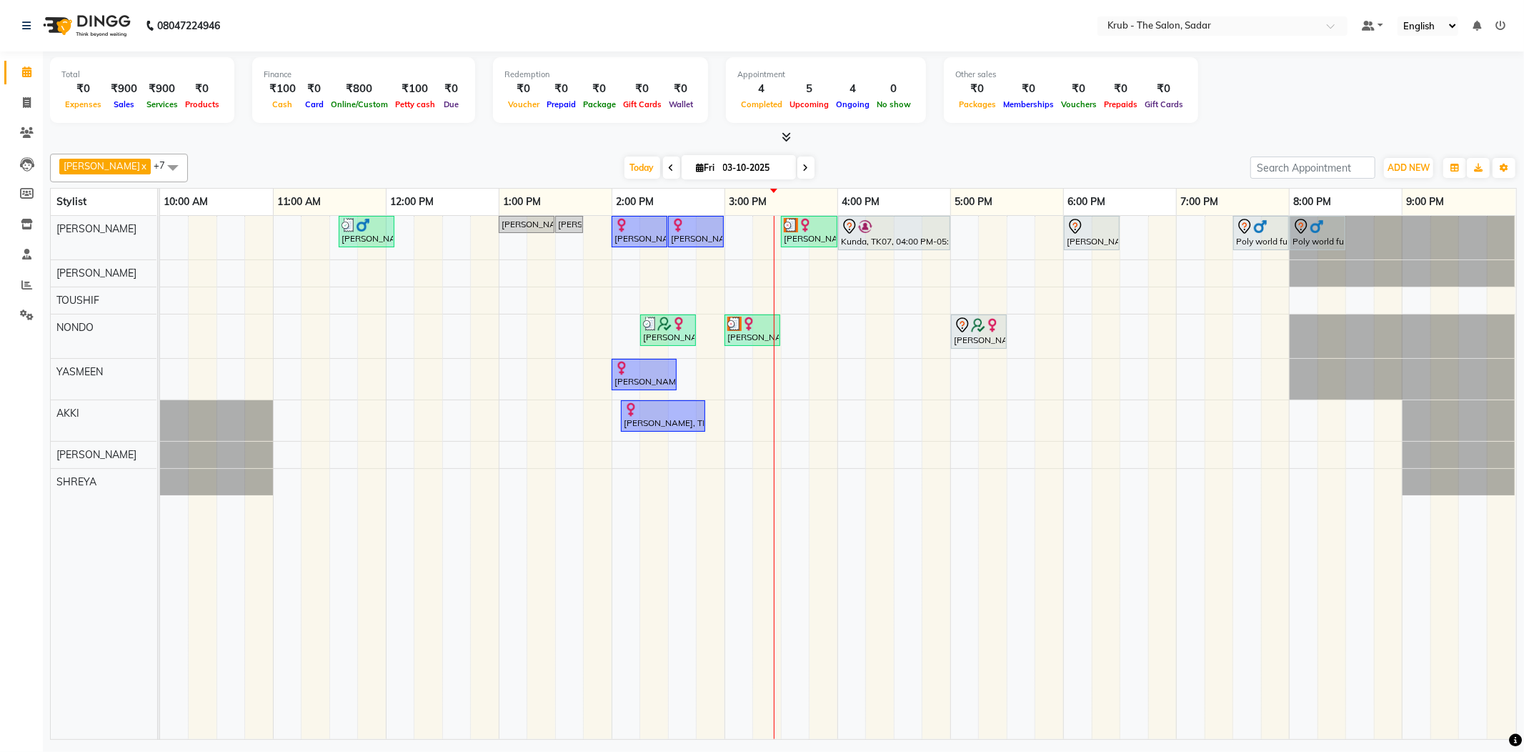
click at [797, 172] on span at bounding box center [805, 167] width 17 height 22
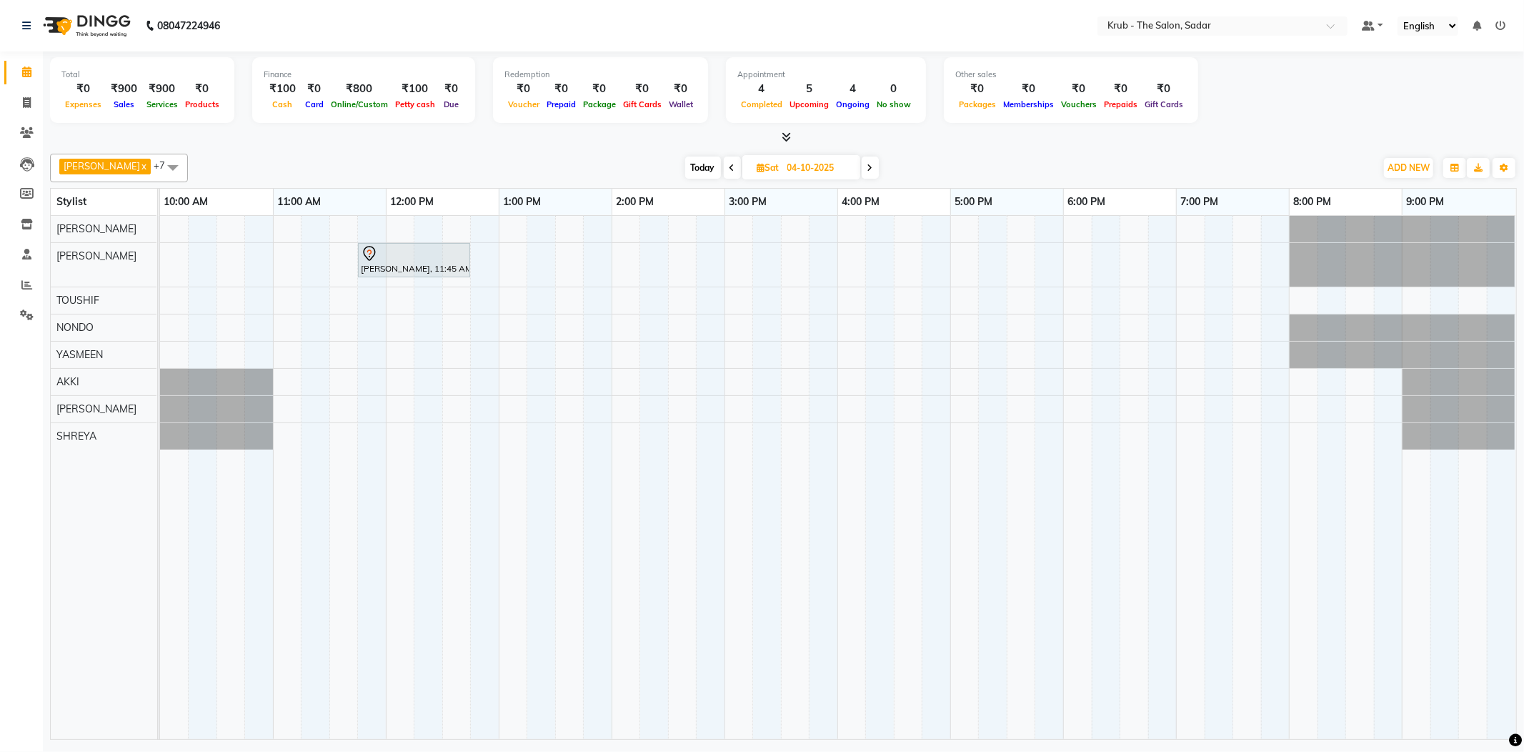
click at [685, 163] on span "Today" at bounding box center [703, 167] width 36 height 22
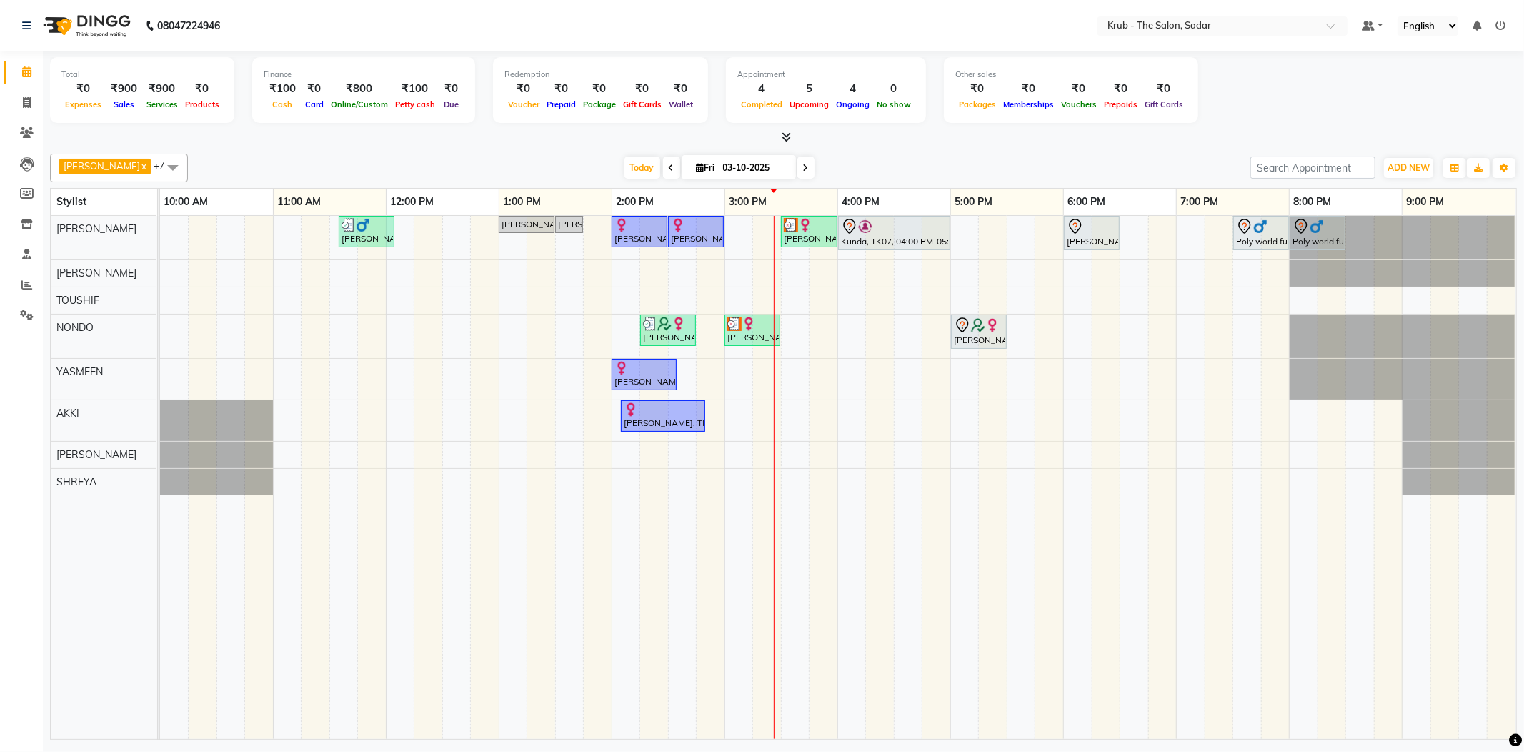
click at [797, 161] on span at bounding box center [805, 167] width 17 height 22
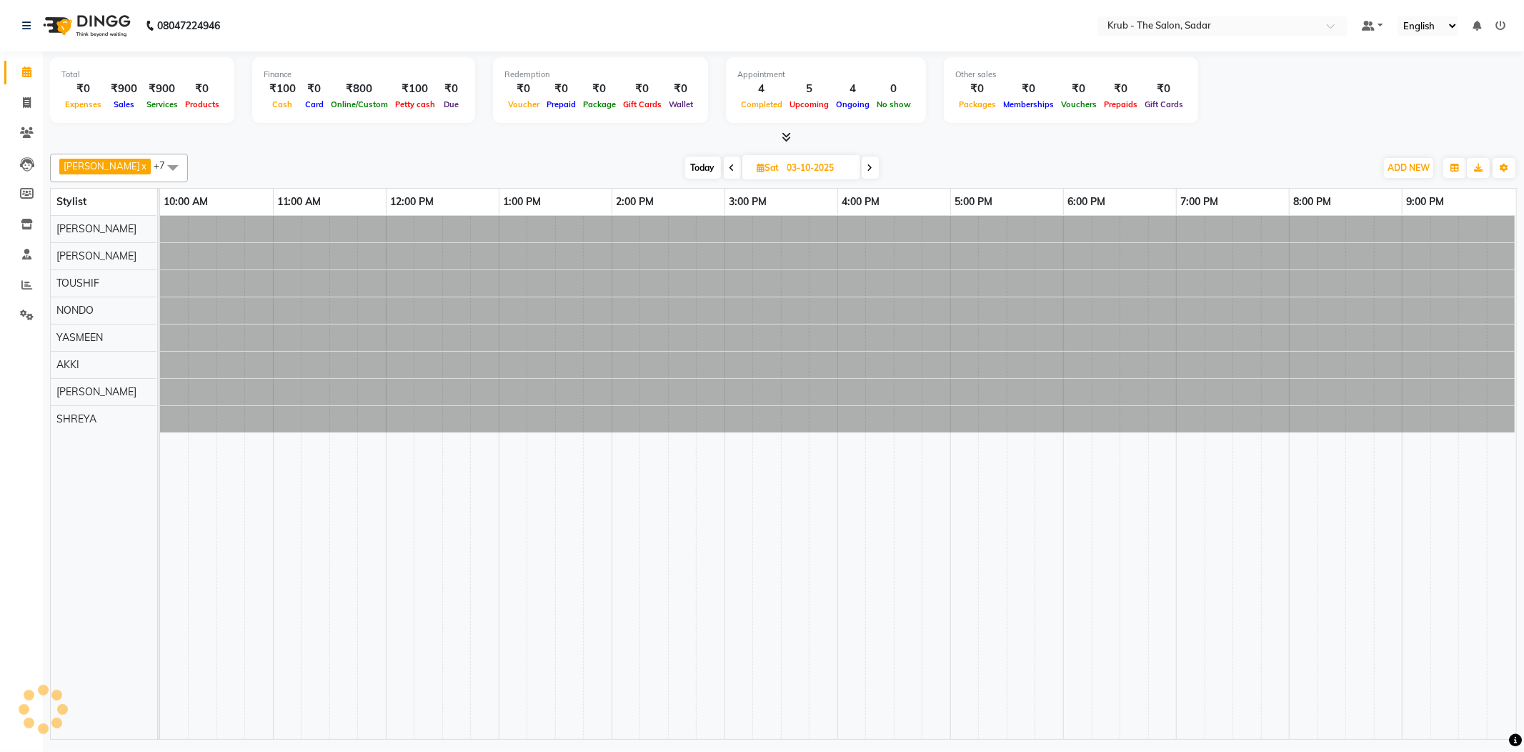
type input "04-10-2025"
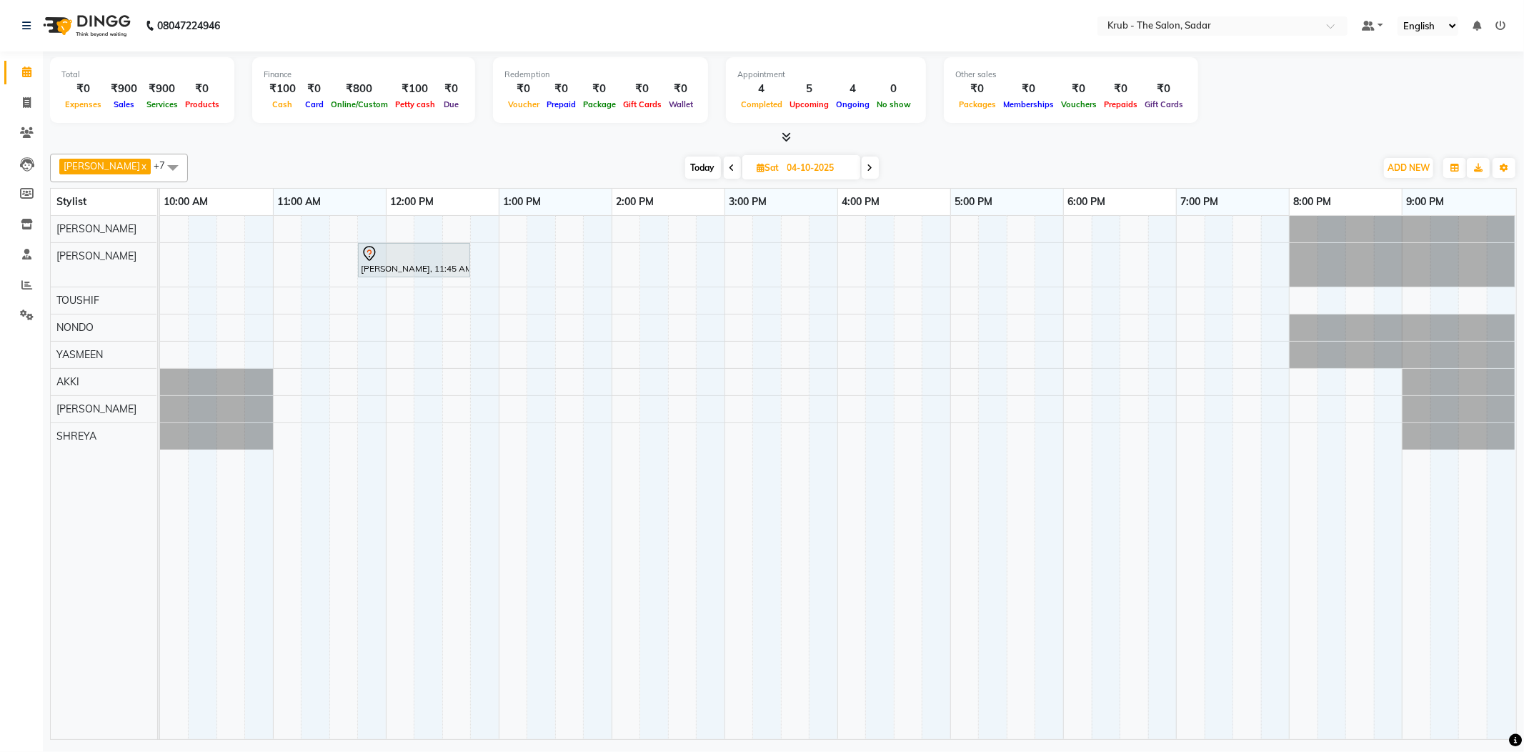
click at [452, 220] on div "[PERSON_NAME], 11:45 AM-12:45 PM, HIGHLIGHT" at bounding box center [838, 477] width 1356 height 523
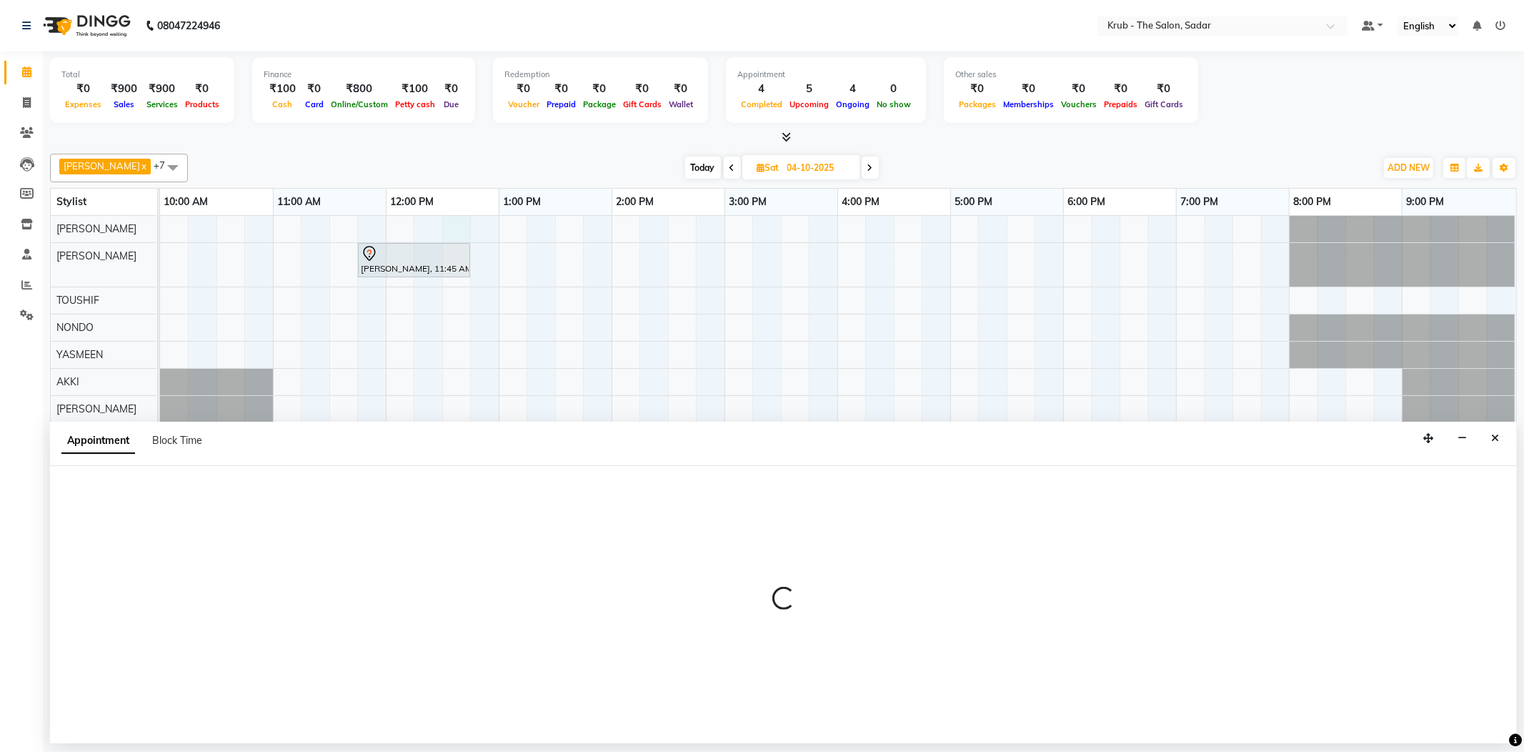
select select "24979"
select select "750"
select select "tentative"
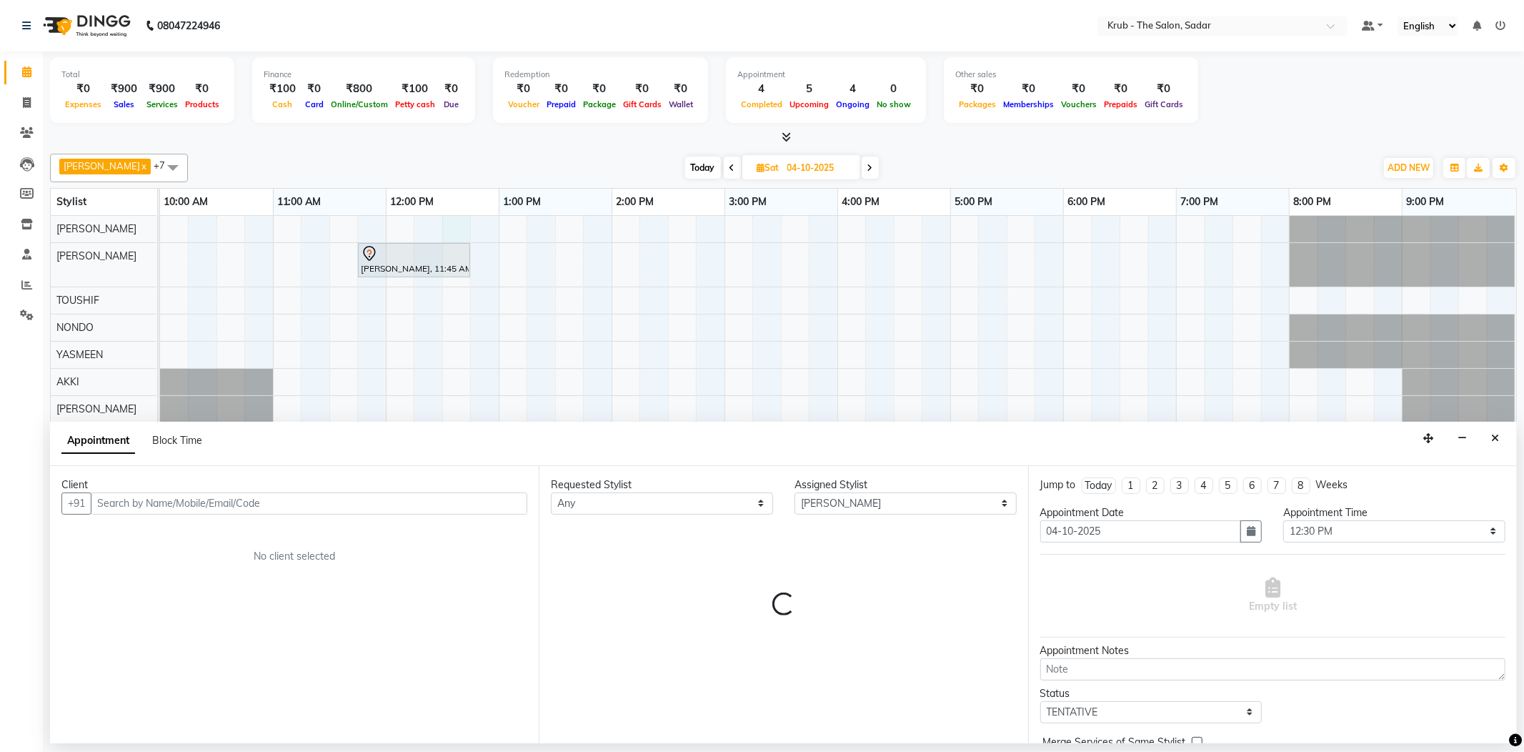
click at [197, 498] on input "text" at bounding box center [309, 503] width 437 height 22
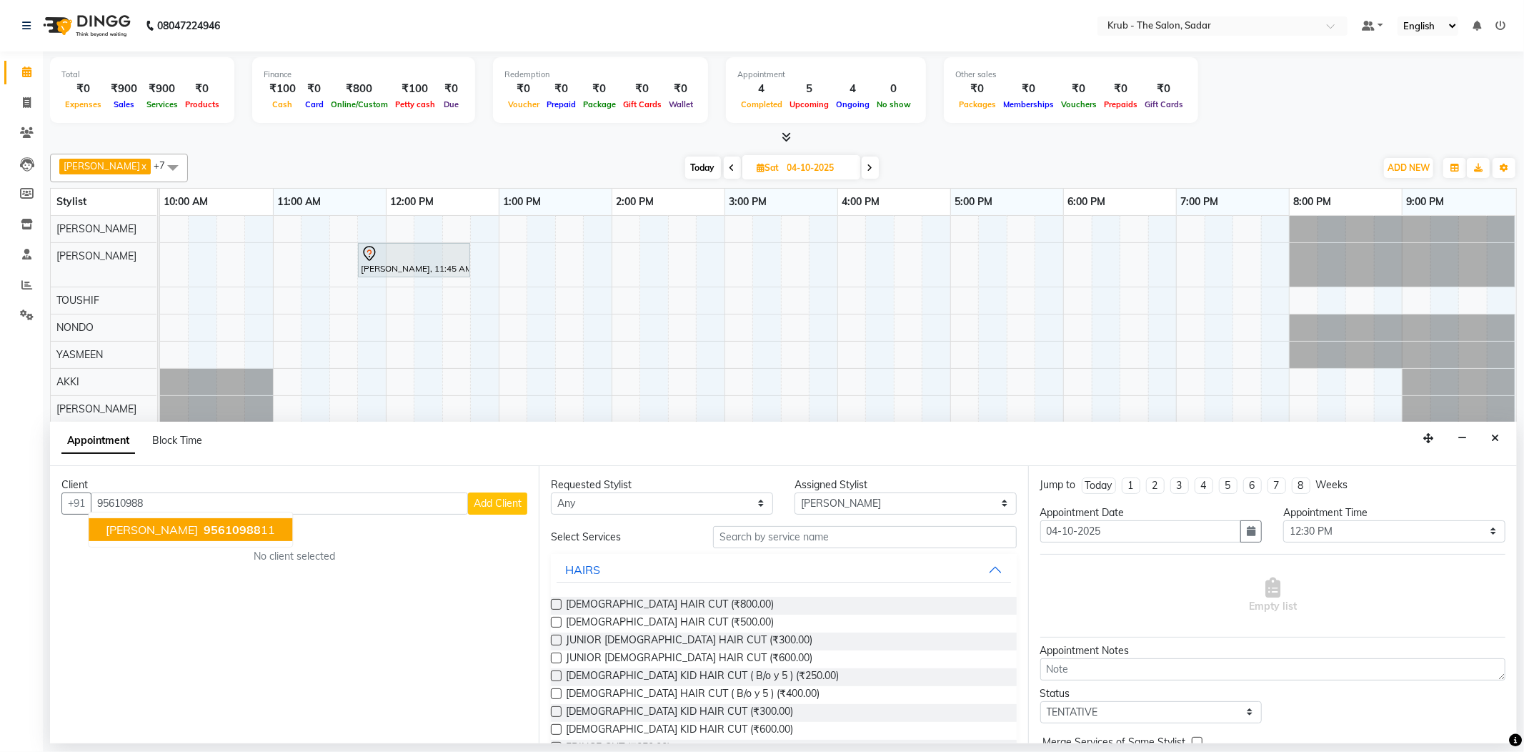
click at [204, 522] on span "95610988" at bounding box center [232, 529] width 57 height 14
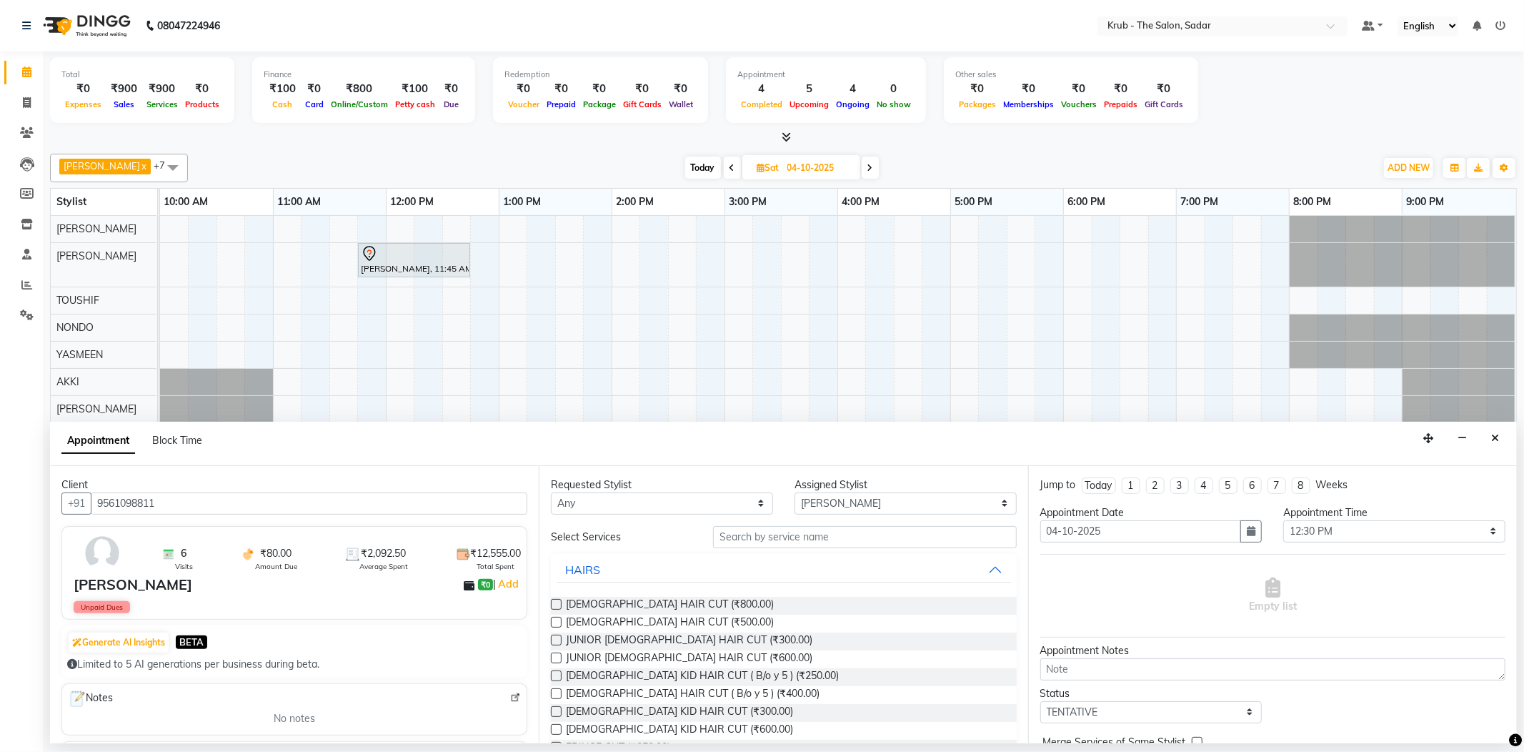
type input "9561098811"
click at [775, 526] on input "text" at bounding box center [864, 537] width 303 height 22
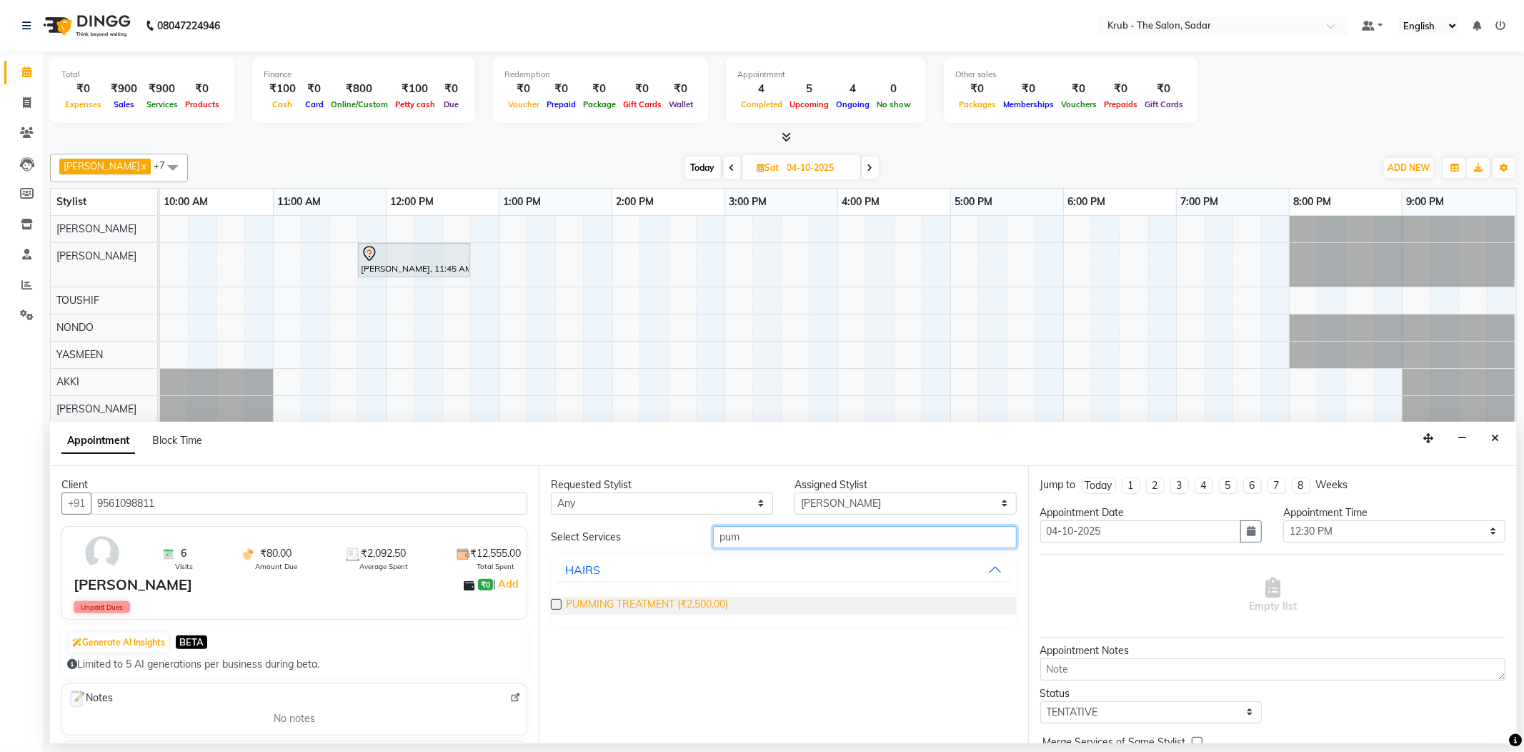
type input "pum"
click at [660, 597] on span "PUMMING TREATMENT (₹2,500.00)" at bounding box center [647, 606] width 162 height 18
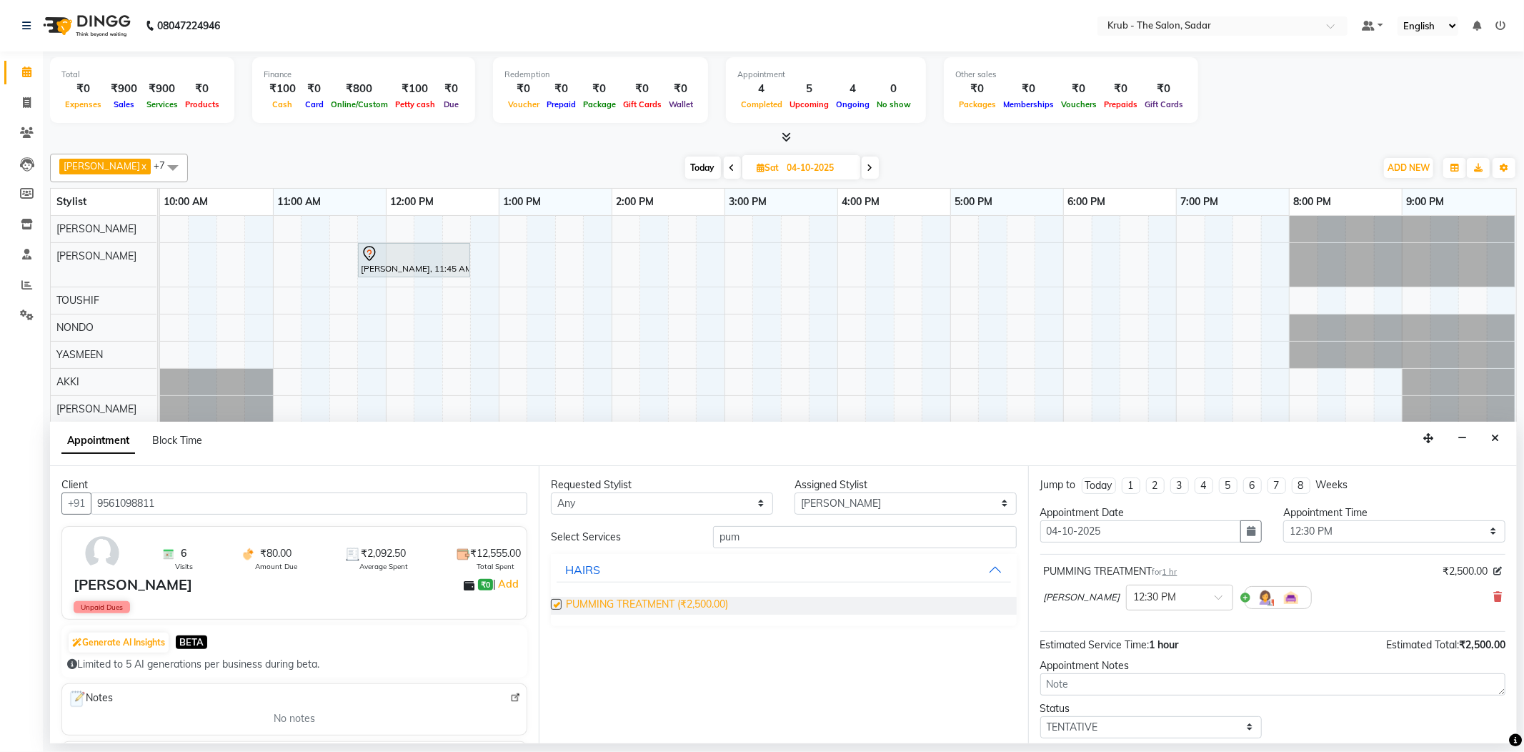
checkbox input "false"
drag, startPoint x: 765, startPoint y: 524, endPoint x: 712, endPoint y: 524, distance: 52.9
click at [712, 526] on div "pum" at bounding box center [864, 537] width 324 height 22
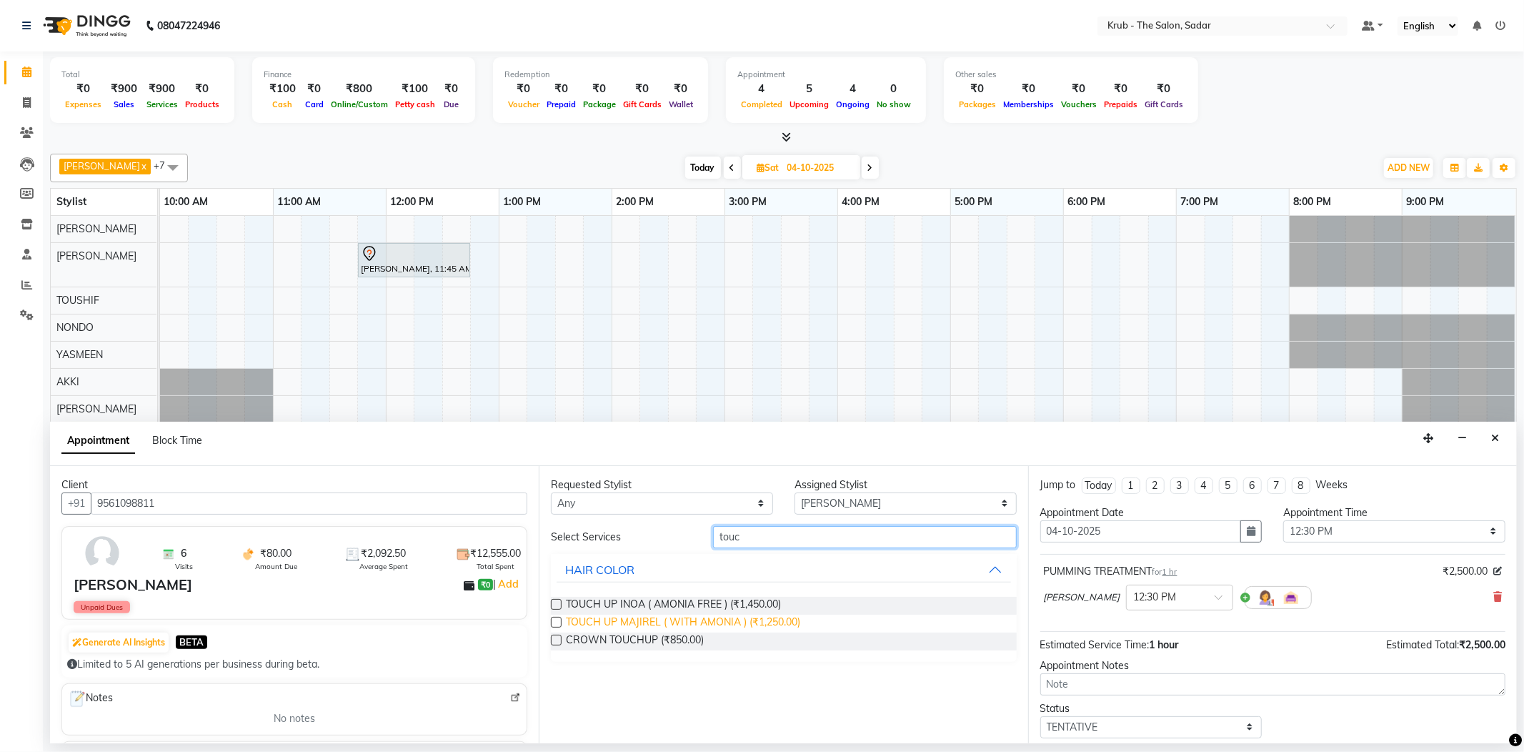
type input "touc"
click at [626, 614] on span "TOUCH UP MAJIREL ( WITH AMONIA ) (₹1,250.00)" at bounding box center [683, 623] width 234 height 18
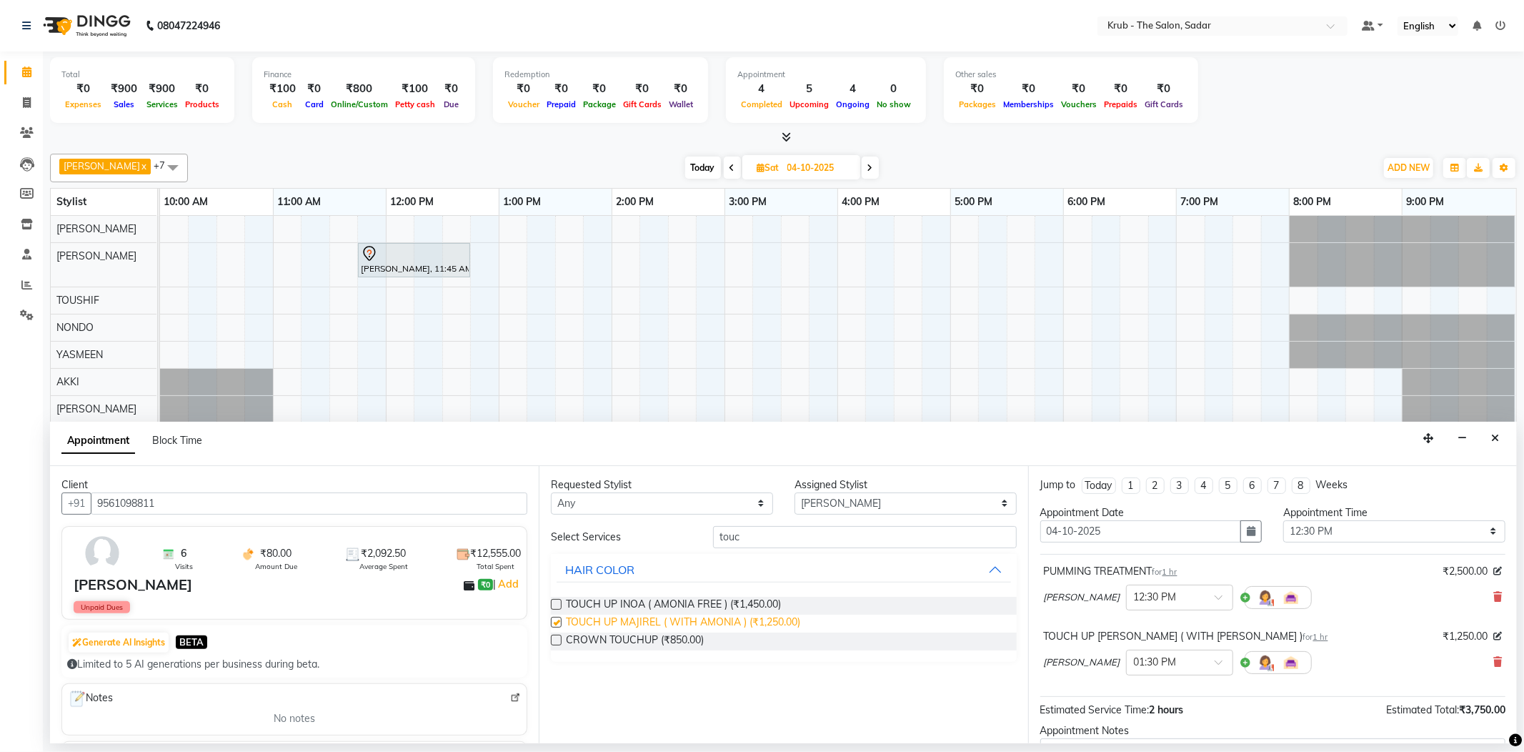
checkbox input "false"
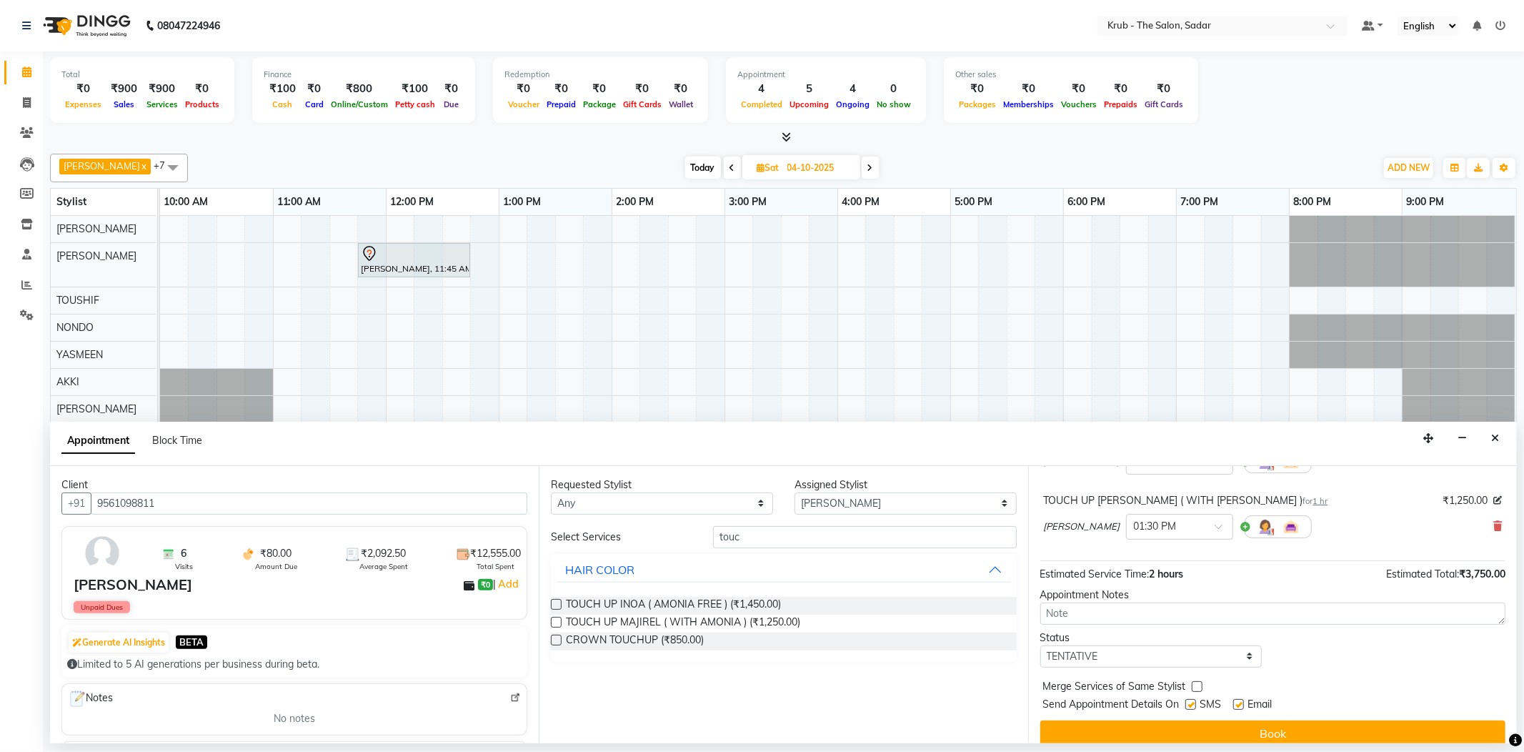
scroll to position [138, 0]
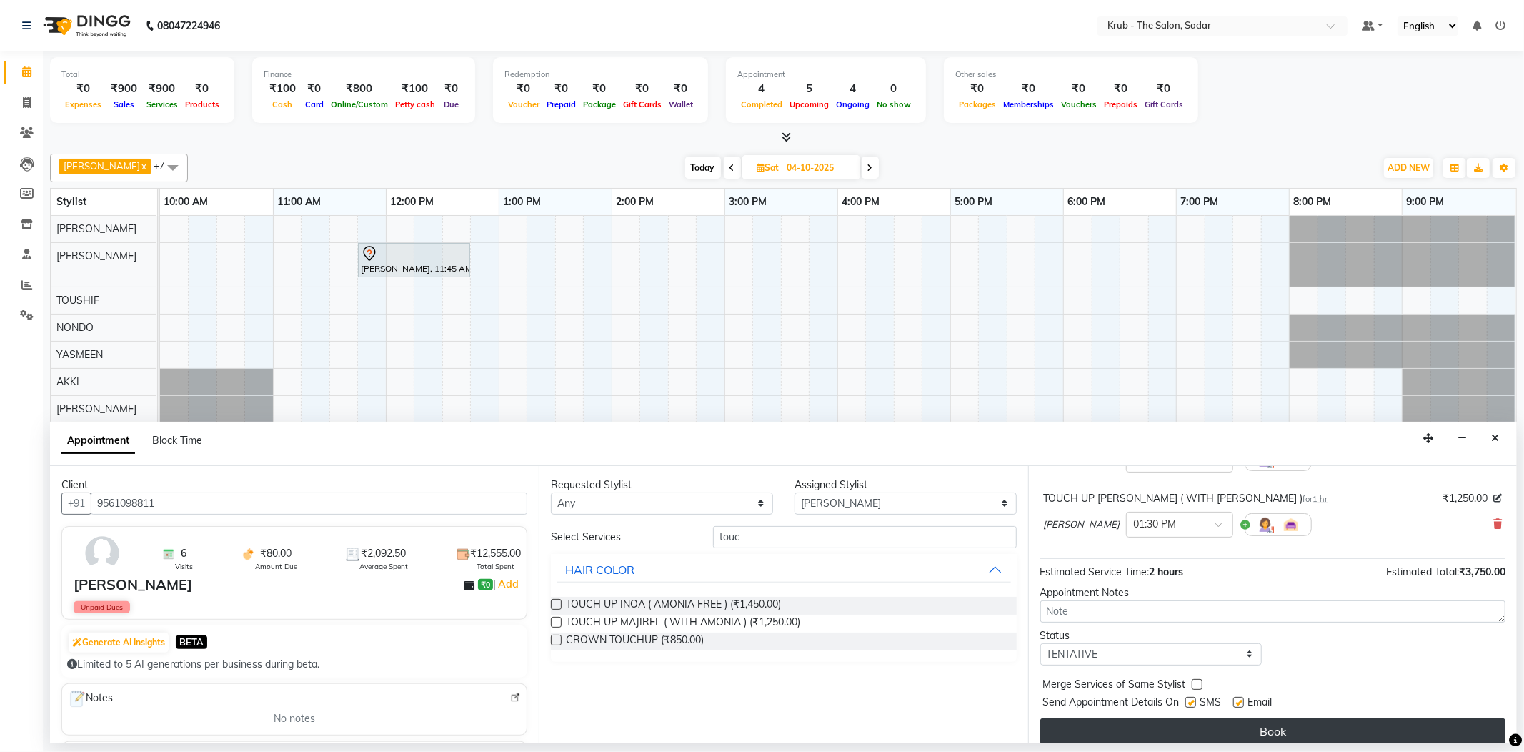
click at [1189, 718] on button "Book" at bounding box center [1272, 731] width 465 height 26
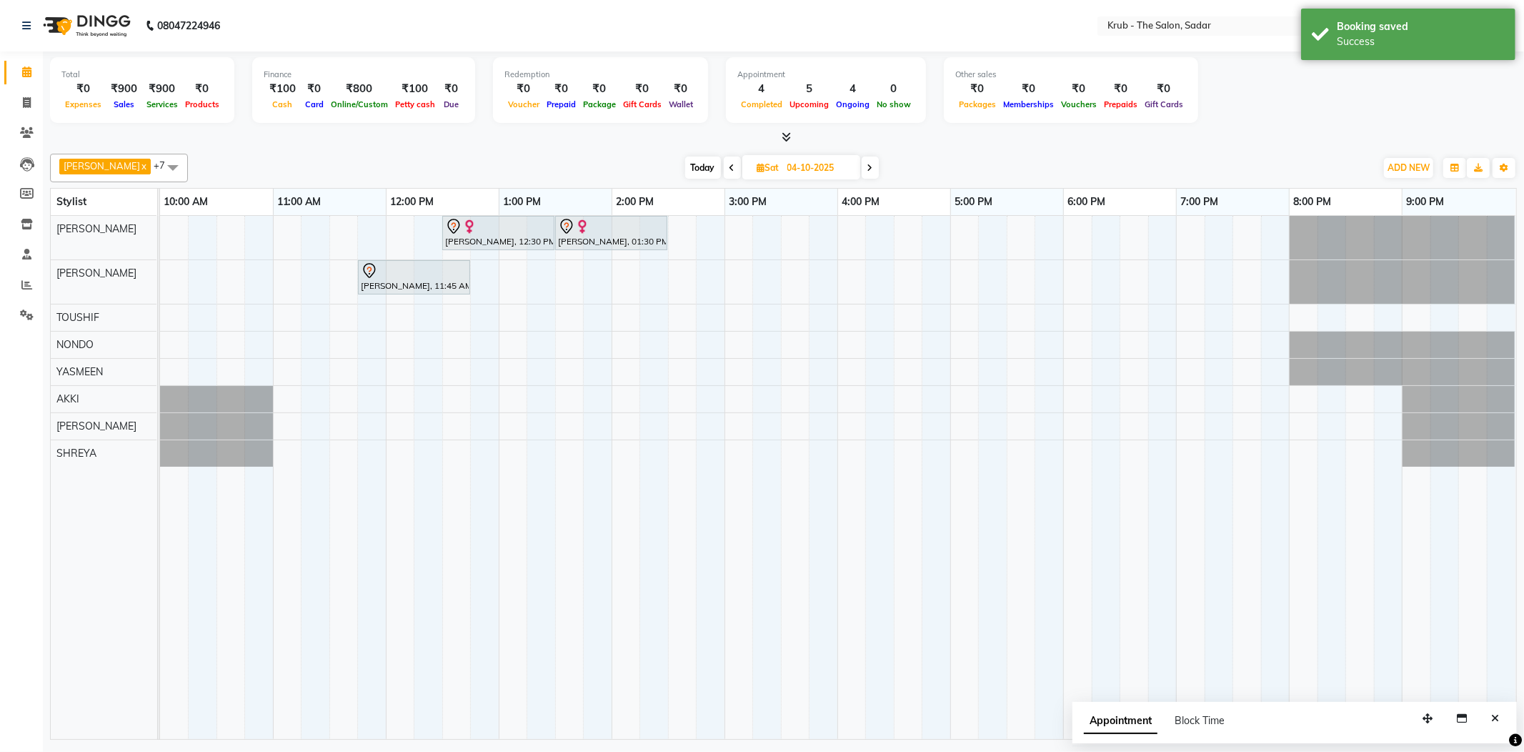
click at [692, 163] on span "Today" at bounding box center [703, 167] width 36 height 22
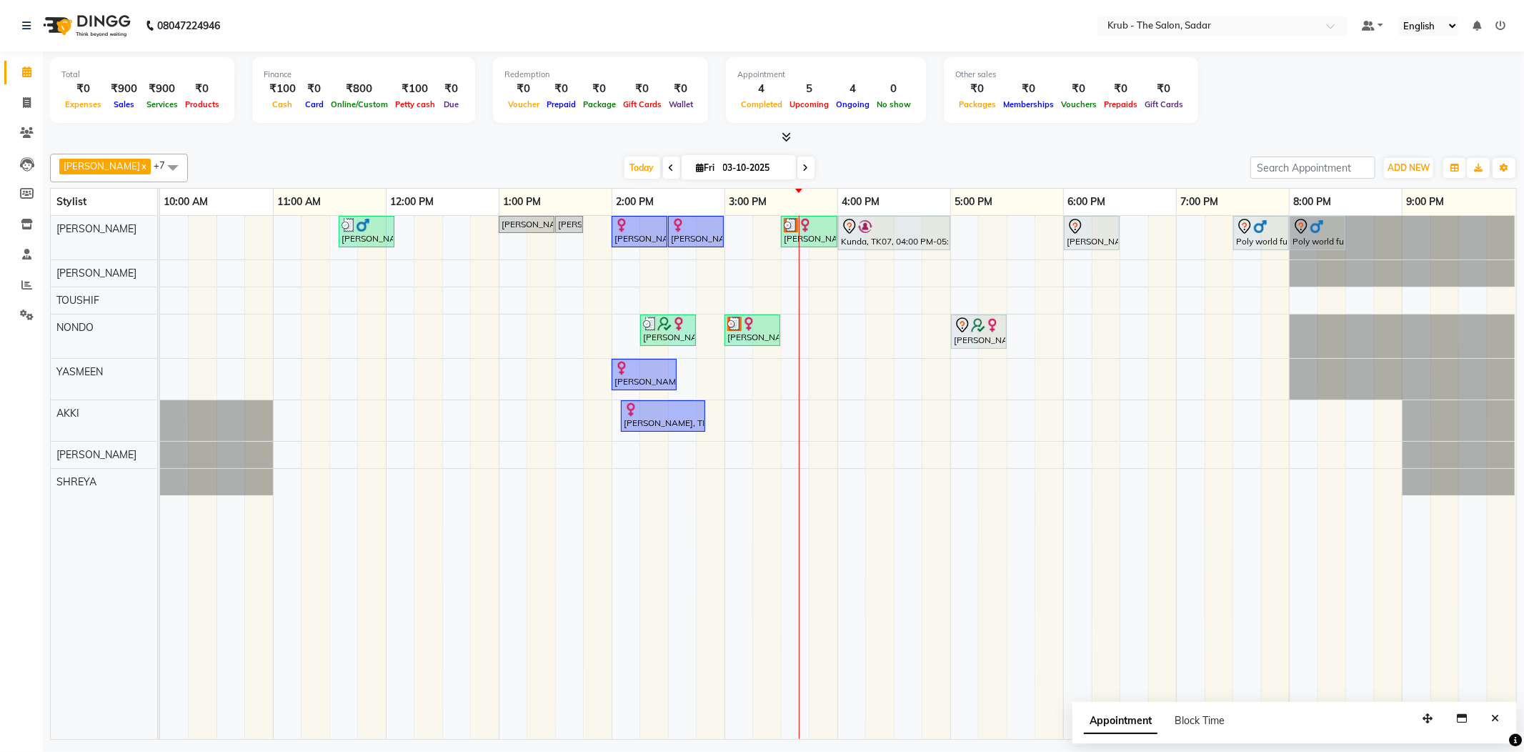
click at [797, 156] on span at bounding box center [805, 167] width 17 height 22
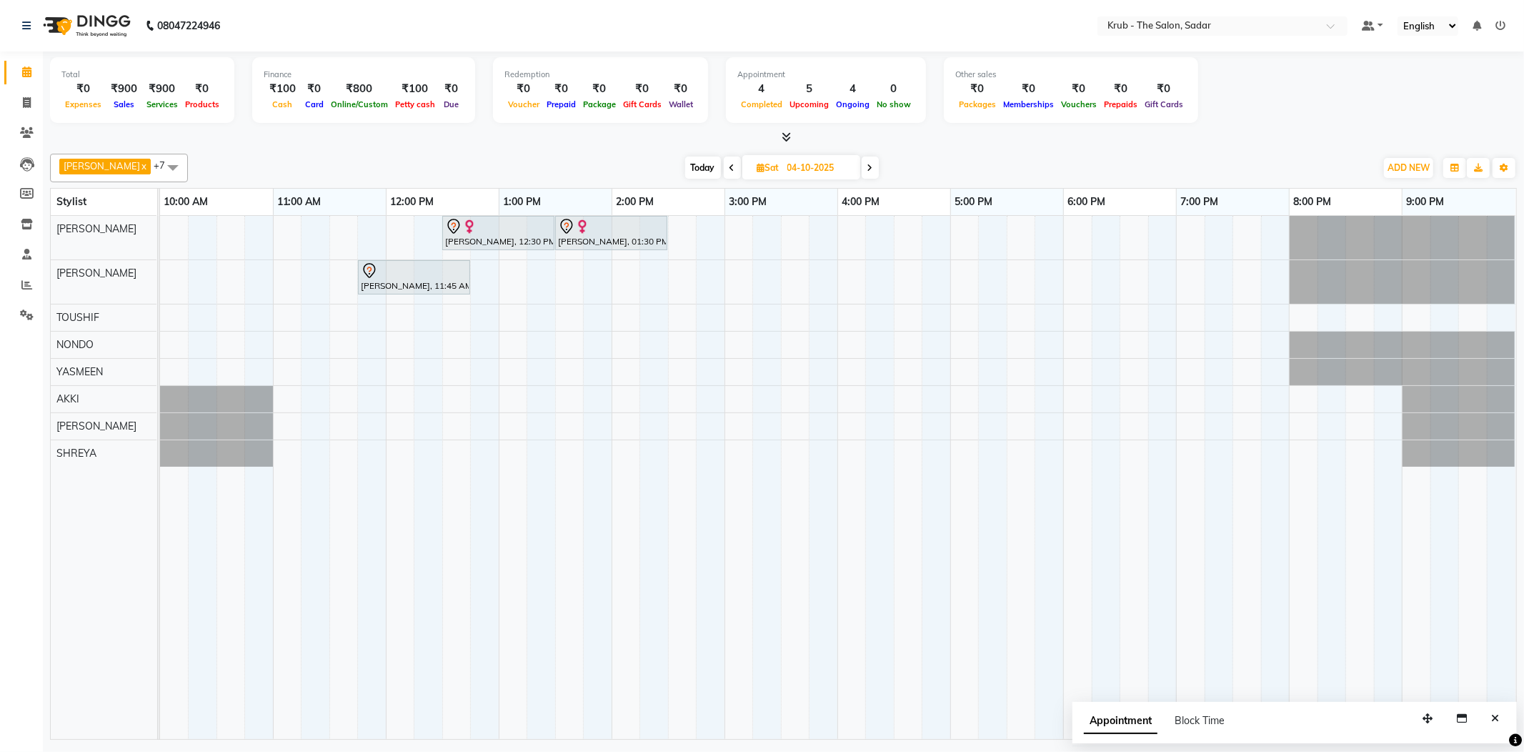
click at [724, 164] on span at bounding box center [732, 167] width 17 height 22
type input "03-10-2025"
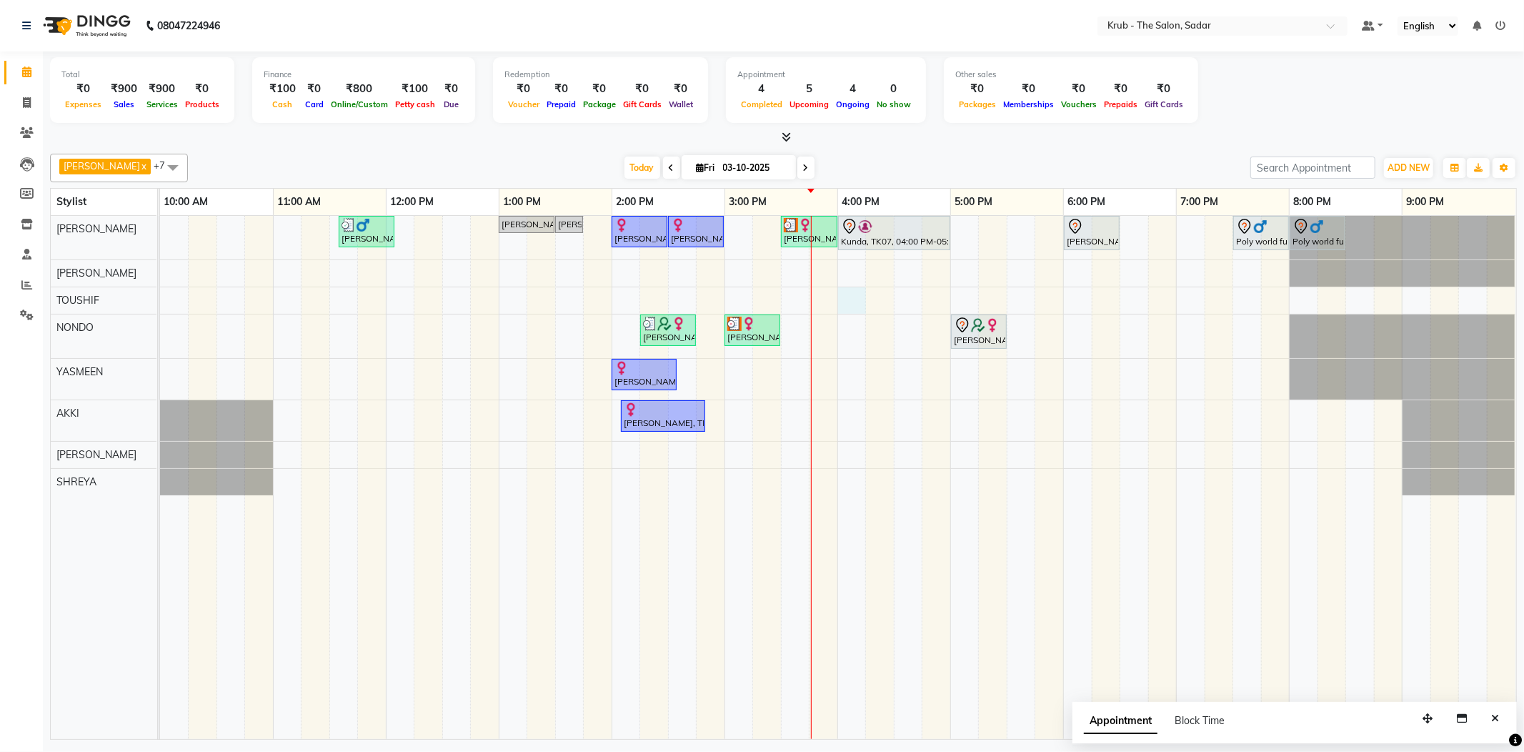
click at [844, 292] on div "Yash Thakkar, TK03, 11:35 AM-12:05 PM, MALE HAIR CUT Dev Kukreja, TK01, 01:00 P…" at bounding box center [838, 477] width 1356 height 523
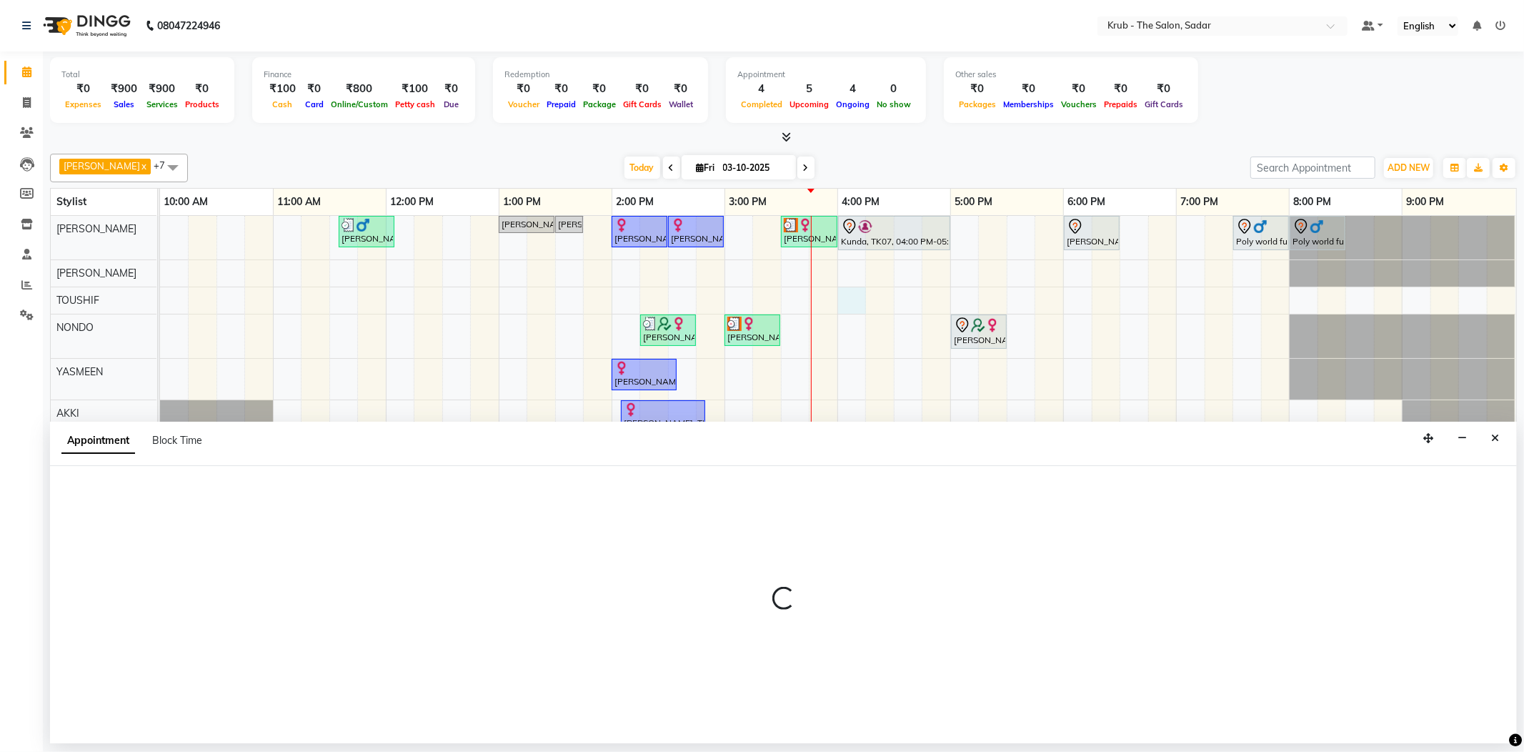
select select "46188"
select select "960"
select select "tentative"
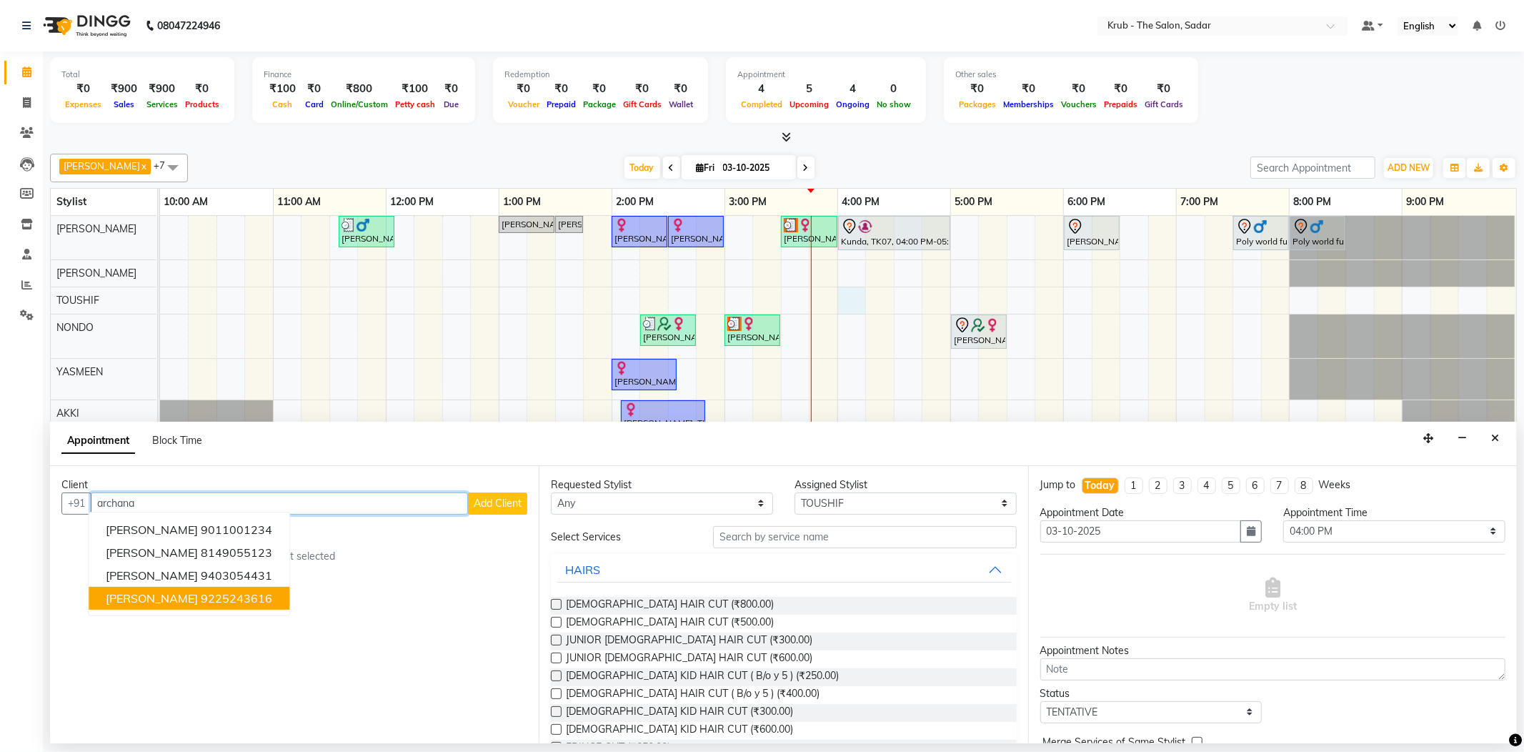
click at [209, 591] on ngb-highlight "9225243616" at bounding box center [236, 598] width 71 height 14
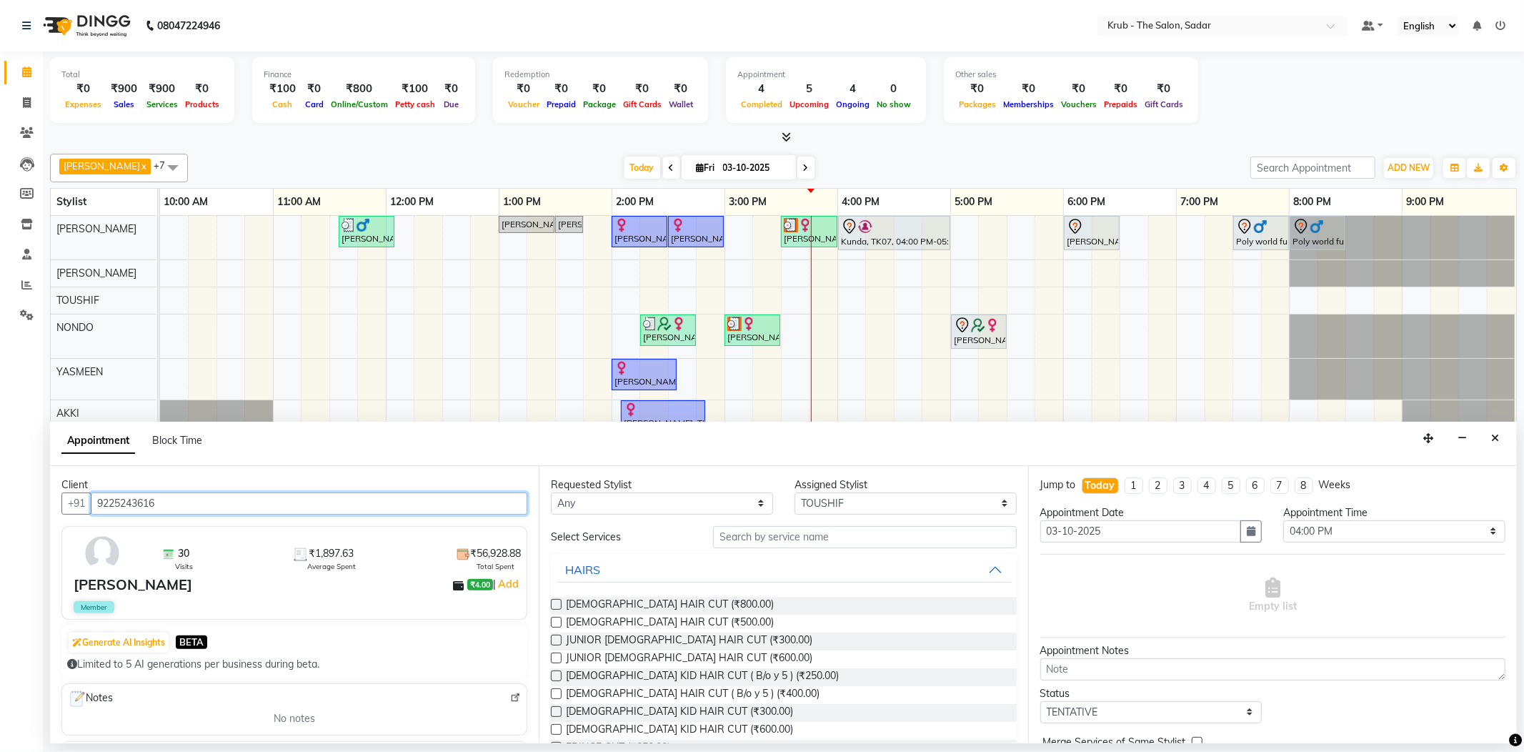
type input "9225243616"
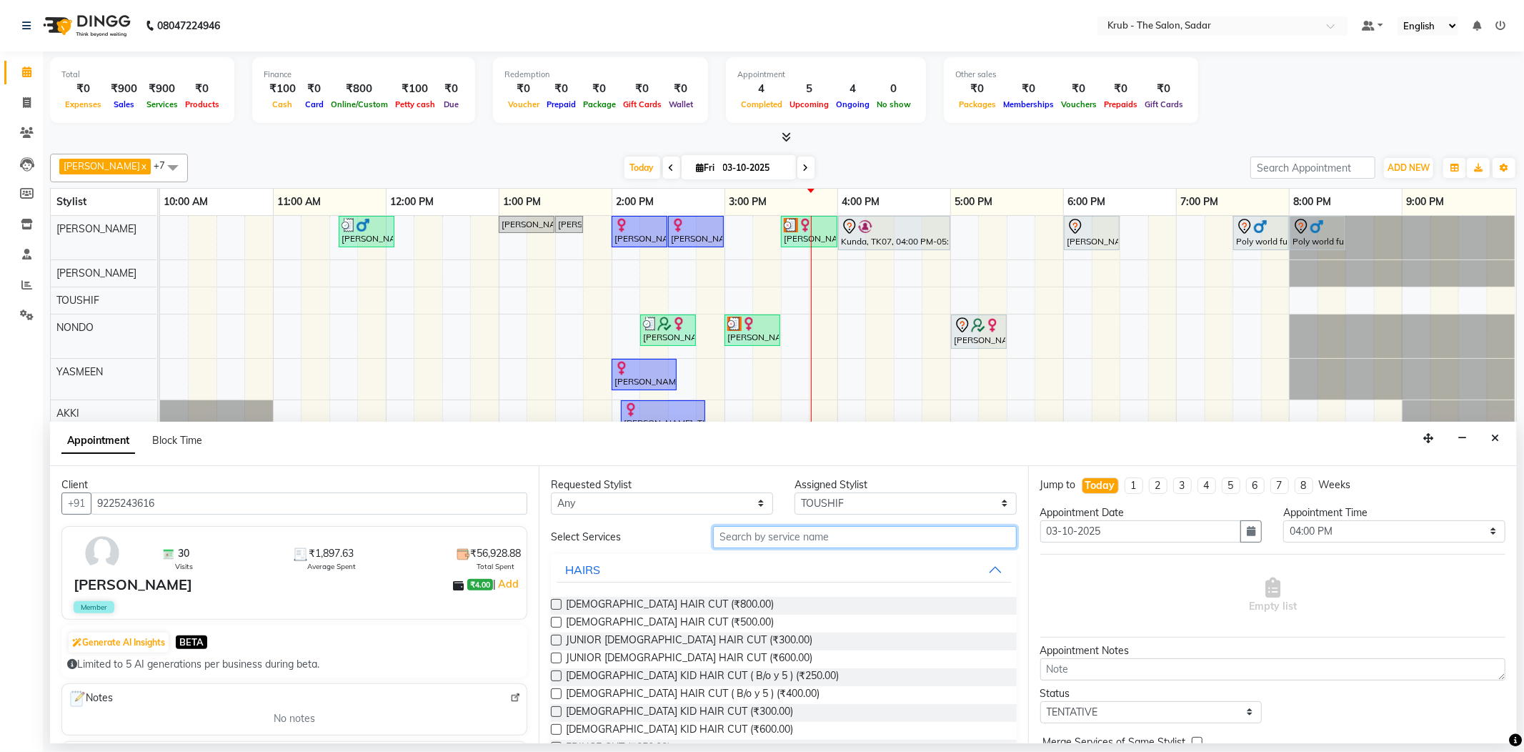
click at [802, 526] on input "text" at bounding box center [864, 537] width 303 height 22
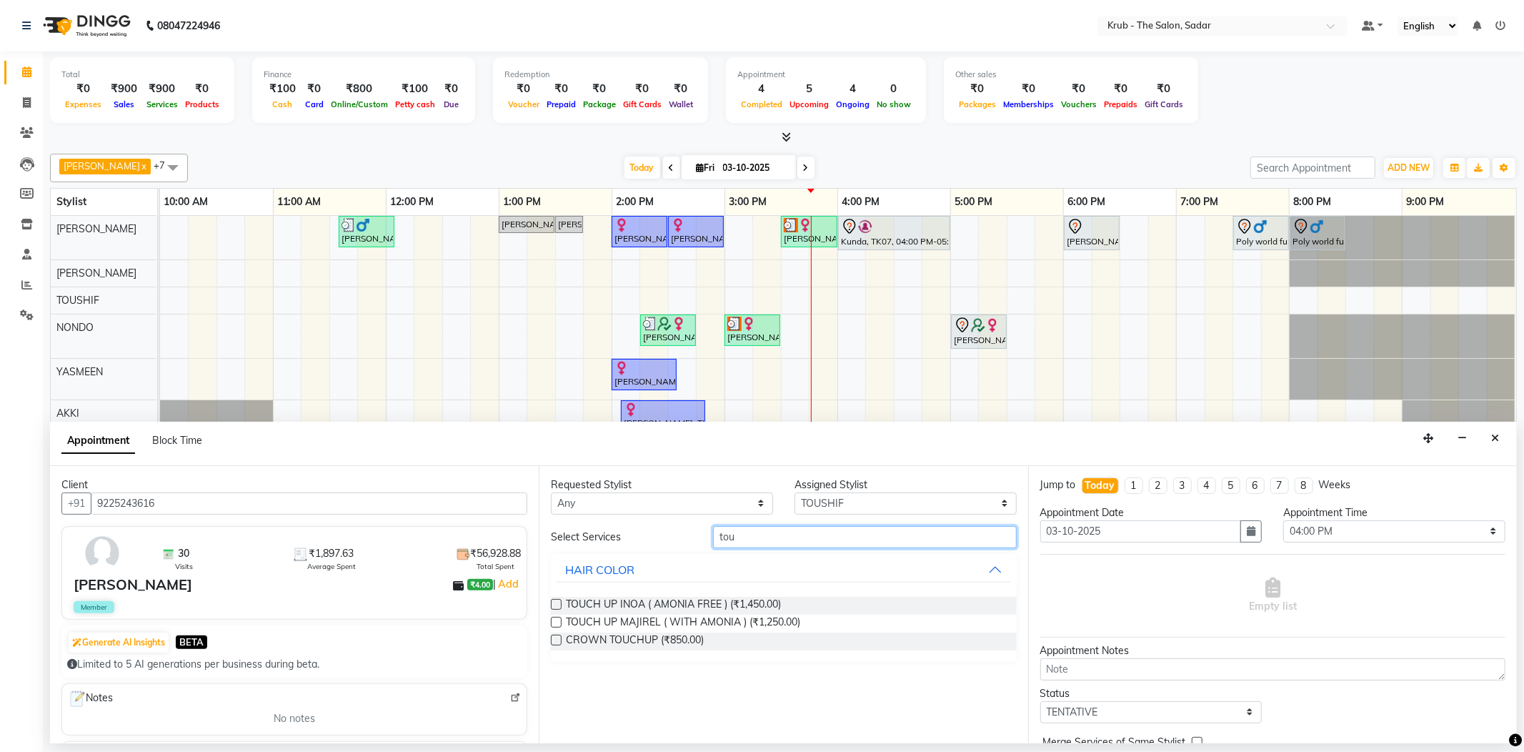
type input "tou"
click at [552, 599] on label at bounding box center [556, 604] width 11 height 11
click at [552, 601] on input "checkbox" at bounding box center [555, 605] width 9 height 9
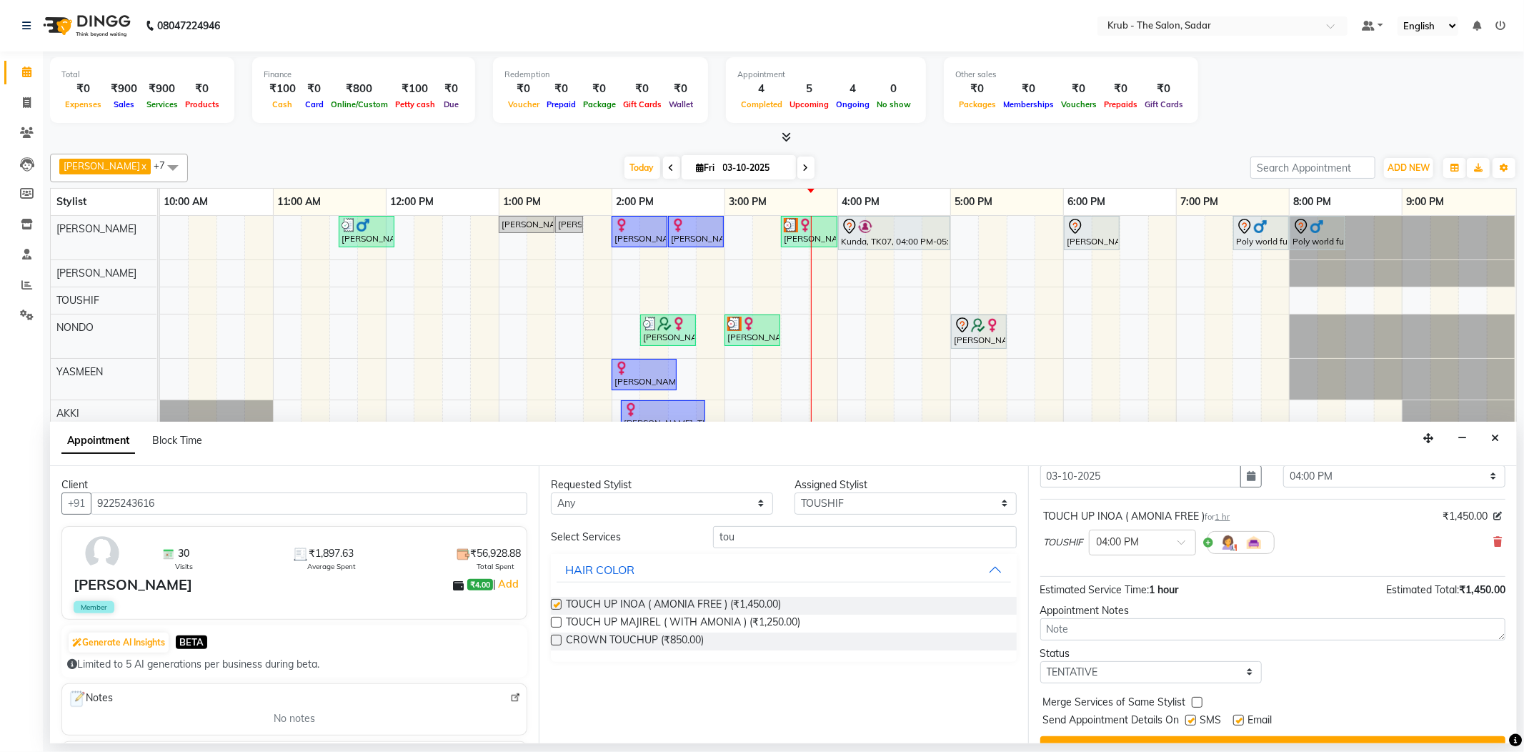
checkbox input "false"
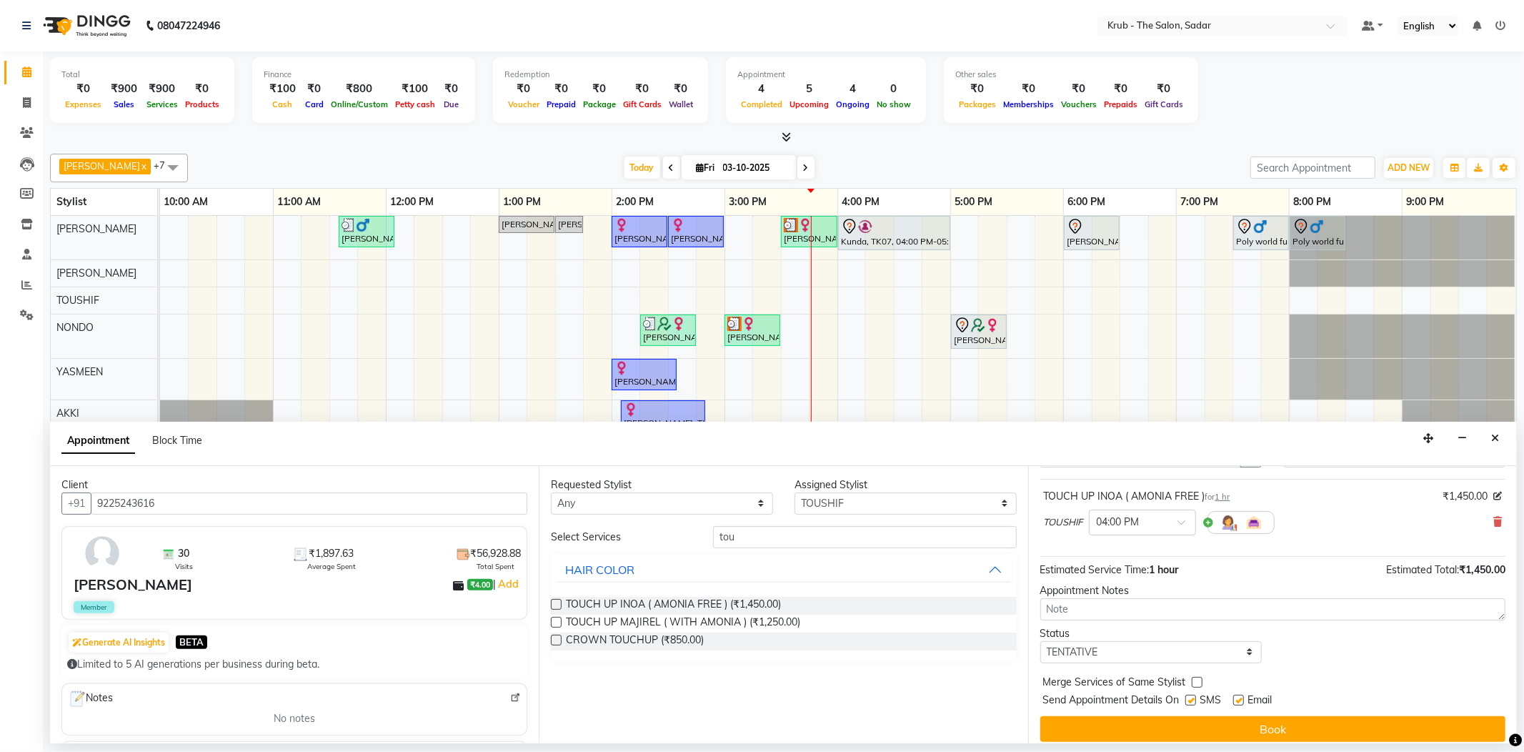
click at [1236, 695] on label at bounding box center [1238, 700] width 11 height 11
click at [1236, 697] on input "checkbox" at bounding box center [1237, 701] width 9 height 9
checkbox input "false"
click at [1193, 695] on label at bounding box center [1190, 700] width 11 height 11
click at [1193, 697] on input "checkbox" at bounding box center [1189, 701] width 9 height 9
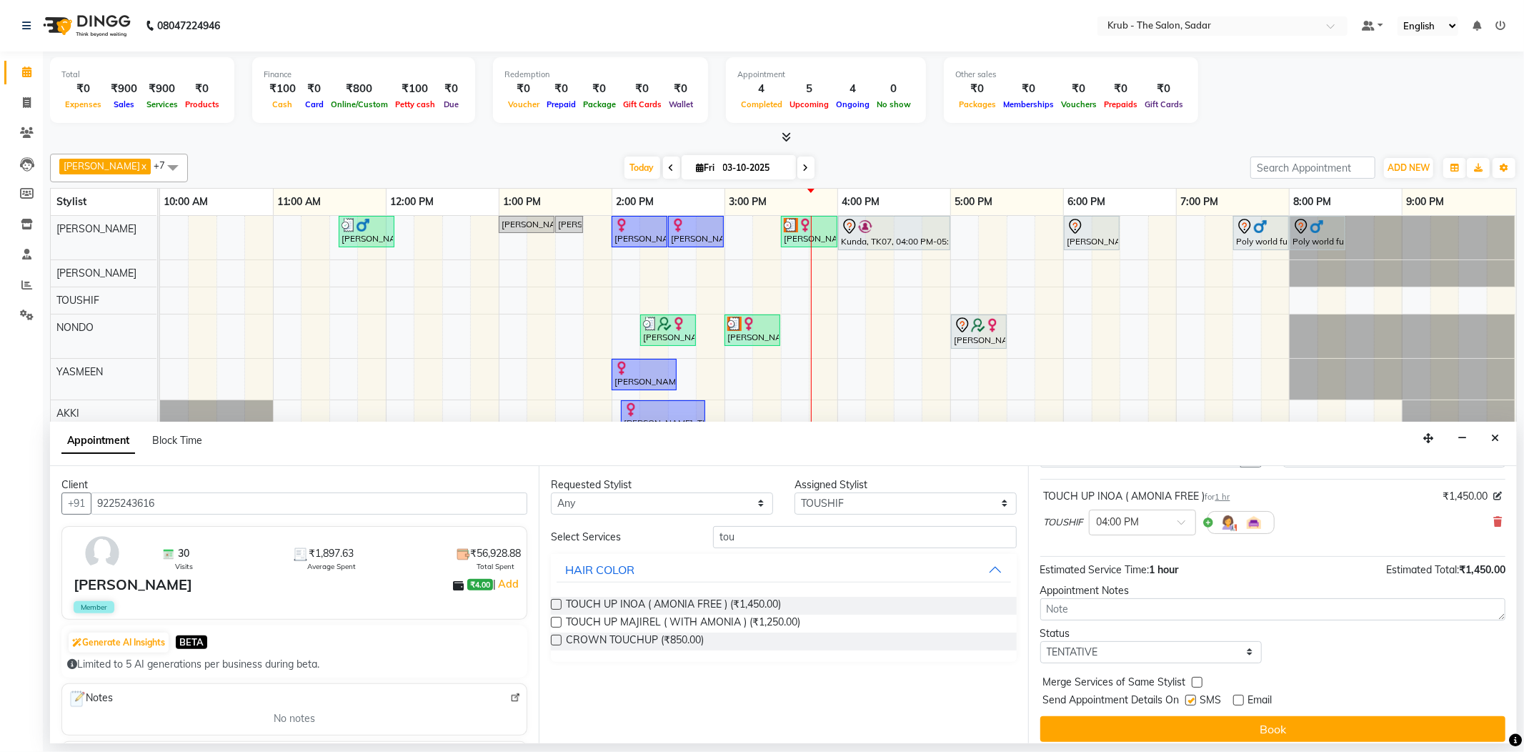
checkbox input "false"
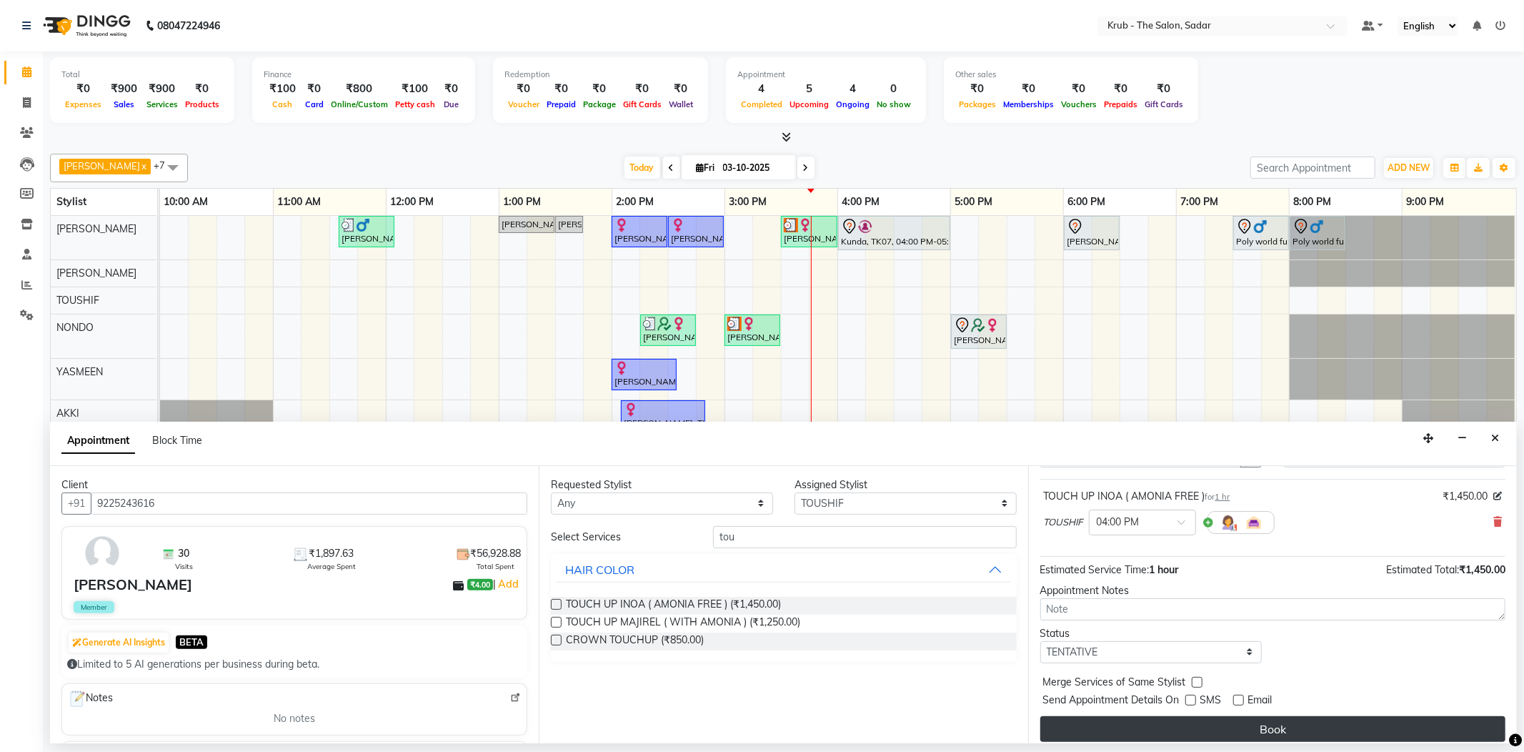
click at [1290, 716] on button "Book" at bounding box center [1272, 729] width 465 height 26
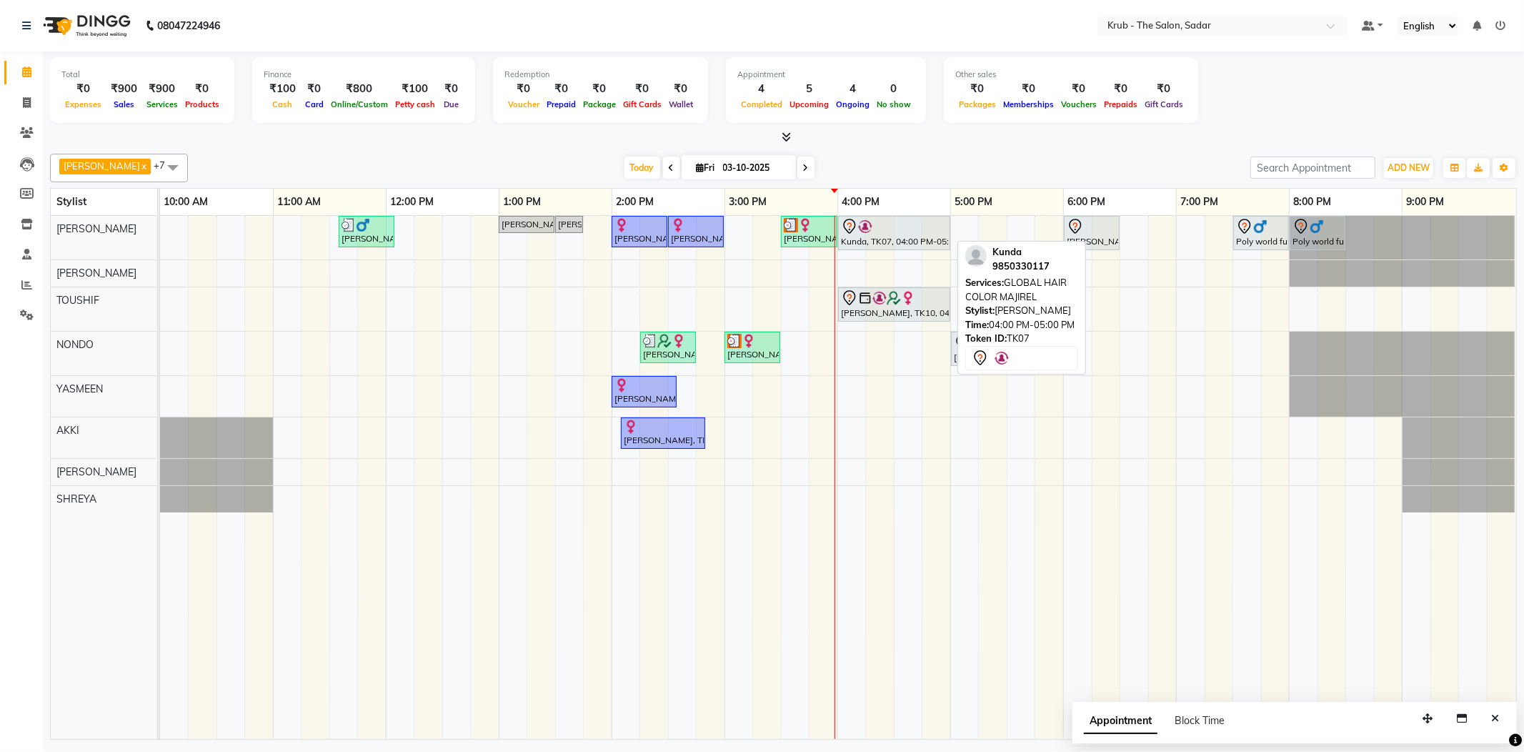
click at [846, 218] on icon at bounding box center [849, 226] width 17 height 17
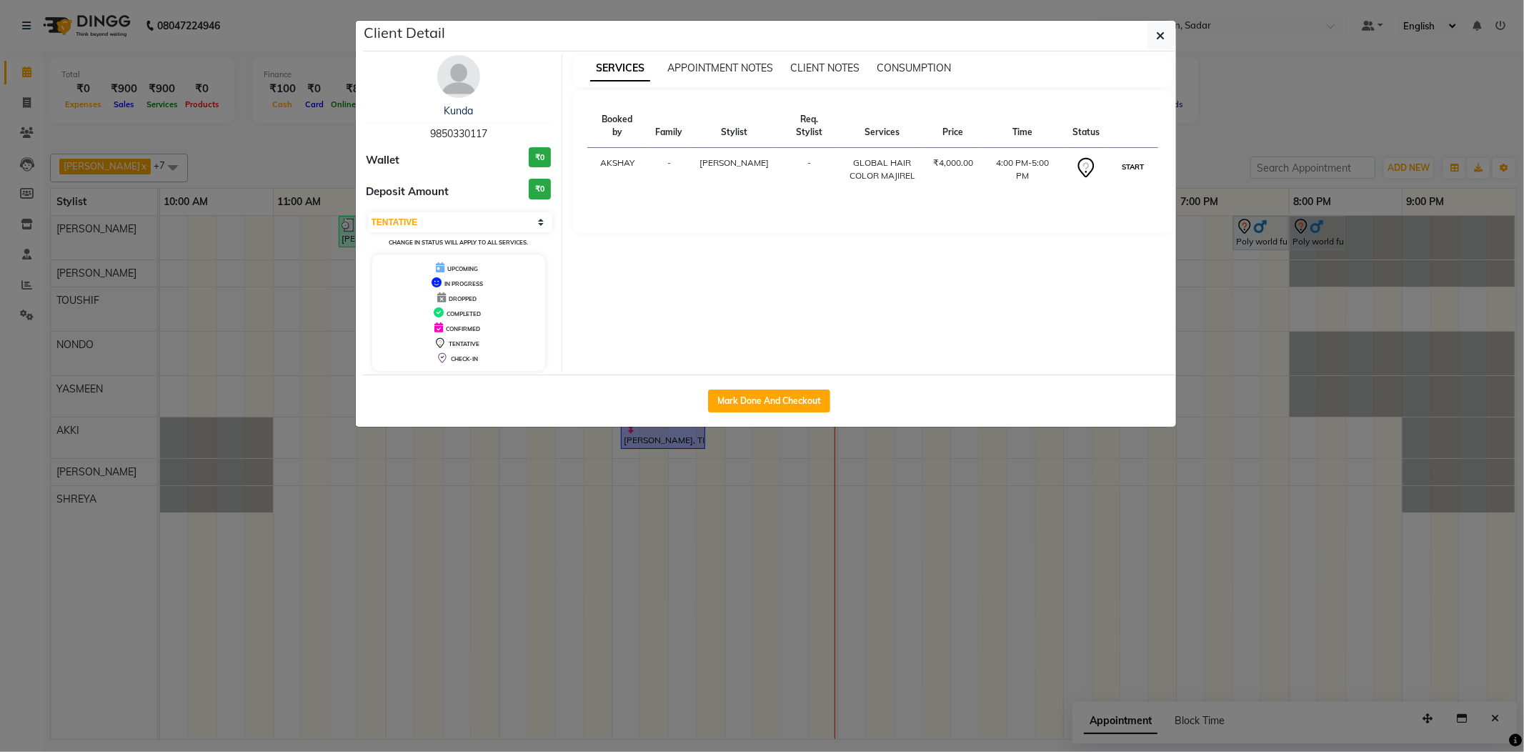
click at [1130, 158] on button "START" at bounding box center [1132, 167] width 29 height 18
select select "1"
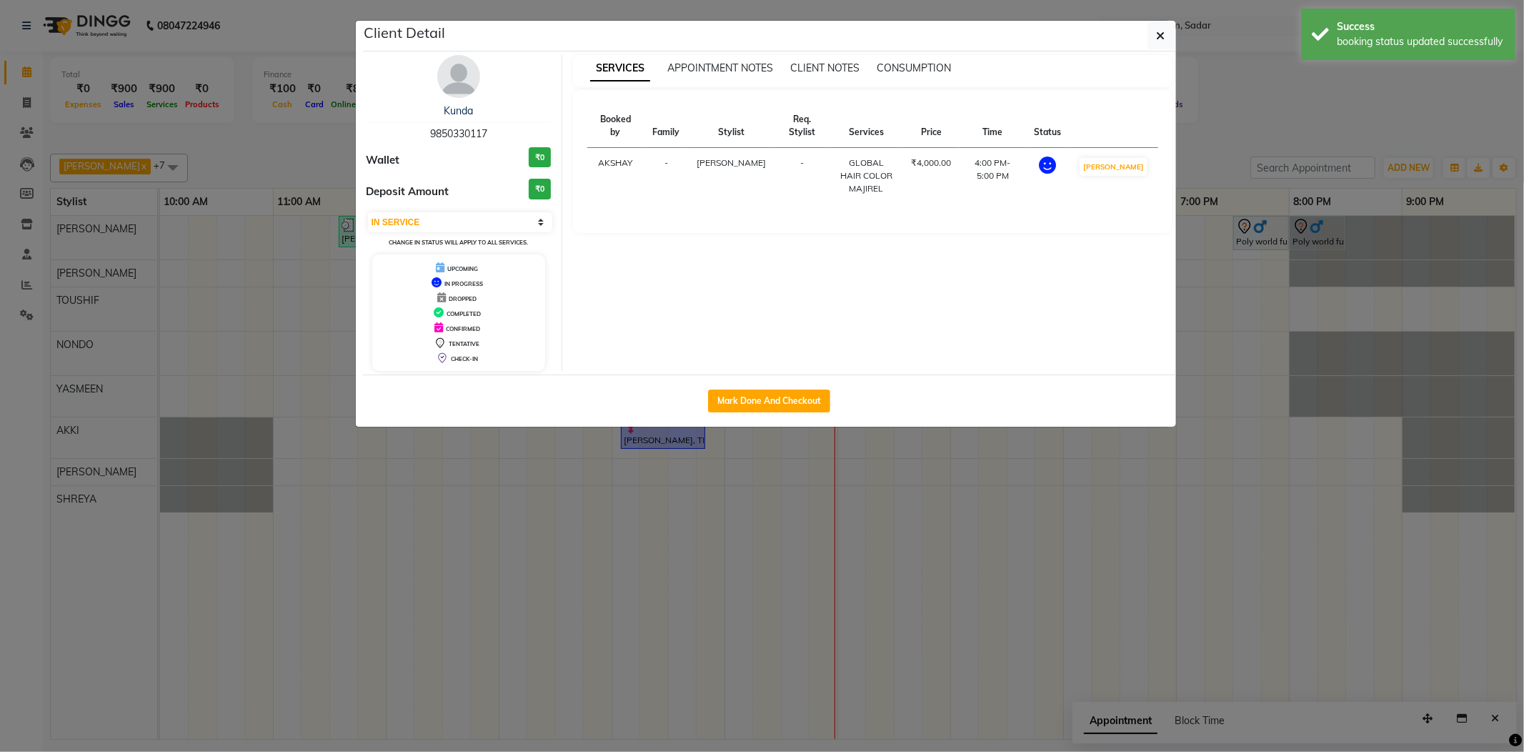
click at [1206, 144] on ngb-modal-window "Client Detail Kunda 9850330117 Wallet ₹0 Deposit Amount ₹0 Select IN SERVICE CO…" at bounding box center [762, 376] width 1524 height 752
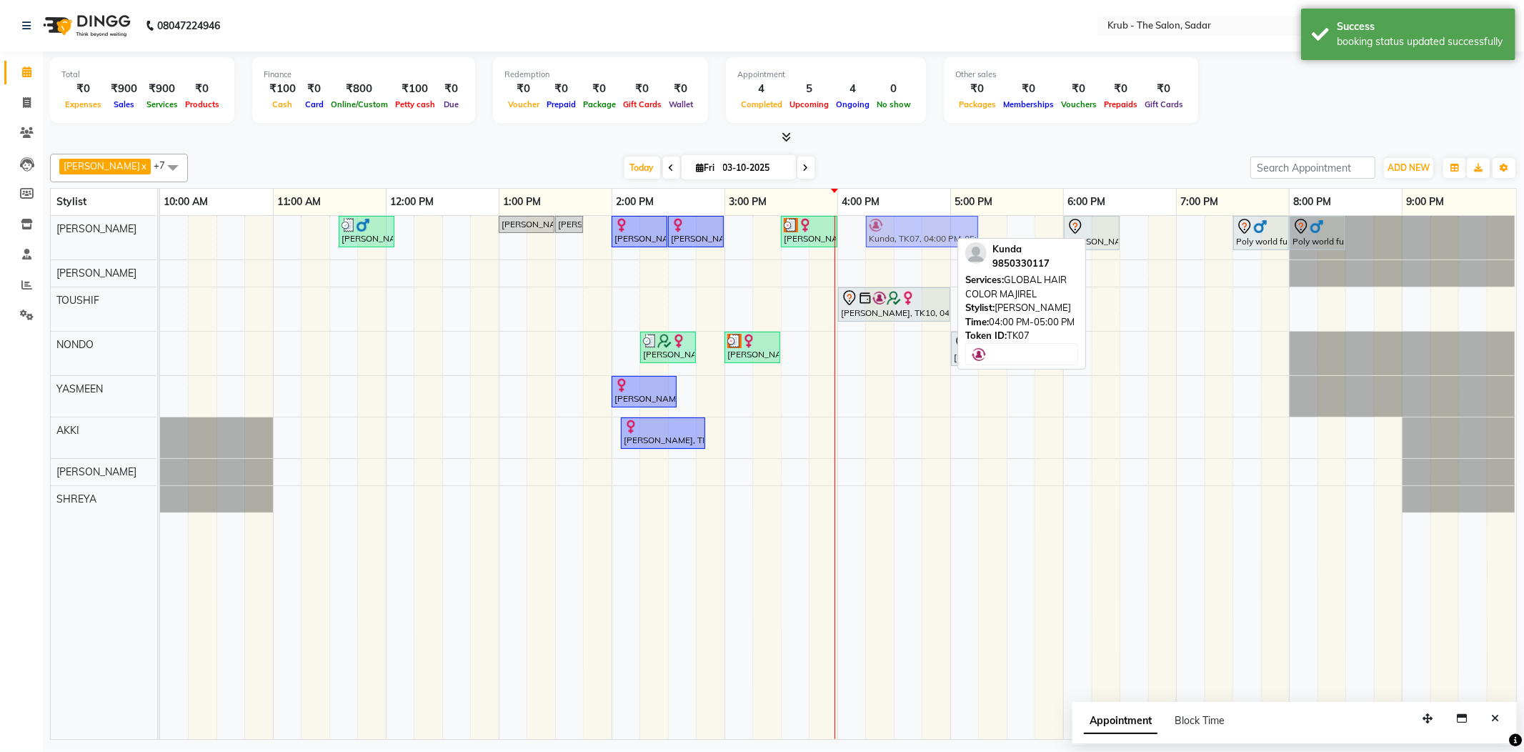
drag, startPoint x: 885, startPoint y: 227, endPoint x: 892, endPoint y: 229, distance: 8.0
click at [160, 229] on div "Yash Thakkar, TK03, 11:35 AM-12:05 PM, MALE HAIR CUT Dev Kukreja, TK01, 01:00 P…" at bounding box center [160, 238] width 0 height 44
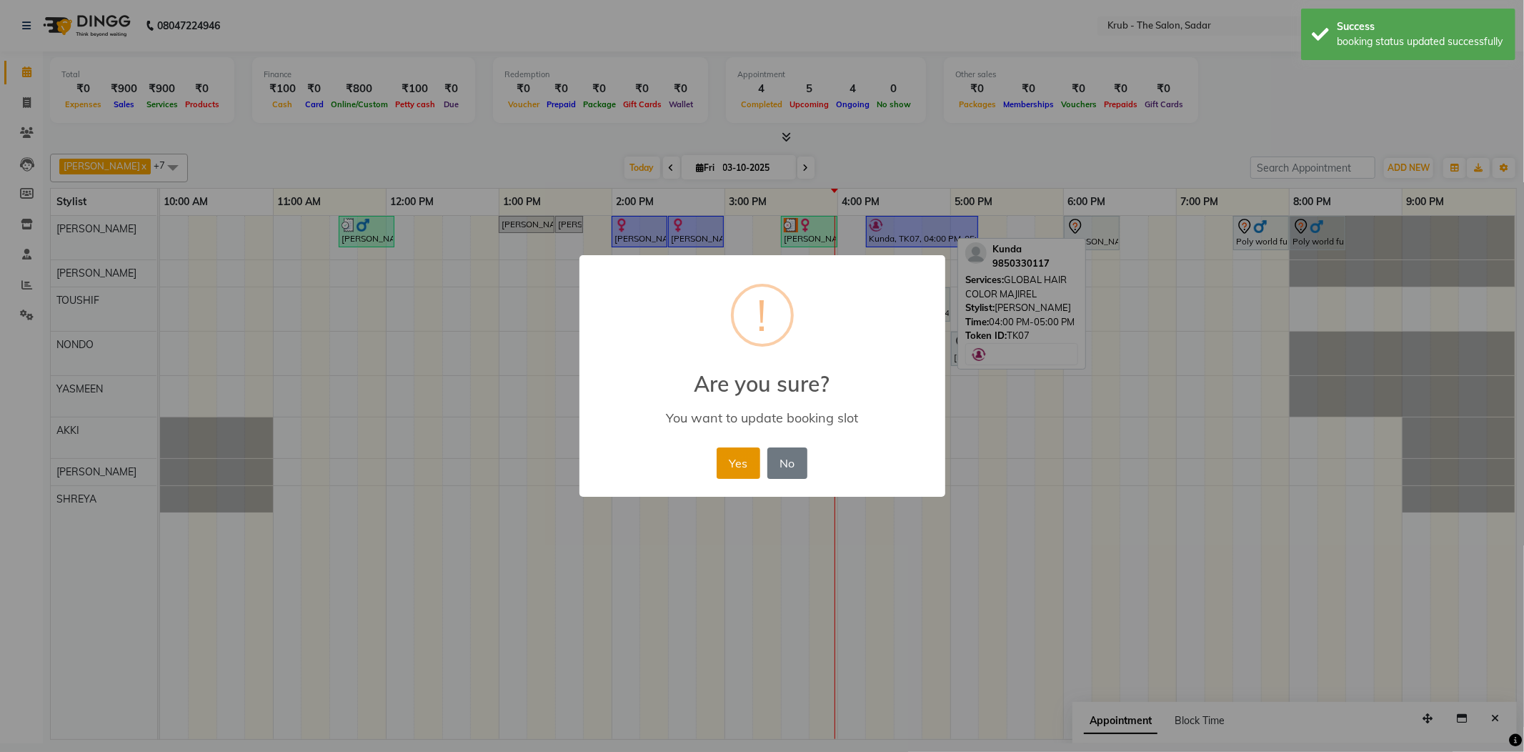
click at [735, 447] on button "Yes" at bounding box center [739, 462] width 44 height 31
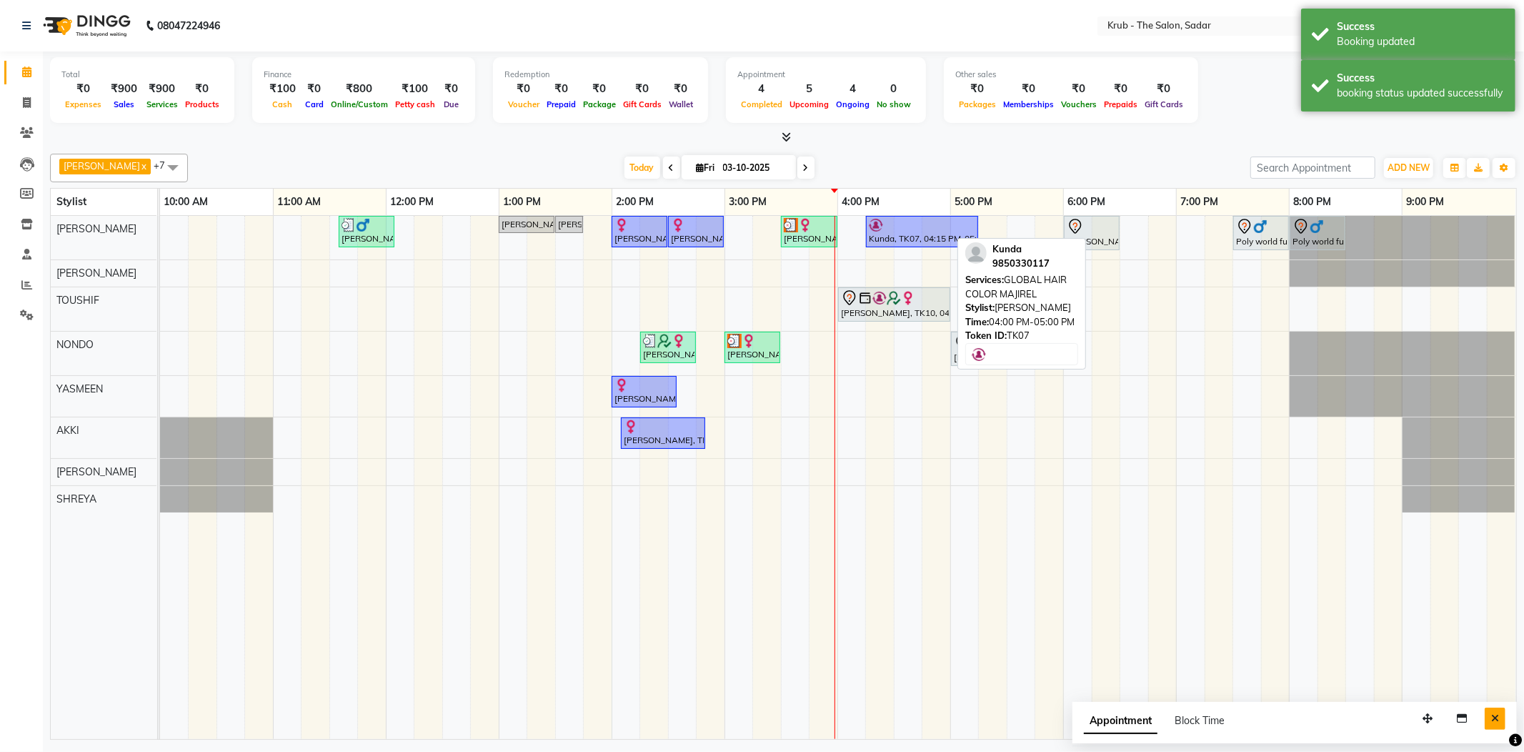
click at [1496, 713] on icon "Close" at bounding box center [1495, 718] width 8 height 10
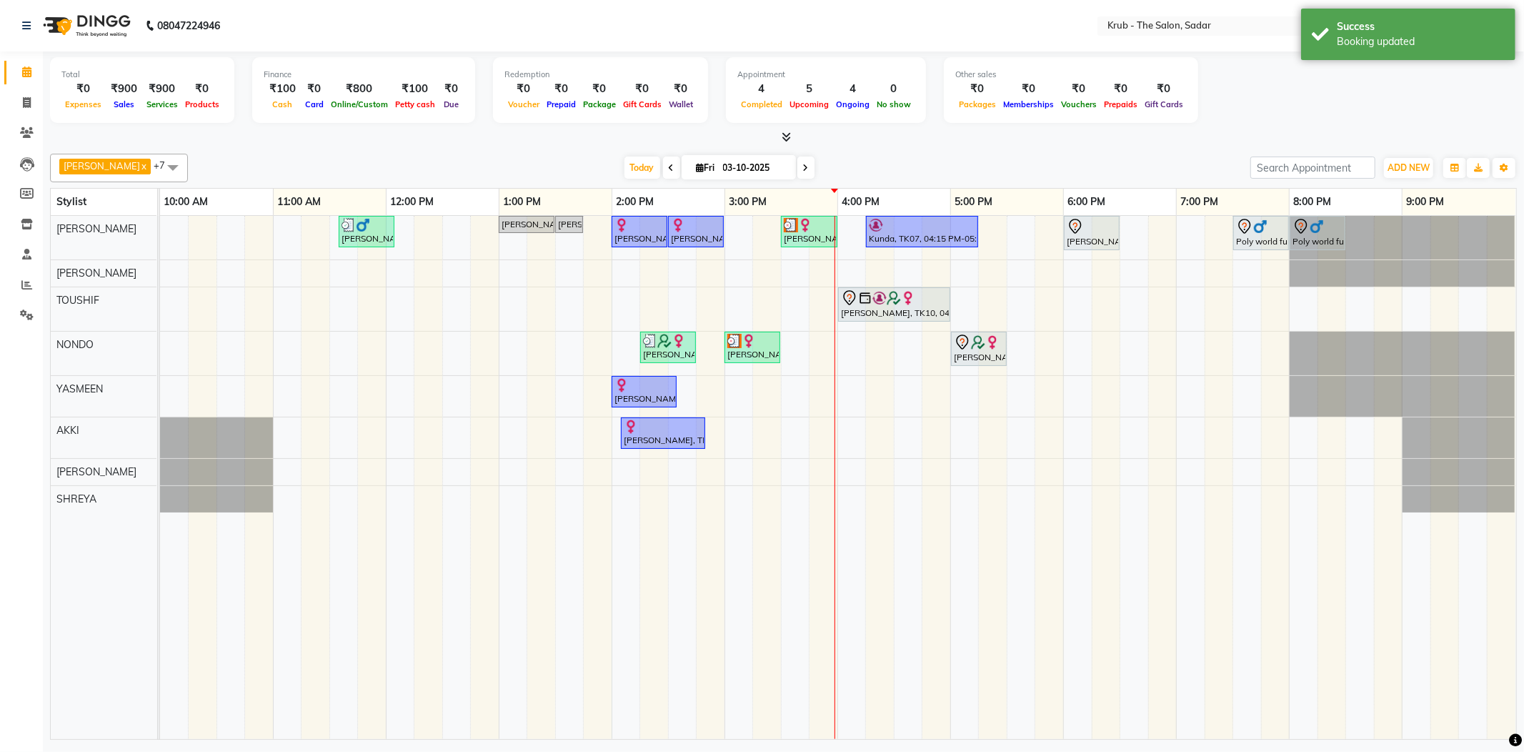
click at [1115, 132] on div at bounding box center [783, 137] width 1467 height 15
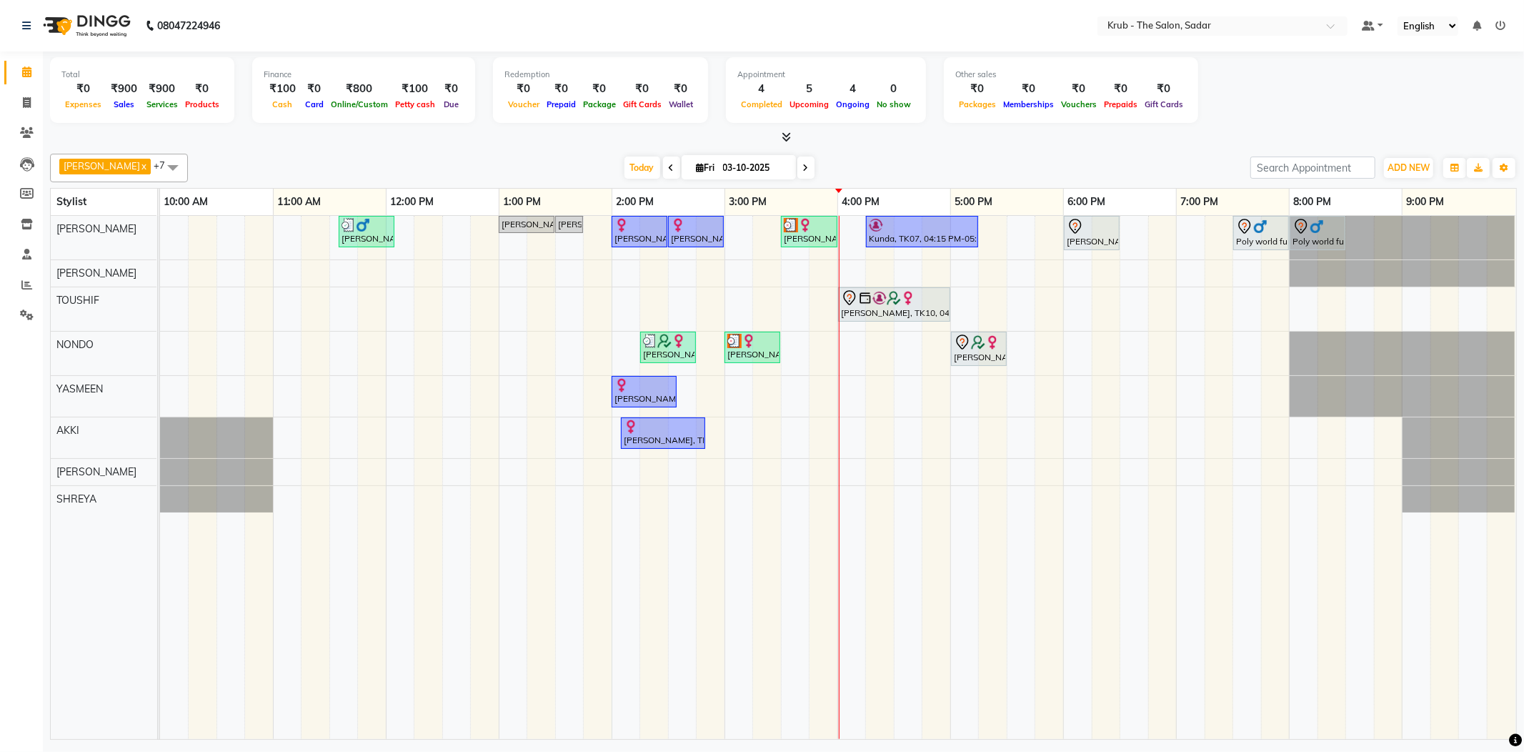
click at [1496, 26] on icon at bounding box center [1500, 26] width 10 height 10
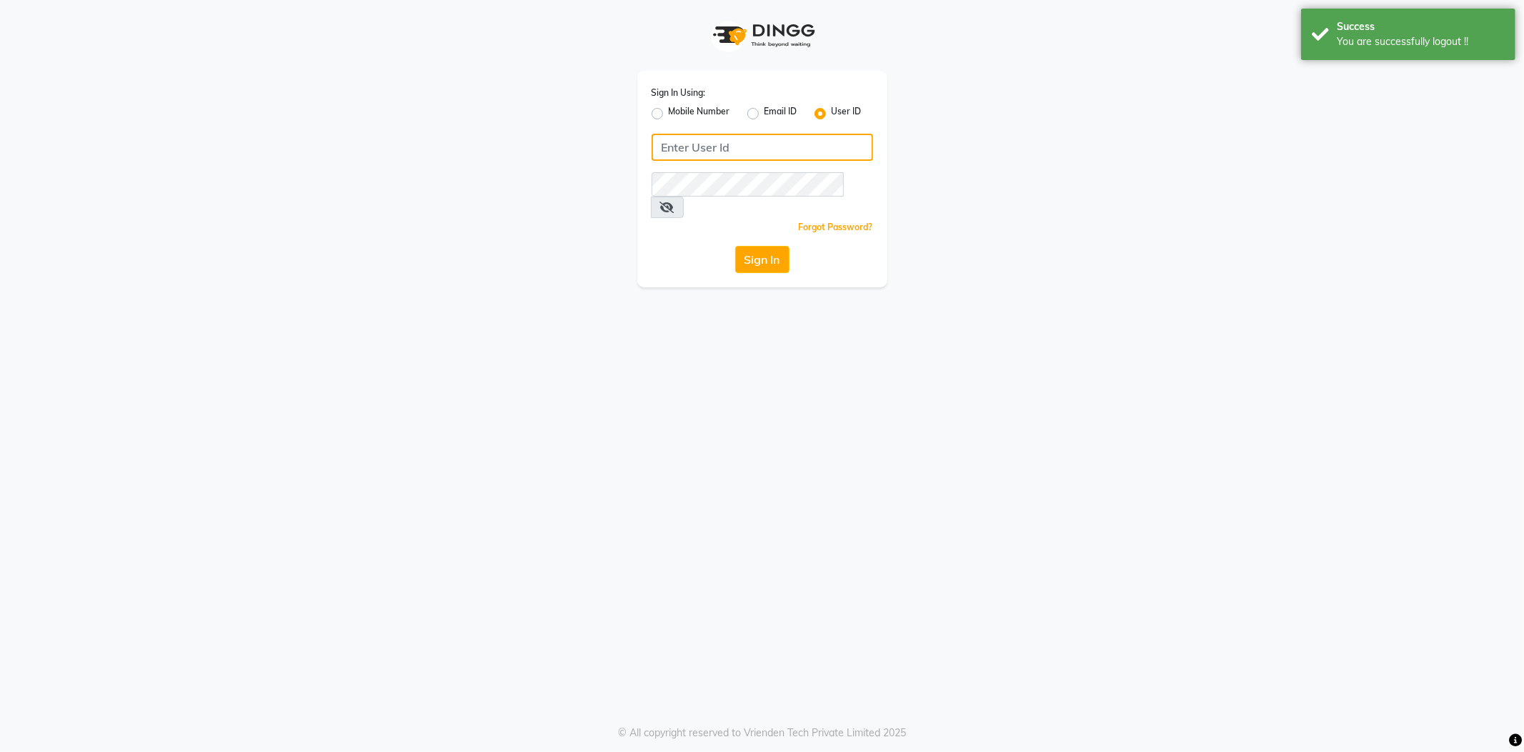
type input "8600687890"
click at [669, 107] on label "Mobile Number" at bounding box center [699, 113] width 61 height 17
click at [669, 107] on input "Mobile Number" at bounding box center [673, 109] width 9 height 9
radio input "true"
radio input "false"
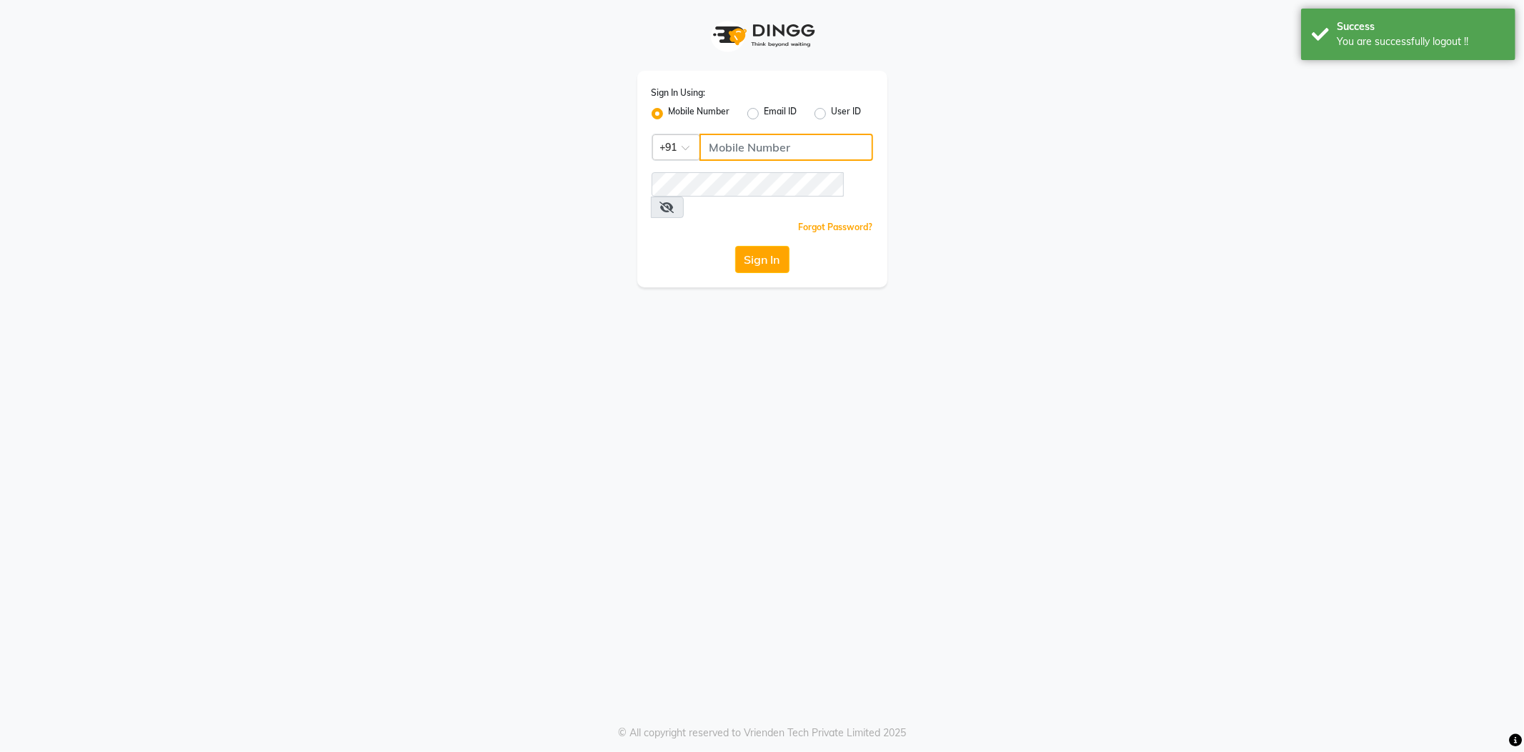
click at [792, 149] on input "Username" at bounding box center [787, 147] width 174 height 27
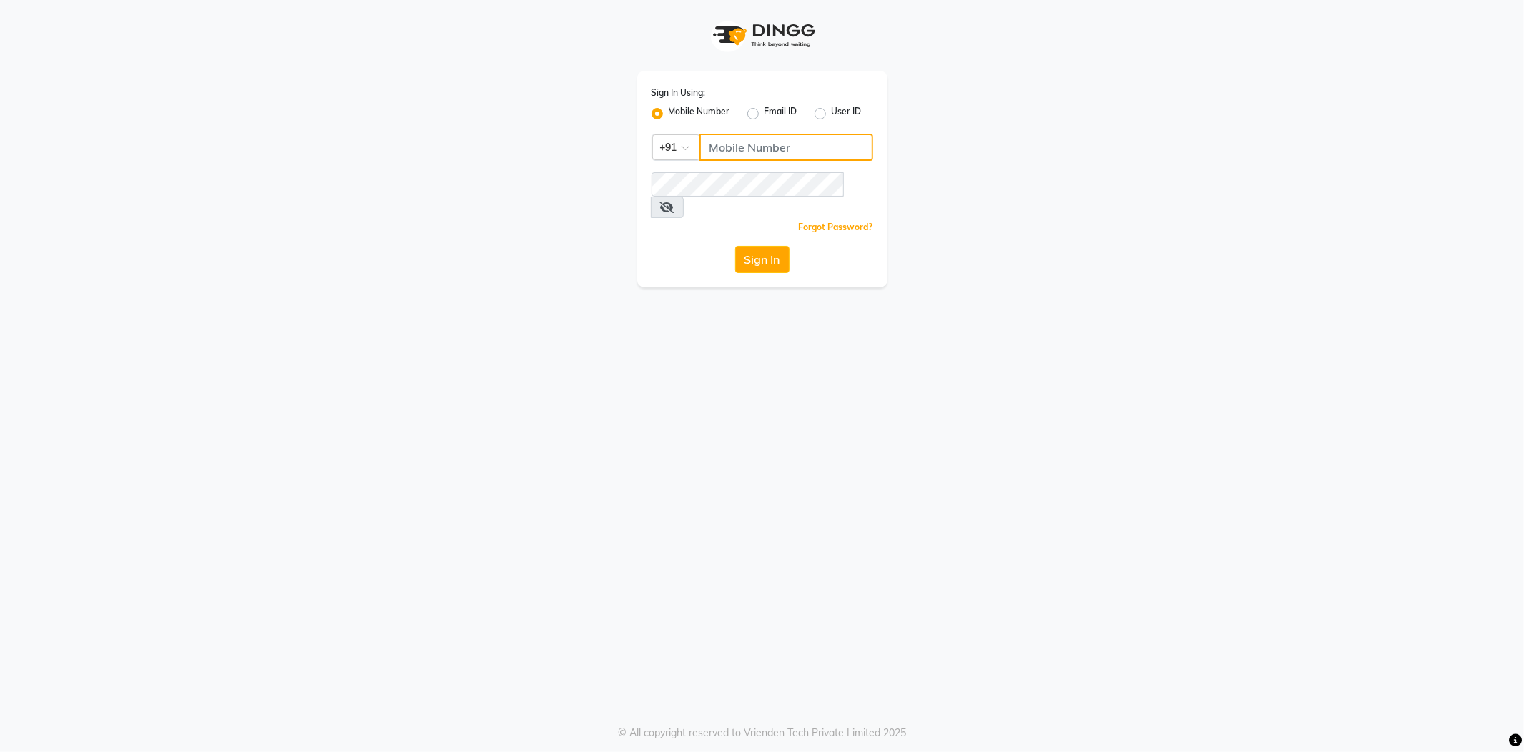
type input "7038168547"
drag, startPoint x: 612, startPoint y: 198, endPoint x: 557, endPoint y: 204, distance: 54.6
click at [557, 204] on div "Sign In Using: Mobile Number Email ID User ID Country Code × +91 7038168547 Rem…" at bounding box center [762, 143] width 815 height 287
click at [610, 187] on div "Sign In Using: Mobile Number Email ID User ID Country Code × +91 7038168547 Rem…" at bounding box center [762, 143] width 815 height 287
click at [735, 246] on button "Sign In" at bounding box center [762, 259] width 54 height 27
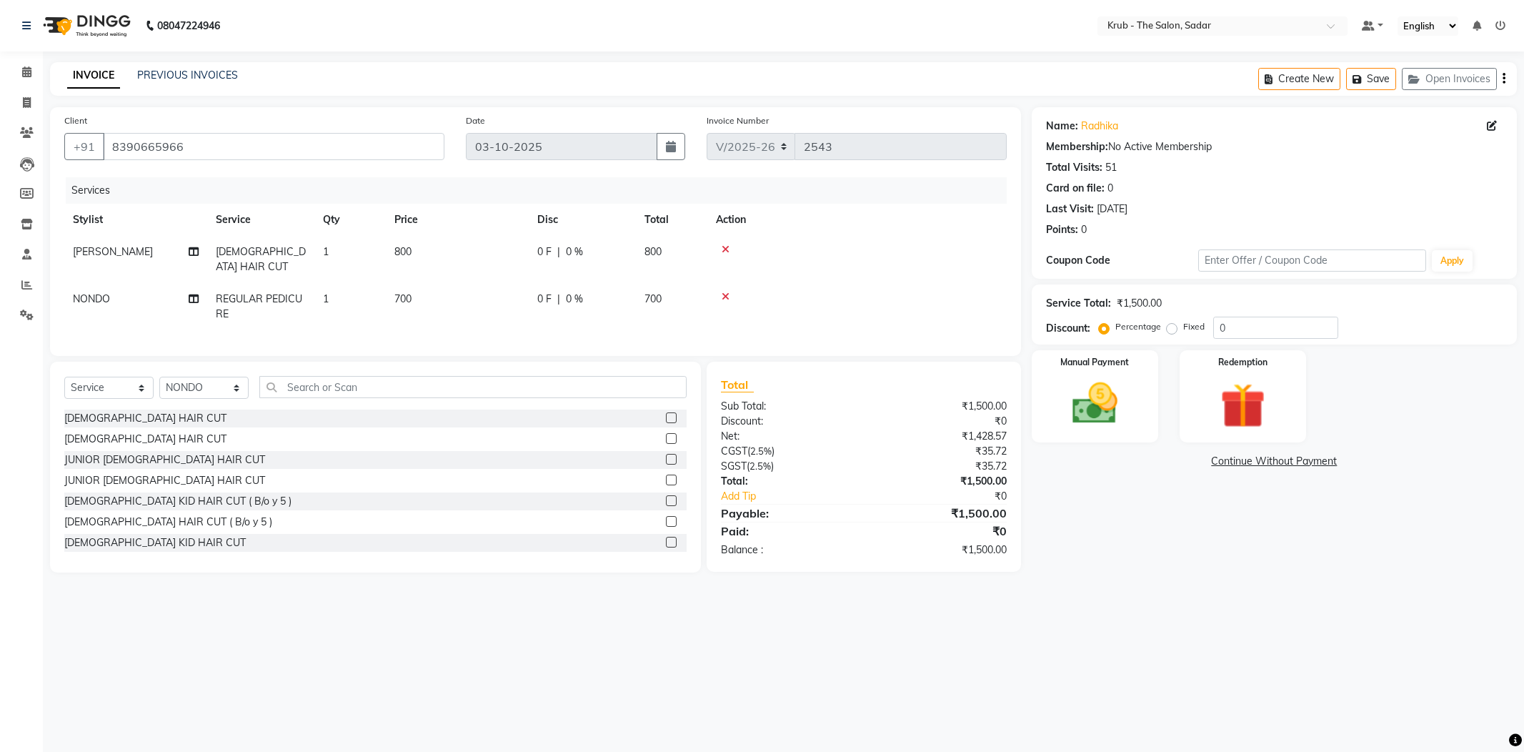
select select "4449"
select select "service"
select select "24986"
click at [294, 139] on input "8390665966" at bounding box center [274, 146] width 342 height 27
click at [439, 86] on div "INVOICE PREVIOUS INVOICES Create New Save Open Invoices" at bounding box center [783, 79] width 1467 height 34
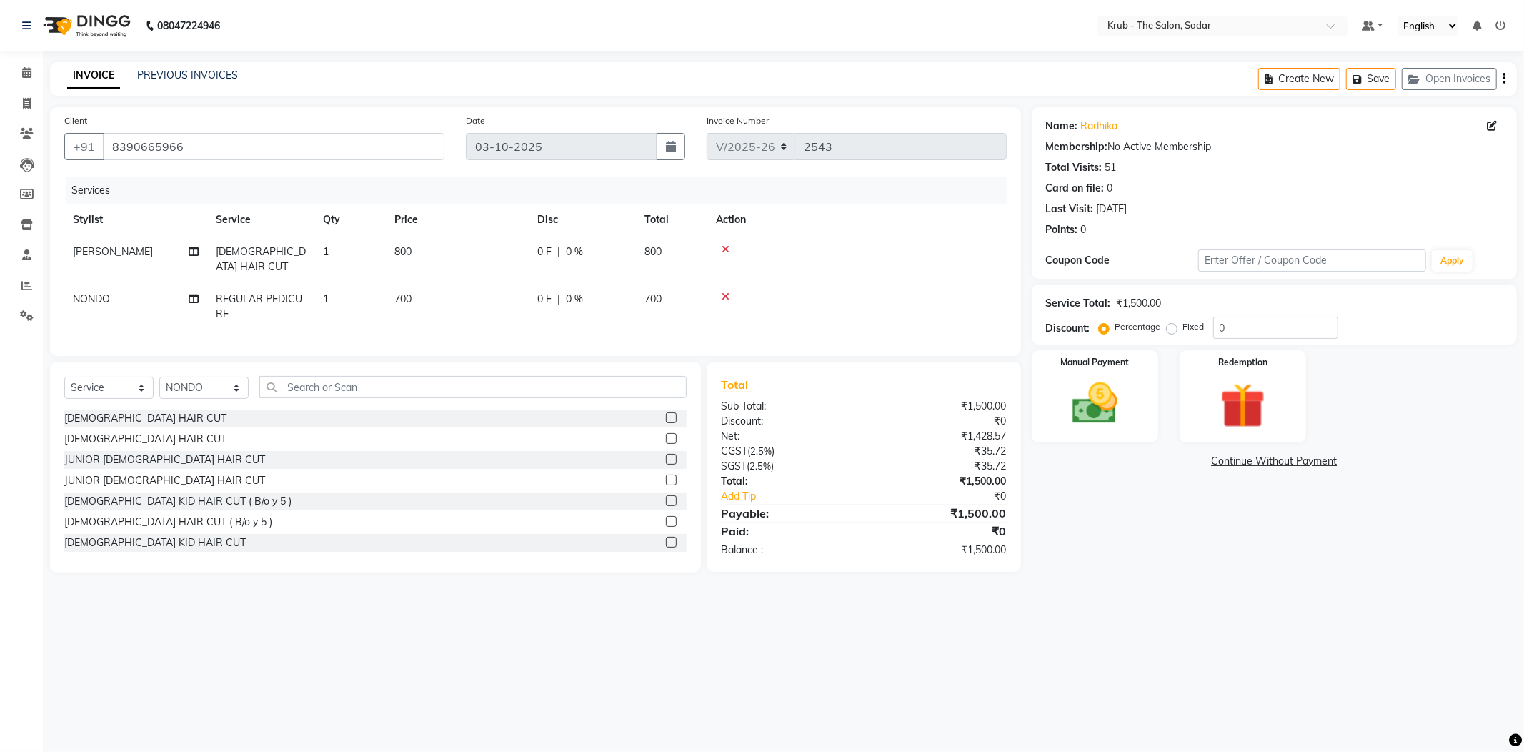
click at [562, 66] on div "INVOICE PREVIOUS INVOICES Create New Save Open Invoices" at bounding box center [783, 79] width 1467 height 34
click at [636, 56] on div "08047224946 Select Location × Krub - The Salon, Sadar Default Panel My Panel En…" at bounding box center [762, 376] width 1524 height 752
click at [1092, 393] on img at bounding box center [1095, 404] width 76 height 54
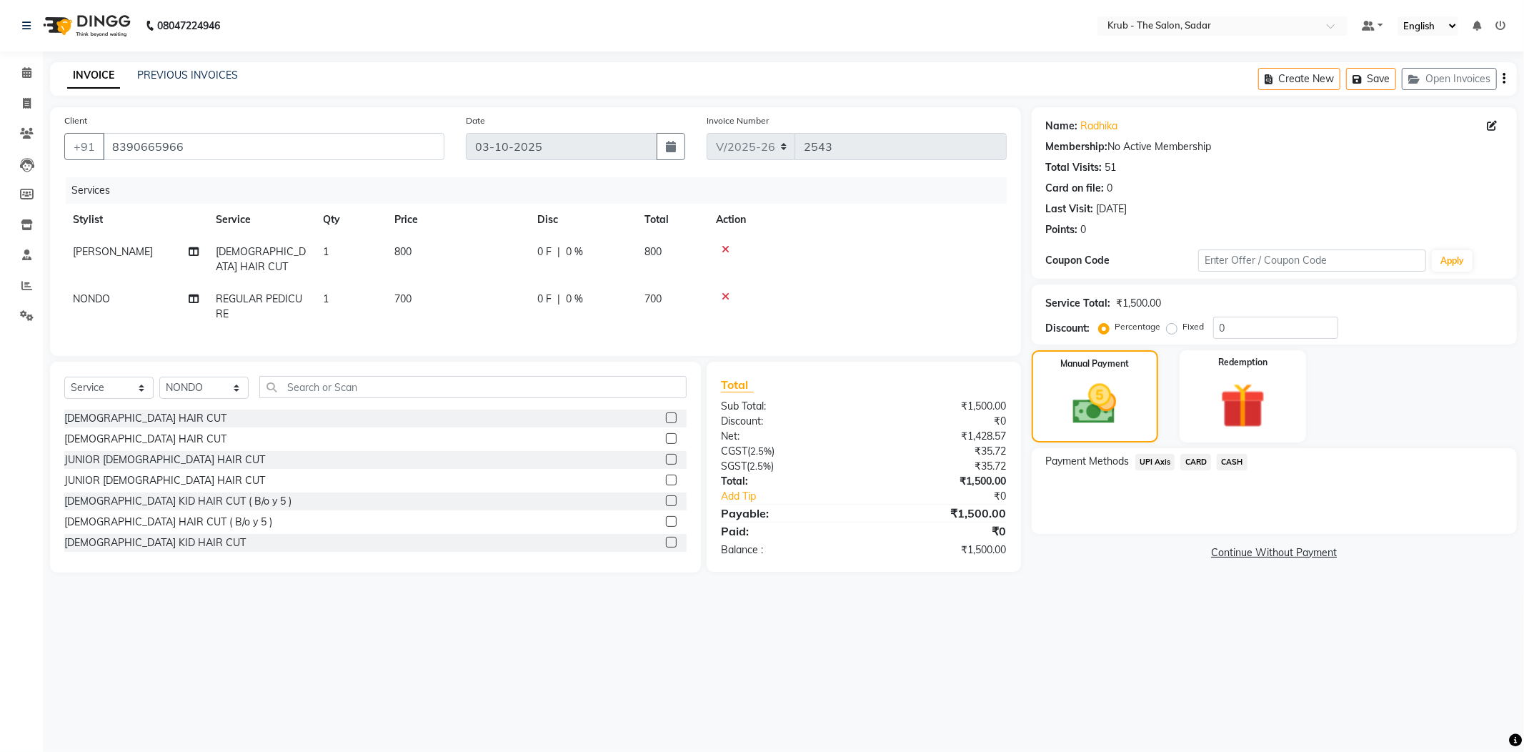
click at [1226, 454] on span "CASH" at bounding box center [1232, 462] width 31 height 16
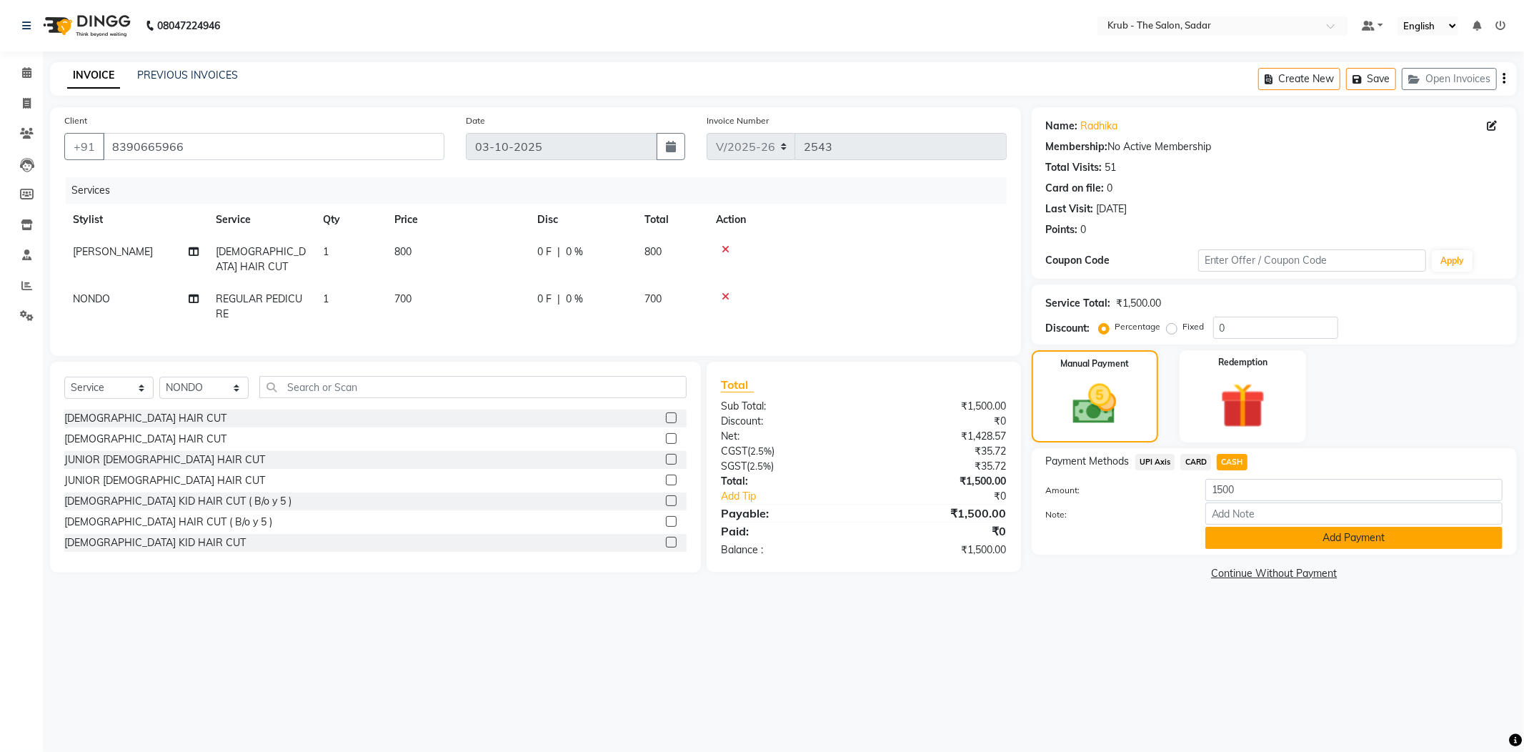
click at [1280, 527] on button "Add Payment" at bounding box center [1353, 538] width 297 height 22
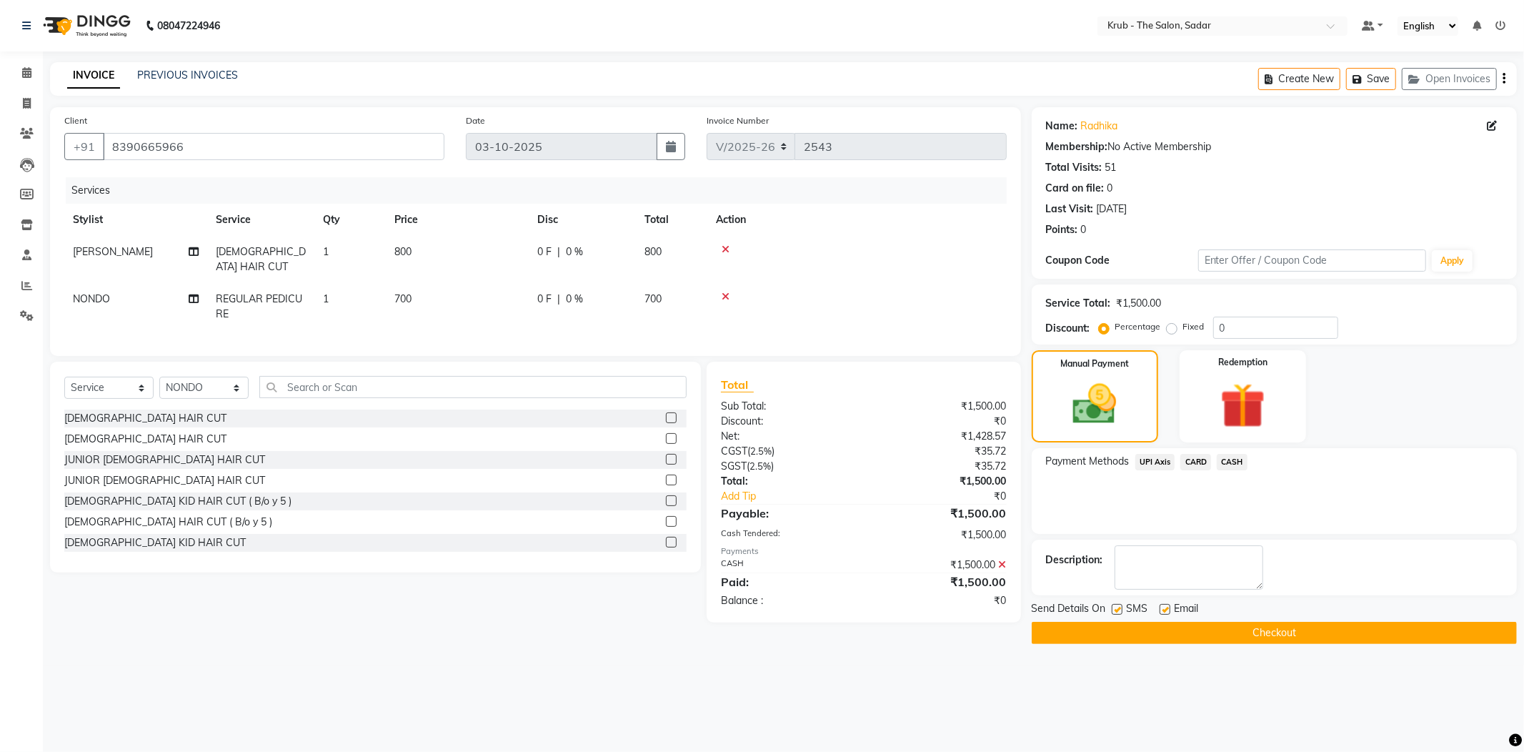
click at [1166, 604] on label at bounding box center [1165, 609] width 11 height 11
click at [1166, 605] on input "checkbox" at bounding box center [1164, 609] width 9 height 9
checkbox input "false"
click at [1123, 601] on div "SMS" at bounding box center [1136, 610] width 48 height 18
click at [1122, 604] on label at bounding box center [1117, 609] width 11 height 11
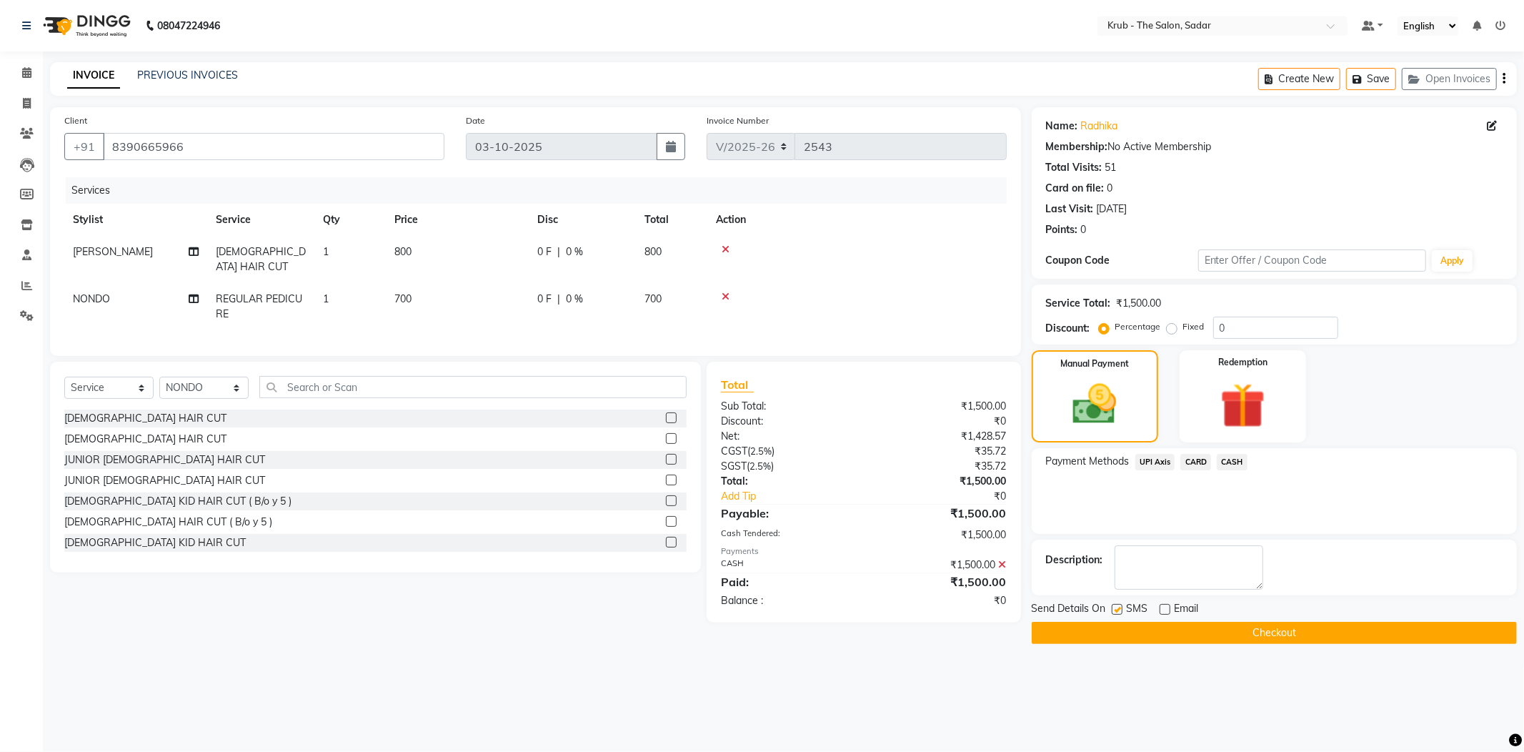
click at [1121, 605] on input "checkbox" at bounding box center [1116, 609] width 9 height 9
checkbox input "false"
click at [1190, 622] on button "Checkout" at bounding box center [1274, 633] width 485 height 22
